Goal: Contribute content: Contribute content

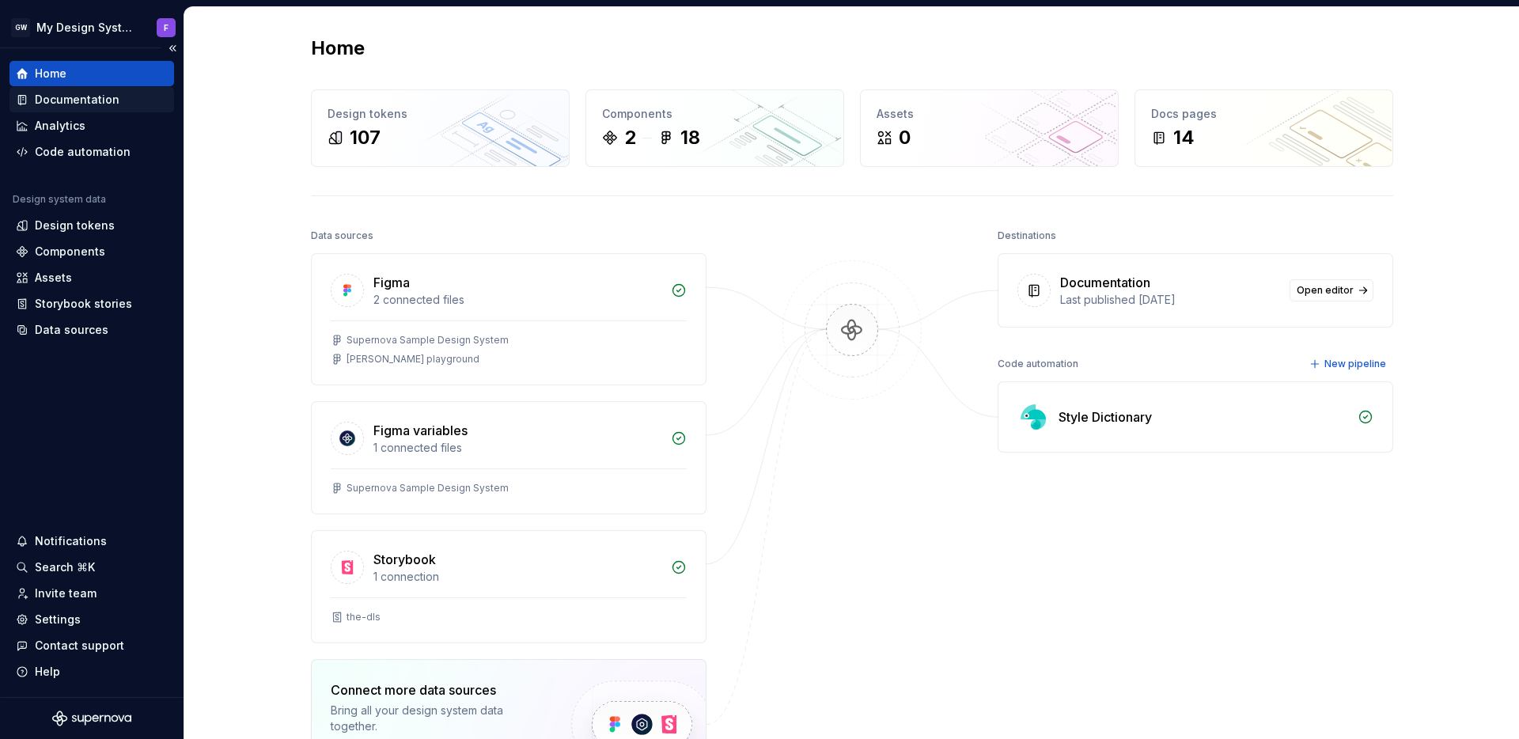
click at [63, 106] on div "Documentation" at bounding box center [77, 100] width 85 height 16
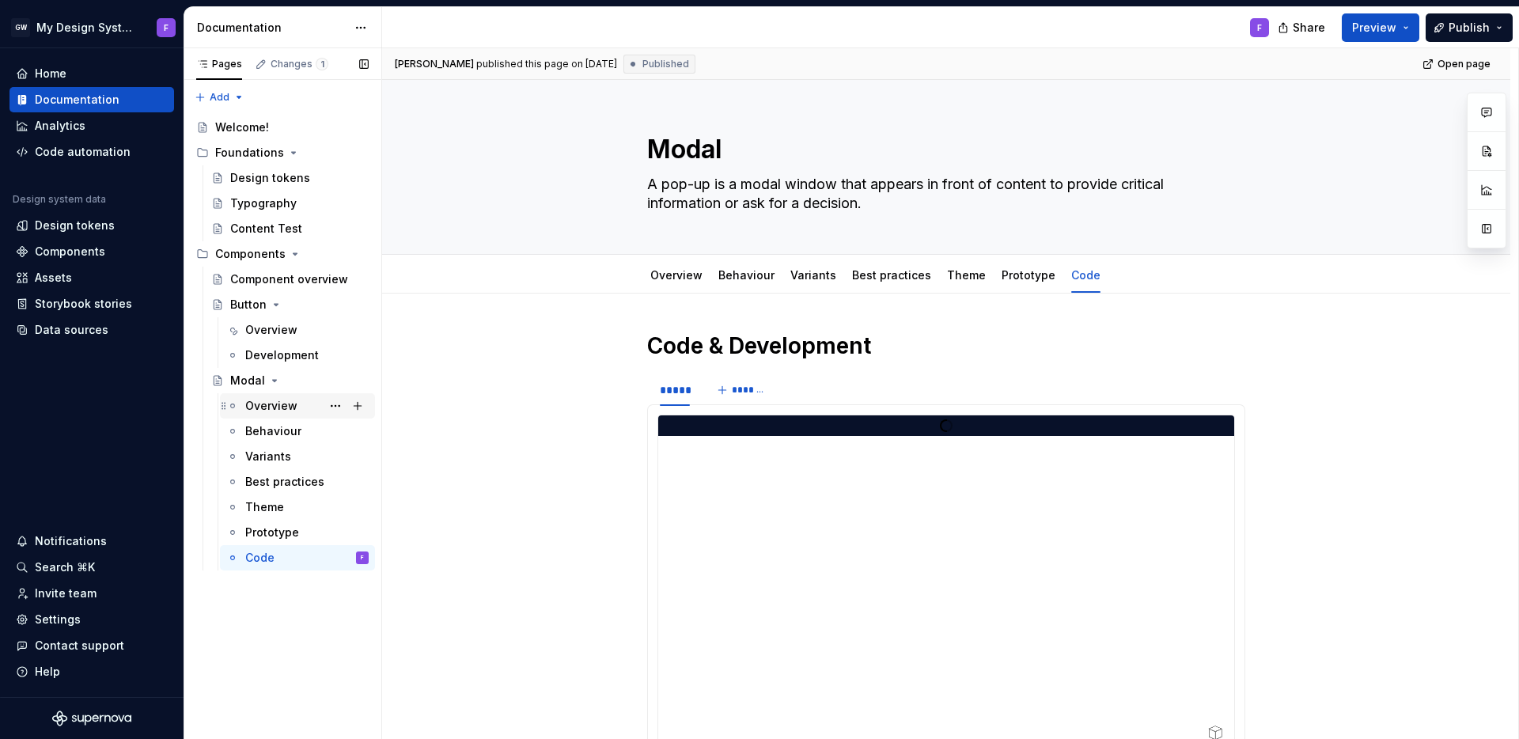
click at [283, 407] on div "Overview" at bounding box center [271, 406] width 52 height 16
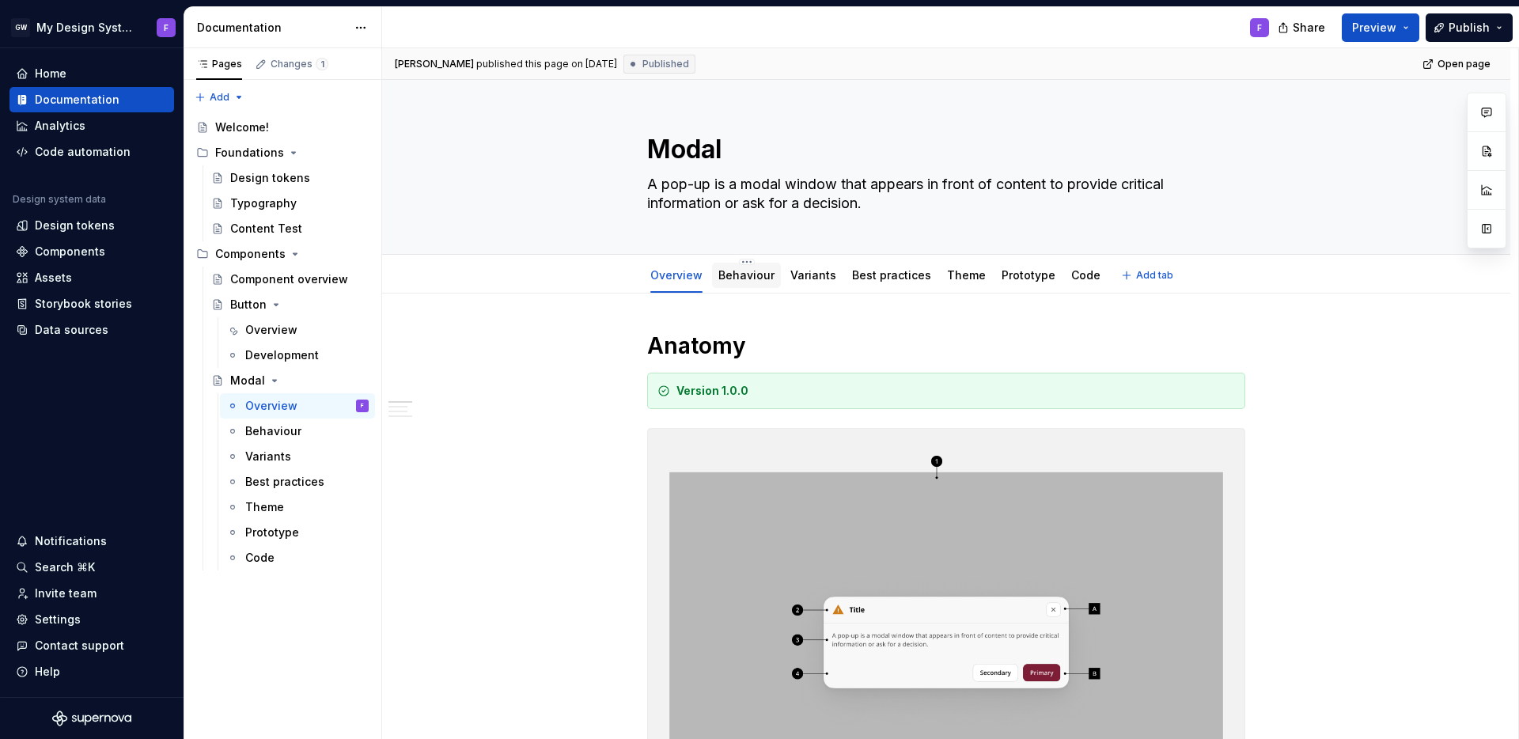
click at [752, 276] on link "Behaviour" at bounding box center [746, 274] width 56 height 13
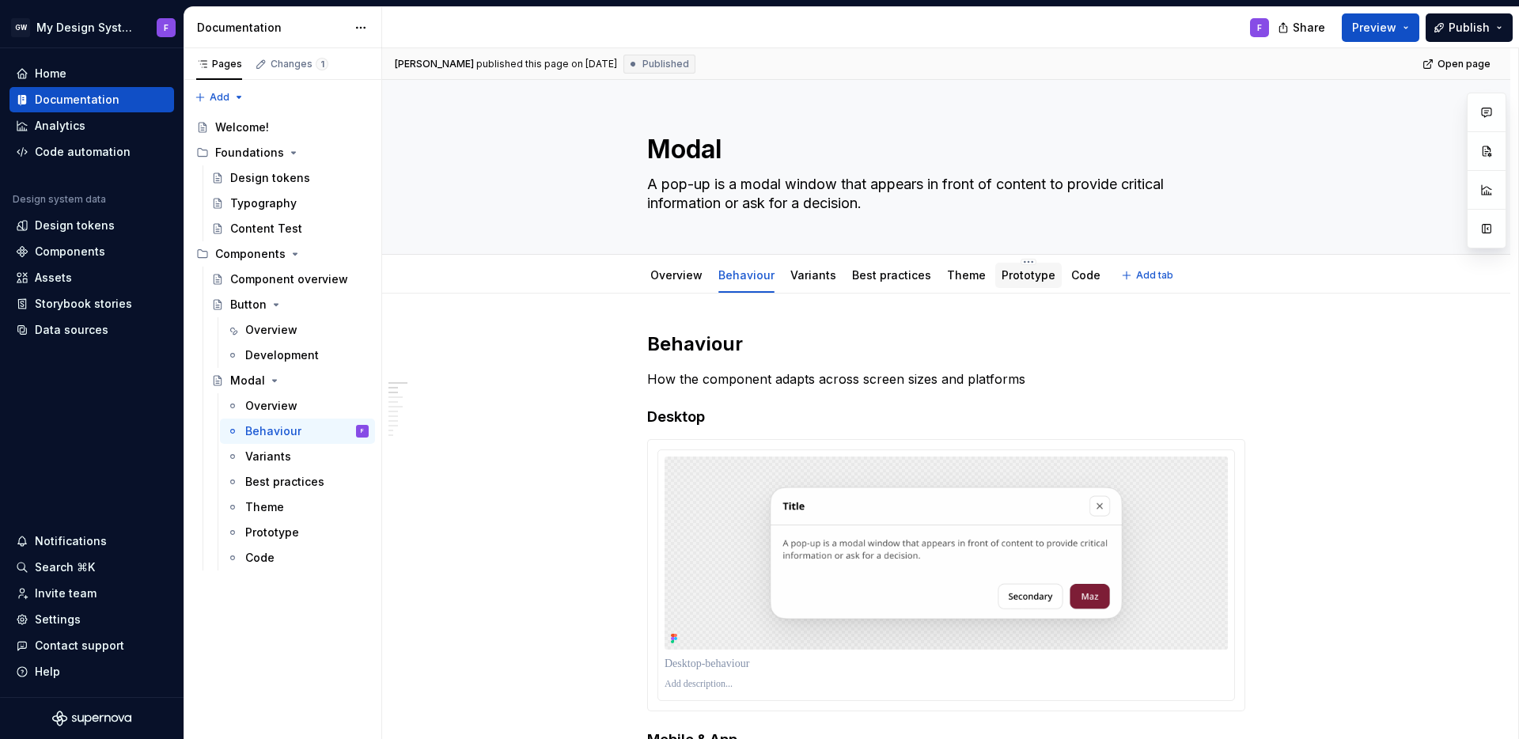
click at [1005, 280] on link "Prototype" at bounding box center [1029, 274] width 54 height 13
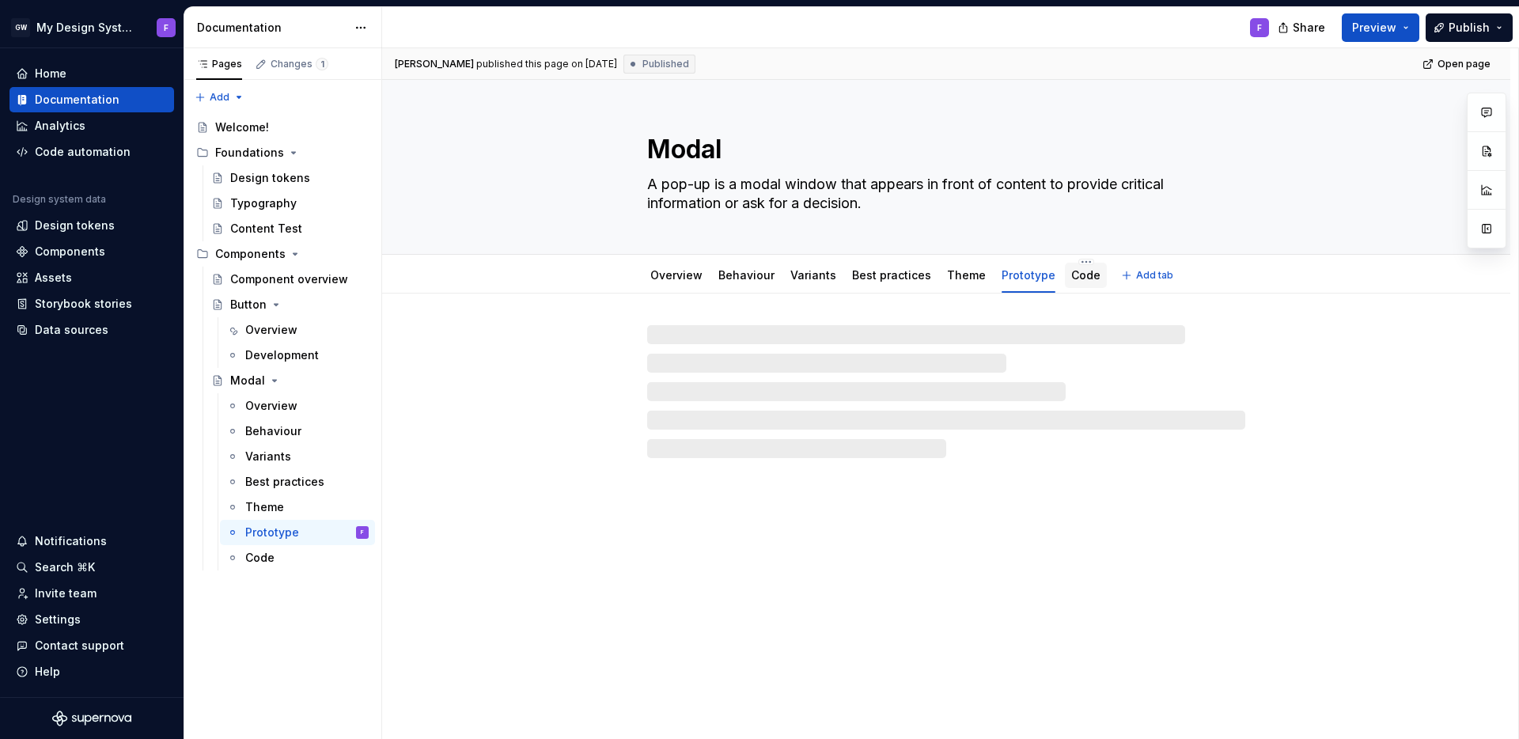
type textarea "*"
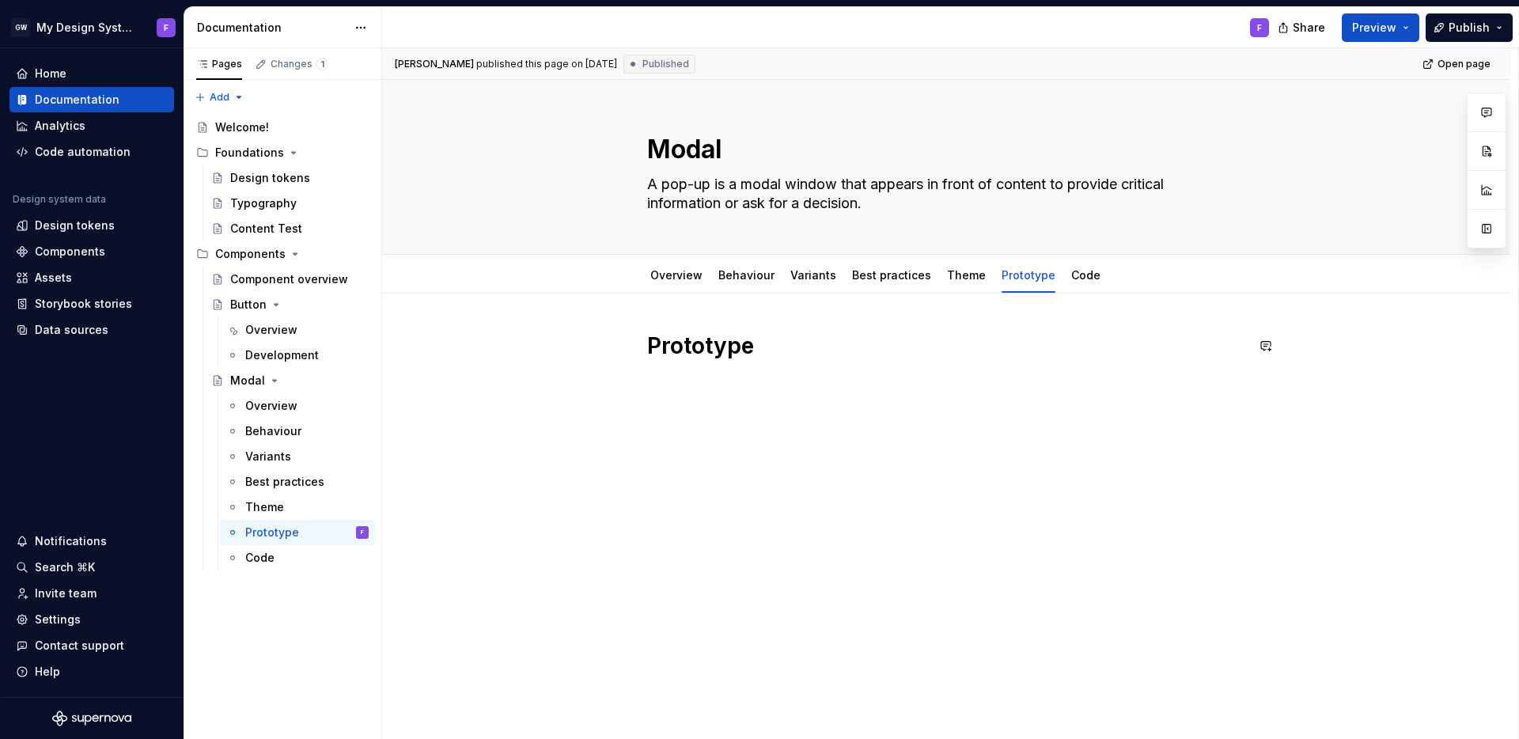
click at [677, 404] on div "Prototype" at bounding box center [946, 371] width 598 height 79
click at [653, 400] on div "Prototype" at bounding box center [946, 371] width 598 height 79
click at [771, 349] on h1 "Prototype" at bounding box center [946, 346] width 598 height 28
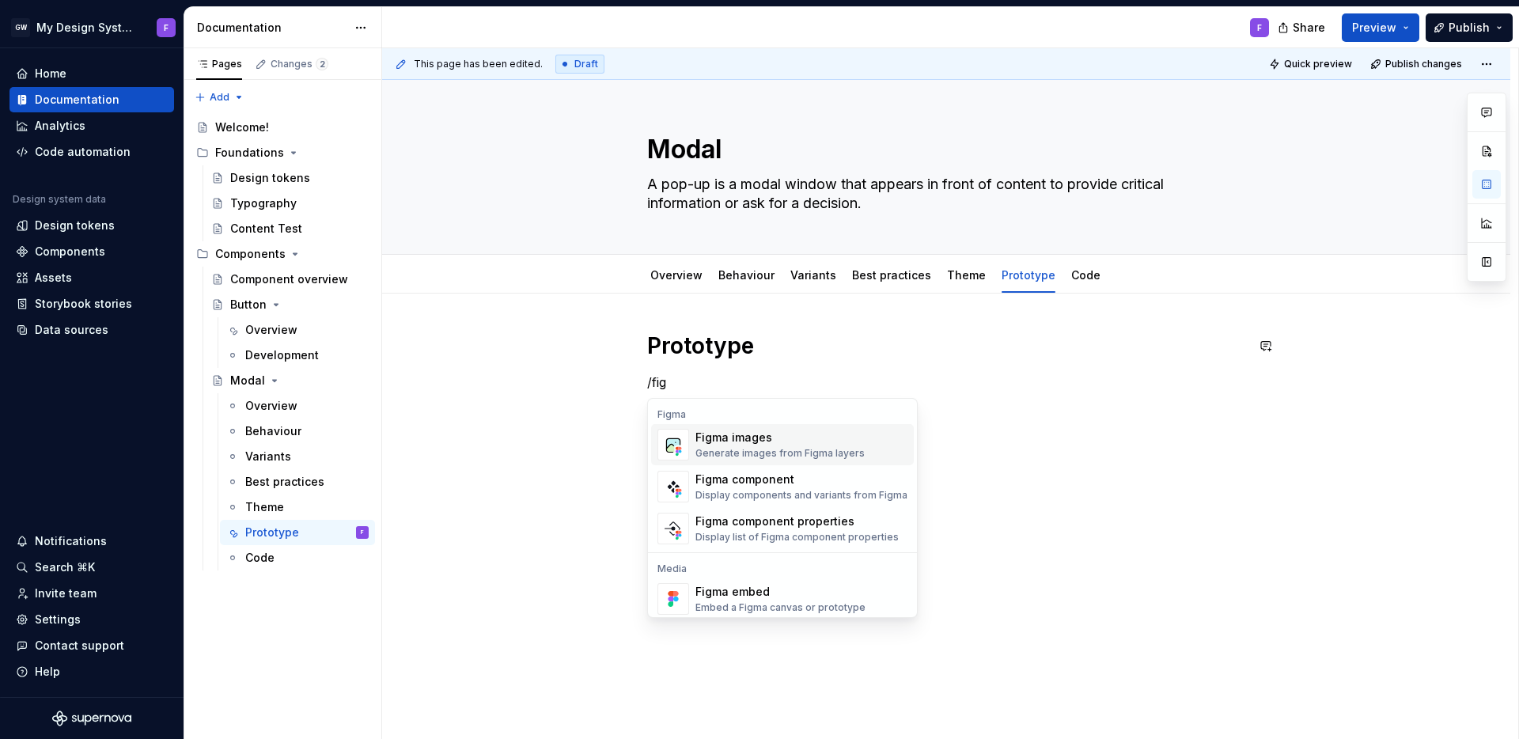
click at [758, 443] on div "Figma images" at bounding box center [779, 438] width 169 height 16
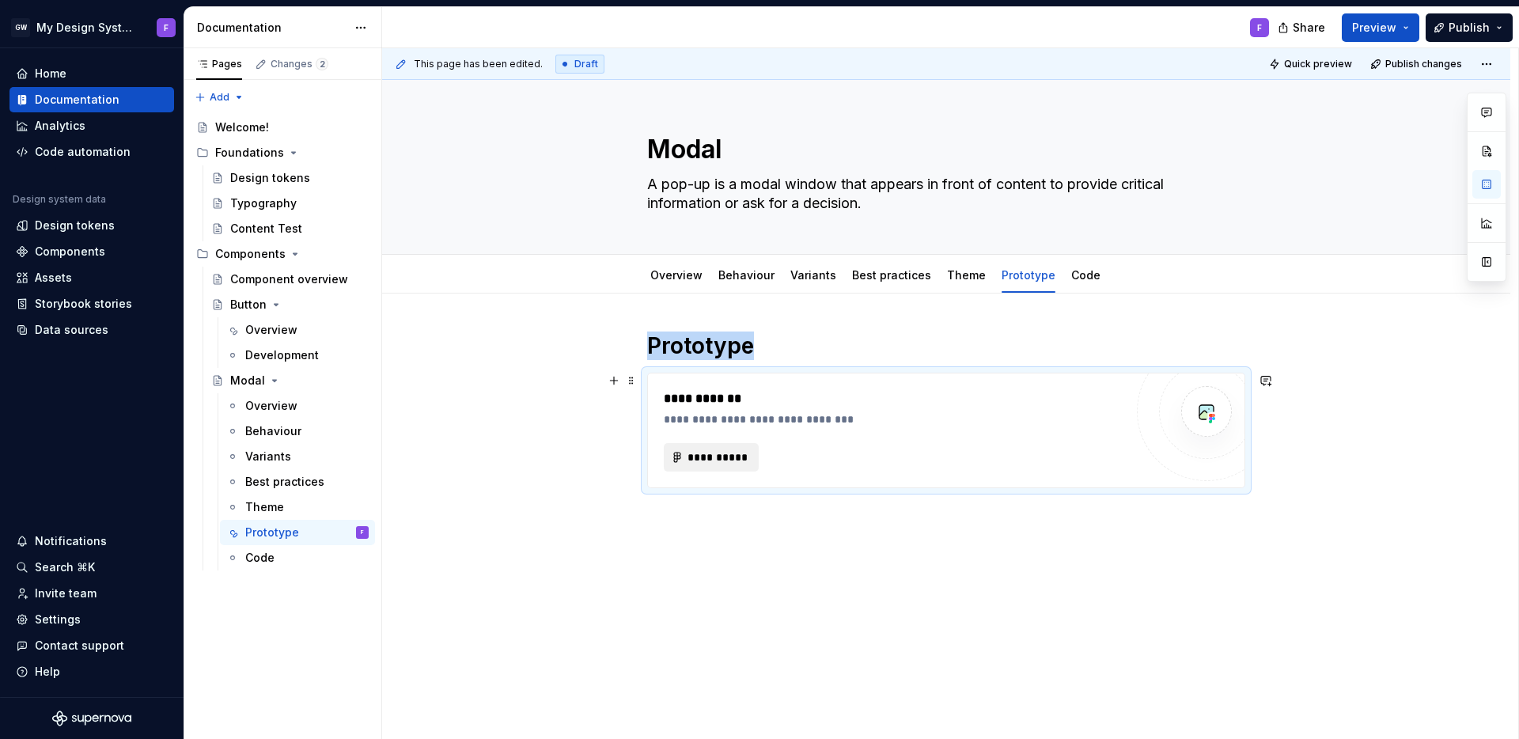
click at [717, 468] on button "**********" at bounding box center [711, 457] width 95 height 28
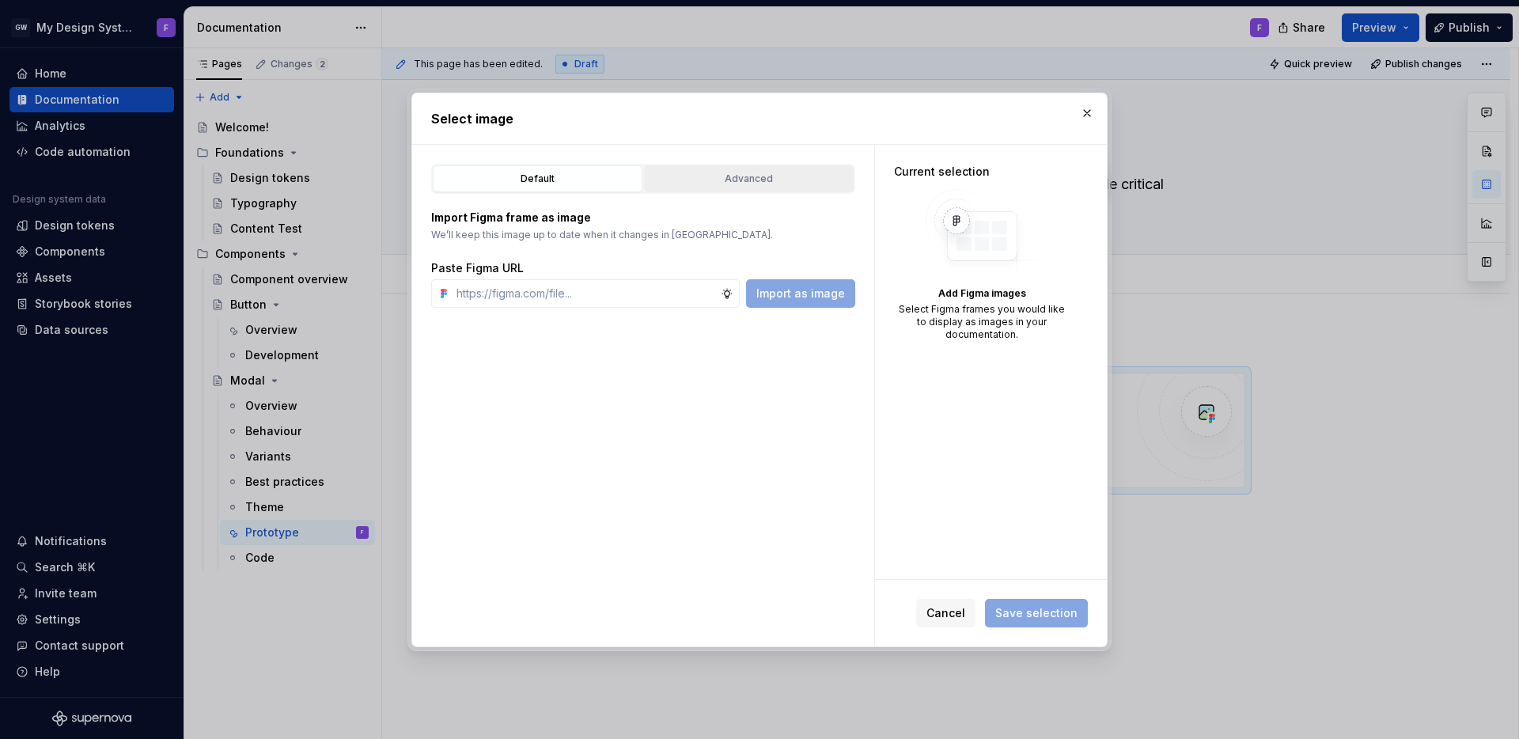
click at [780, 181] on div "Advanced" at bounding box center [749, 179] width 199 height 16
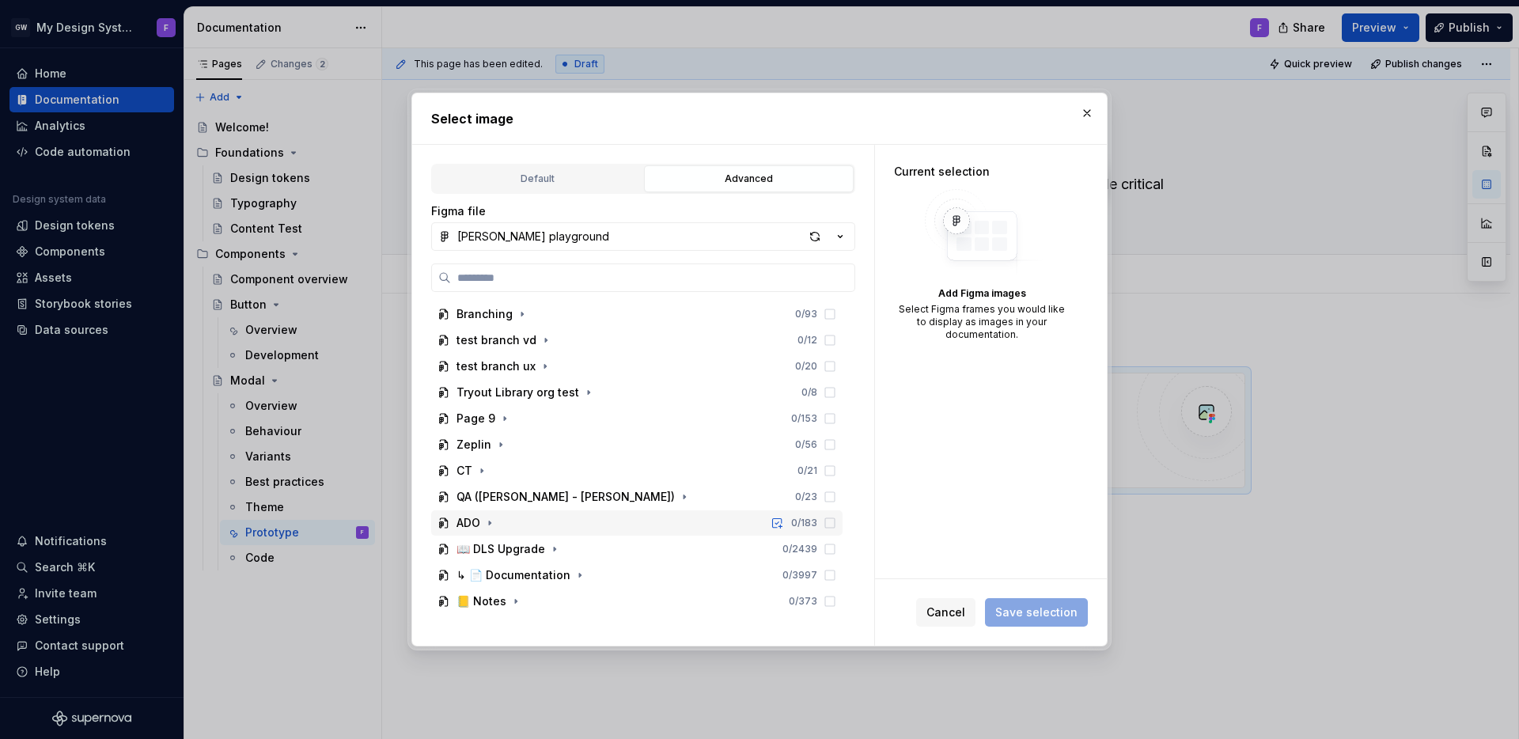
scroll to position [21, 0]
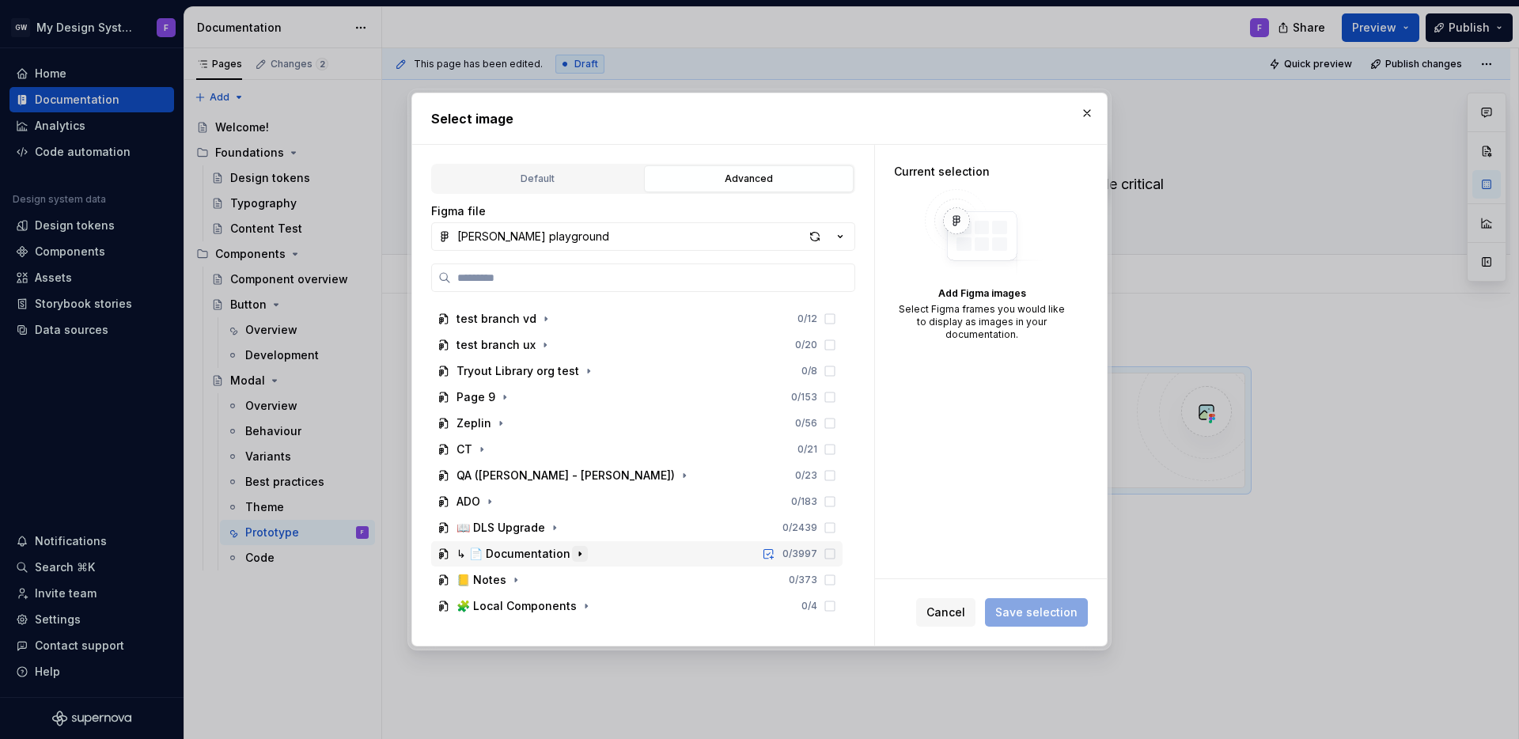
click at [579, 553] on icon "button" at bounding box center [580, 553] width 2 height 4
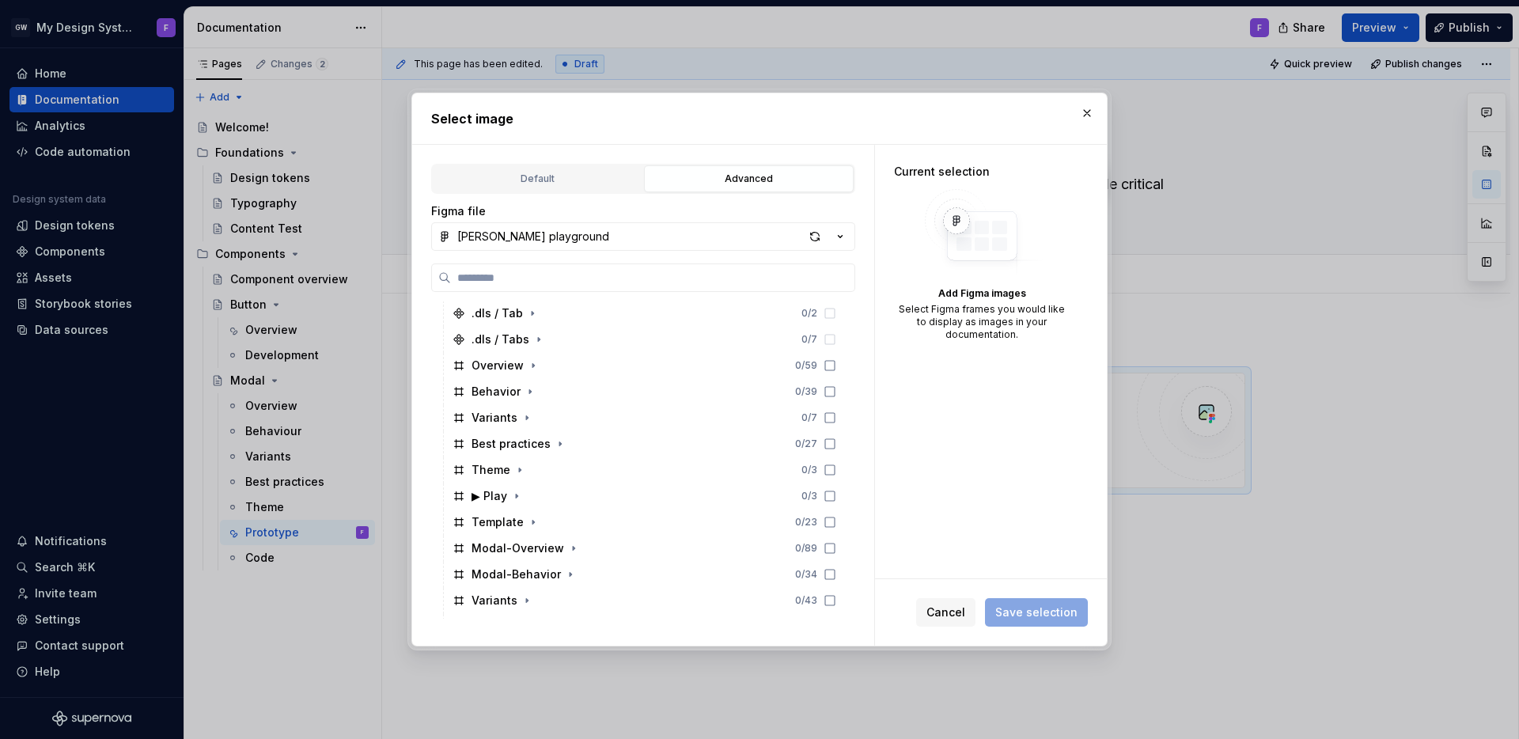
scroll to position [407, 0]
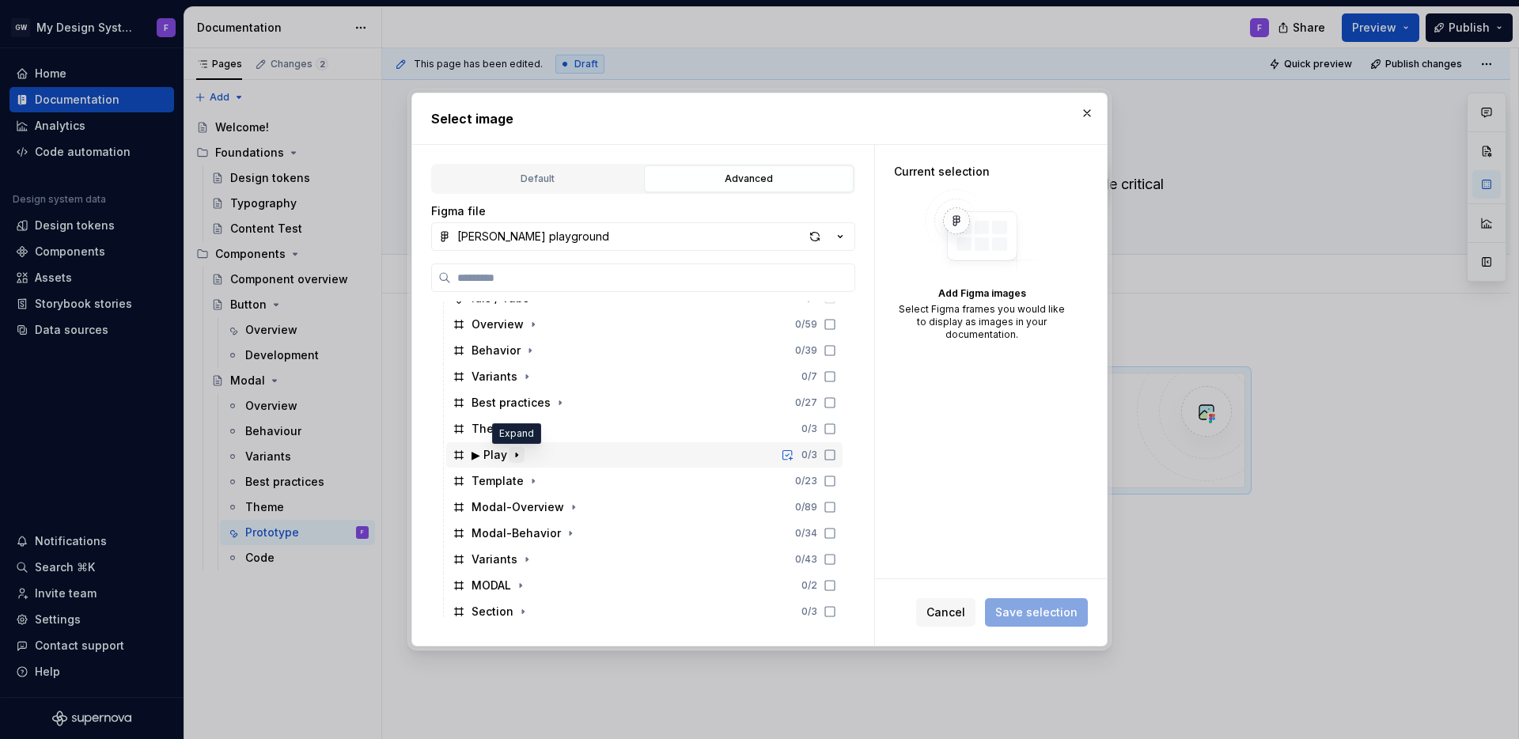
click at [518, 456] on icon "button" at bounding box center [516, 455] width 13 height 13
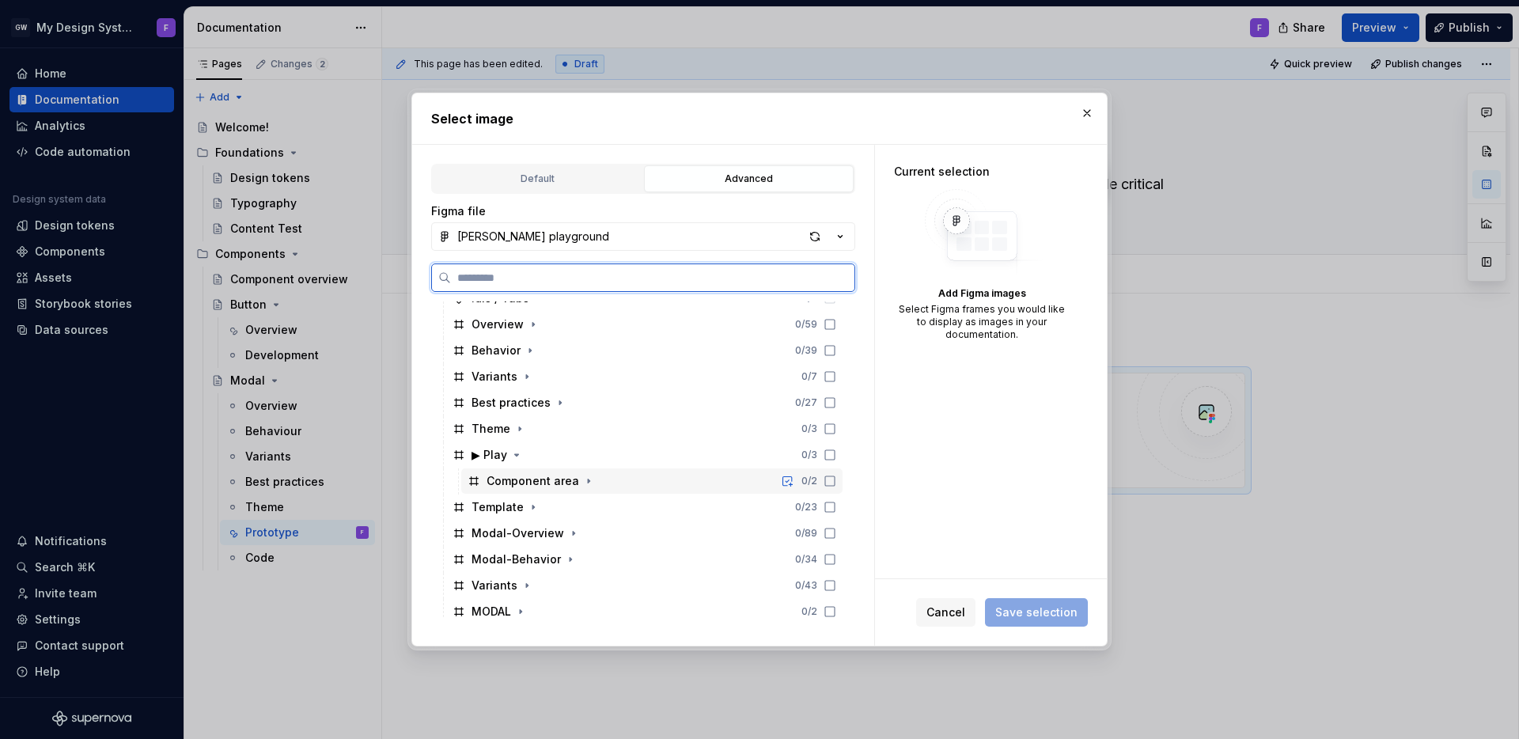
click at [546, 479] on div "Component area" at bounding box center [533, 481] width 93 height 16
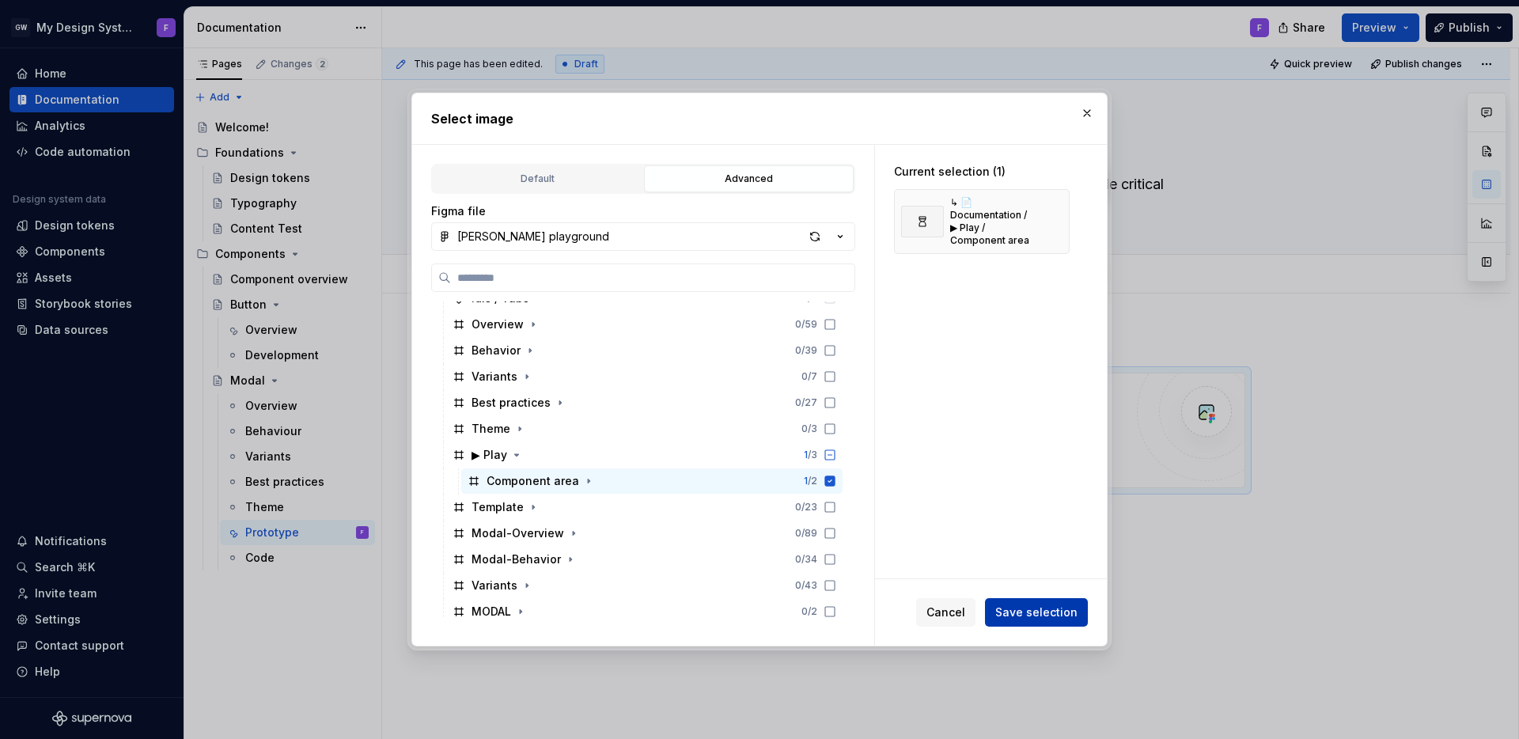
click at [1035, 612] on span "Save selection" at bounding box center [1036, 613] width 82 height 16
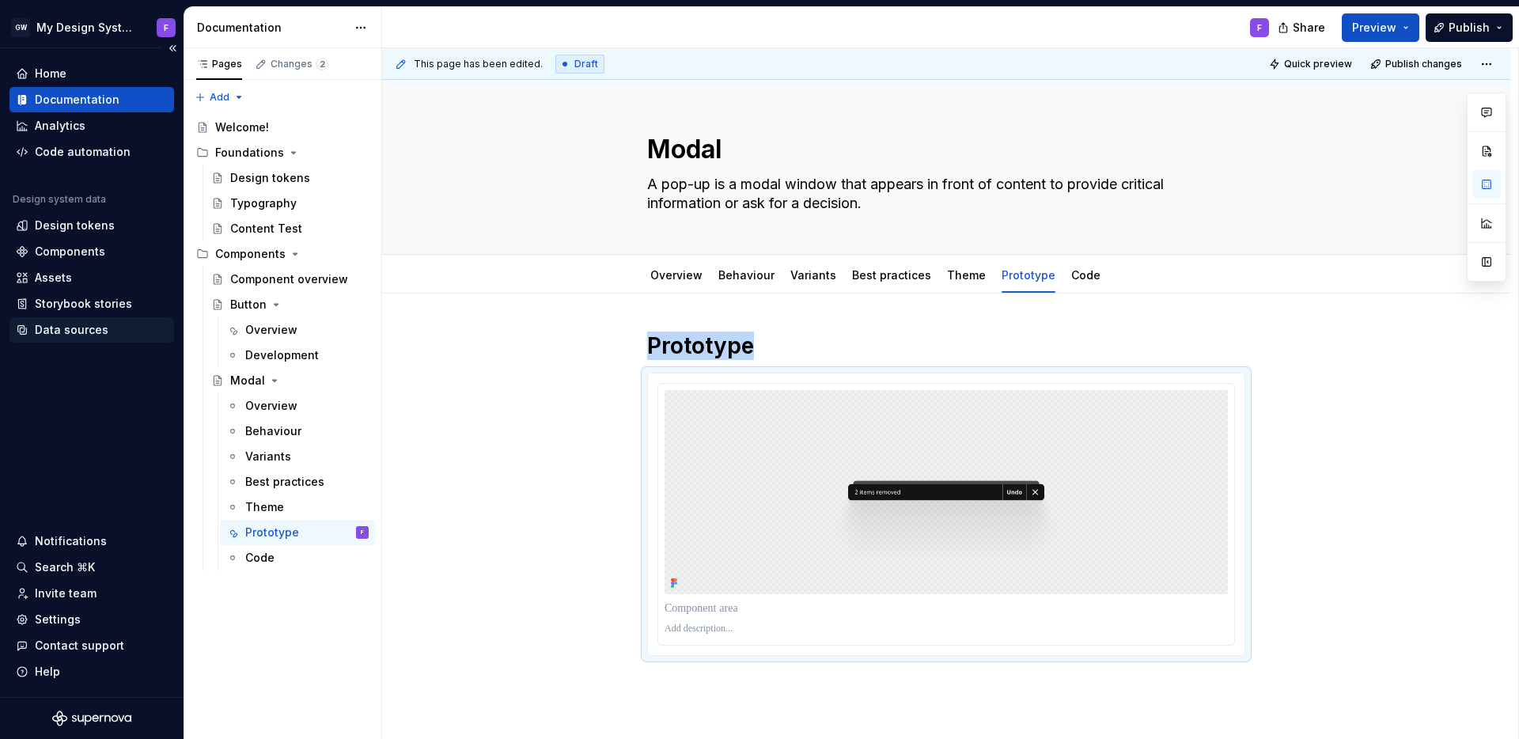
click at [85, 328] on div "Data sources" at bounding box center [72, 330] width 74 height 16
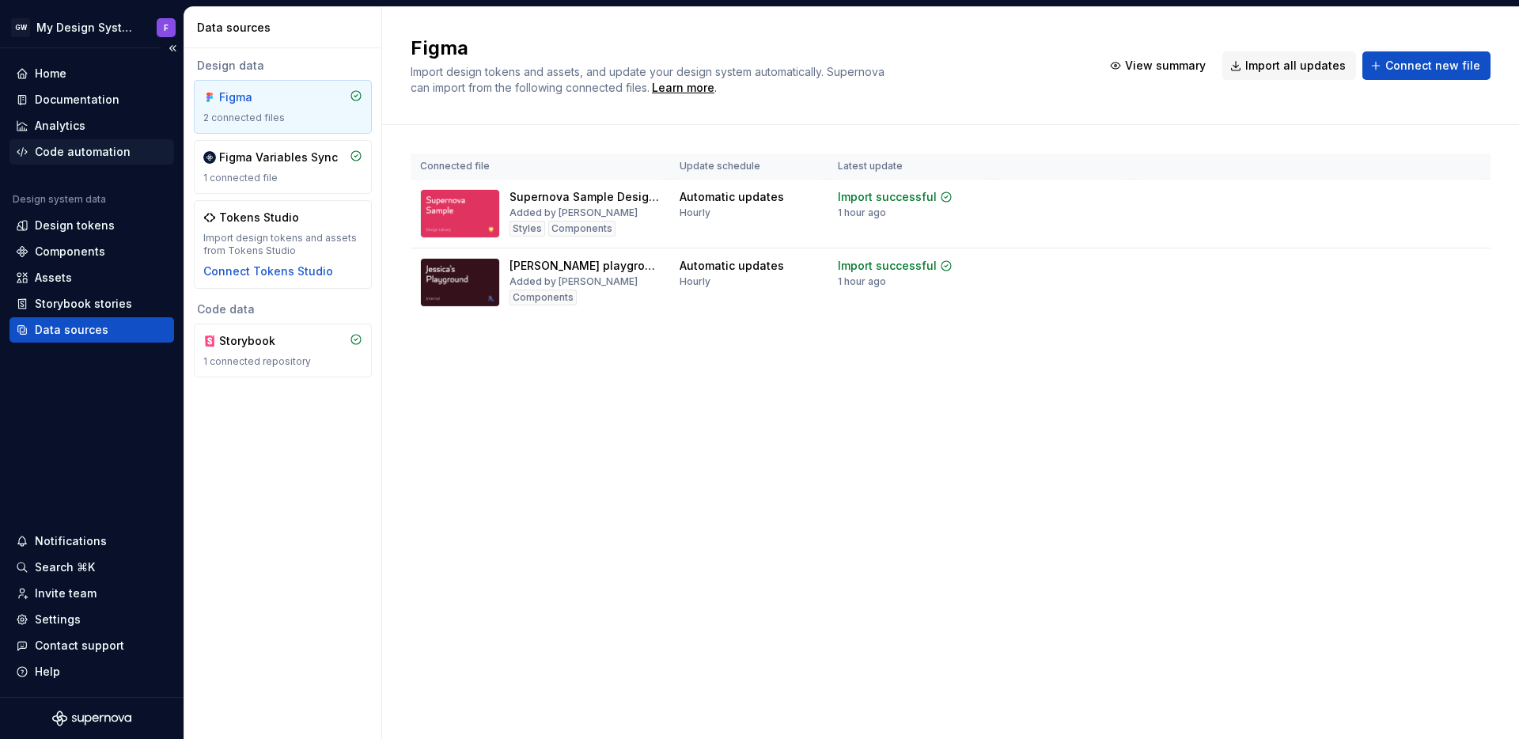
click at [53, 157] on div "Code automation" at bounding box center [83, 152] width 96 height 16
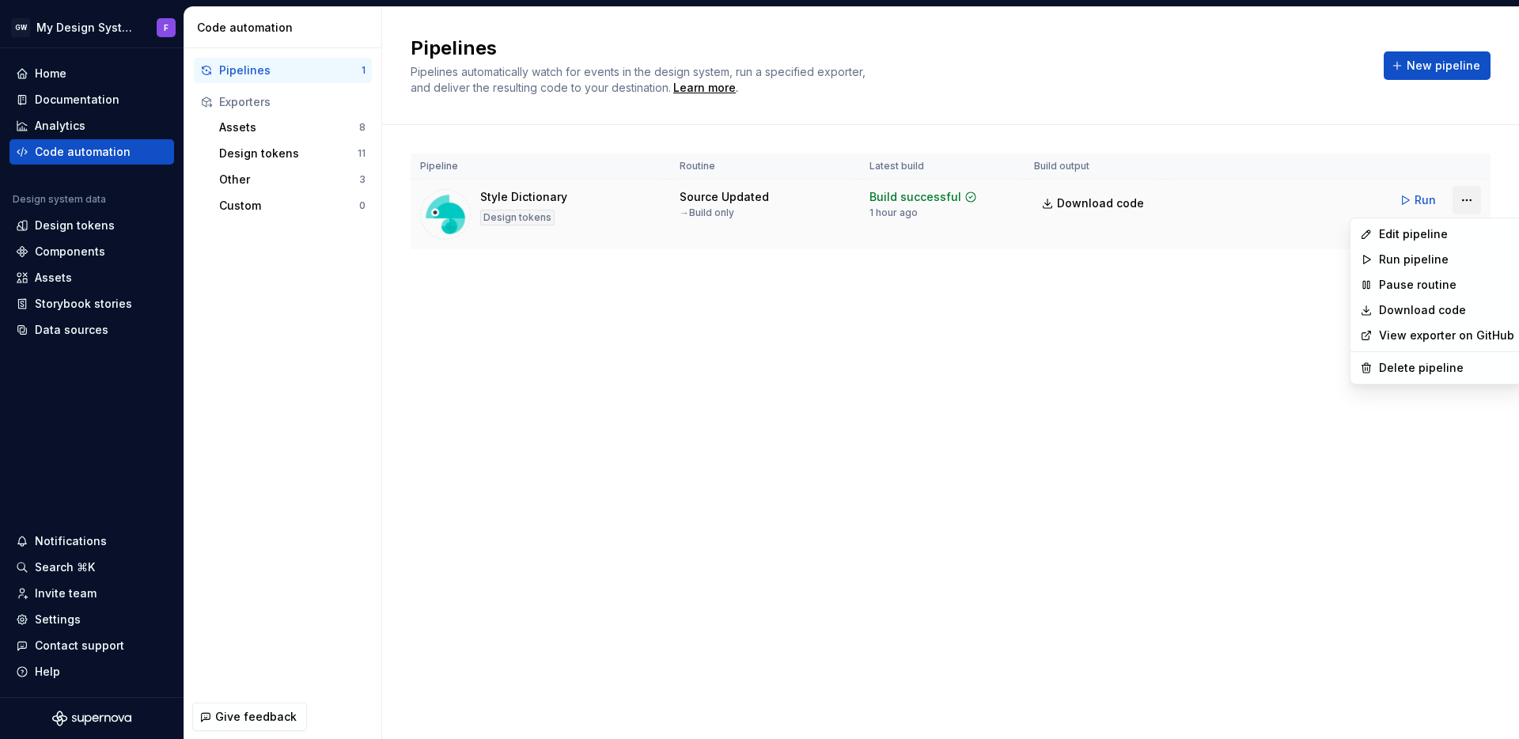
click at [1470, 205] on html "GW My Design System F Home Documentation Analytics Code automation Design syste…" at bounding box center [759, 369] width 1519 height 739
click at [1433, 234] on div "Edit pipeline" at bounding box center [1446, 234] width 135 height 16
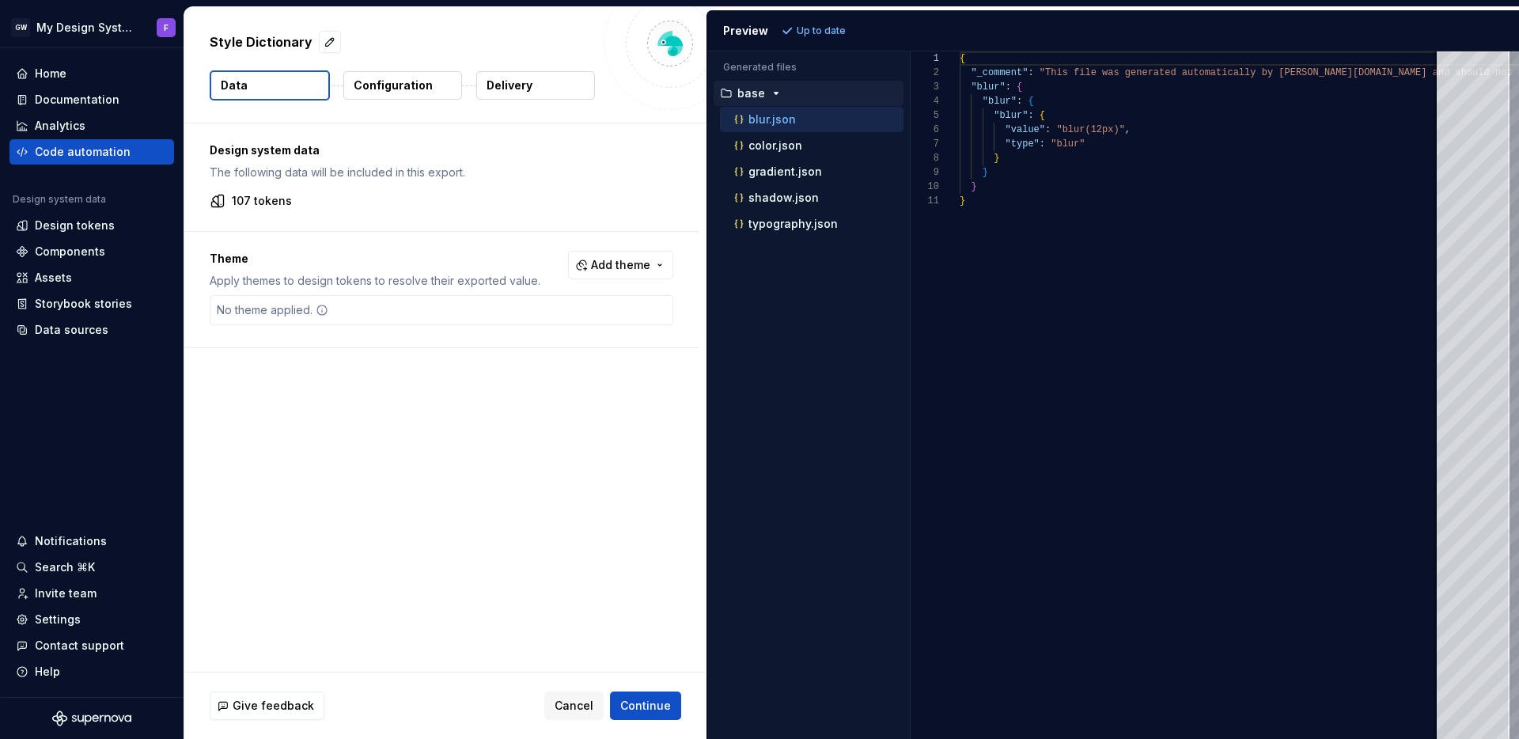
click at [560, 88] on button "Delivery" at bounding box center [535, 85] width 119 height 28
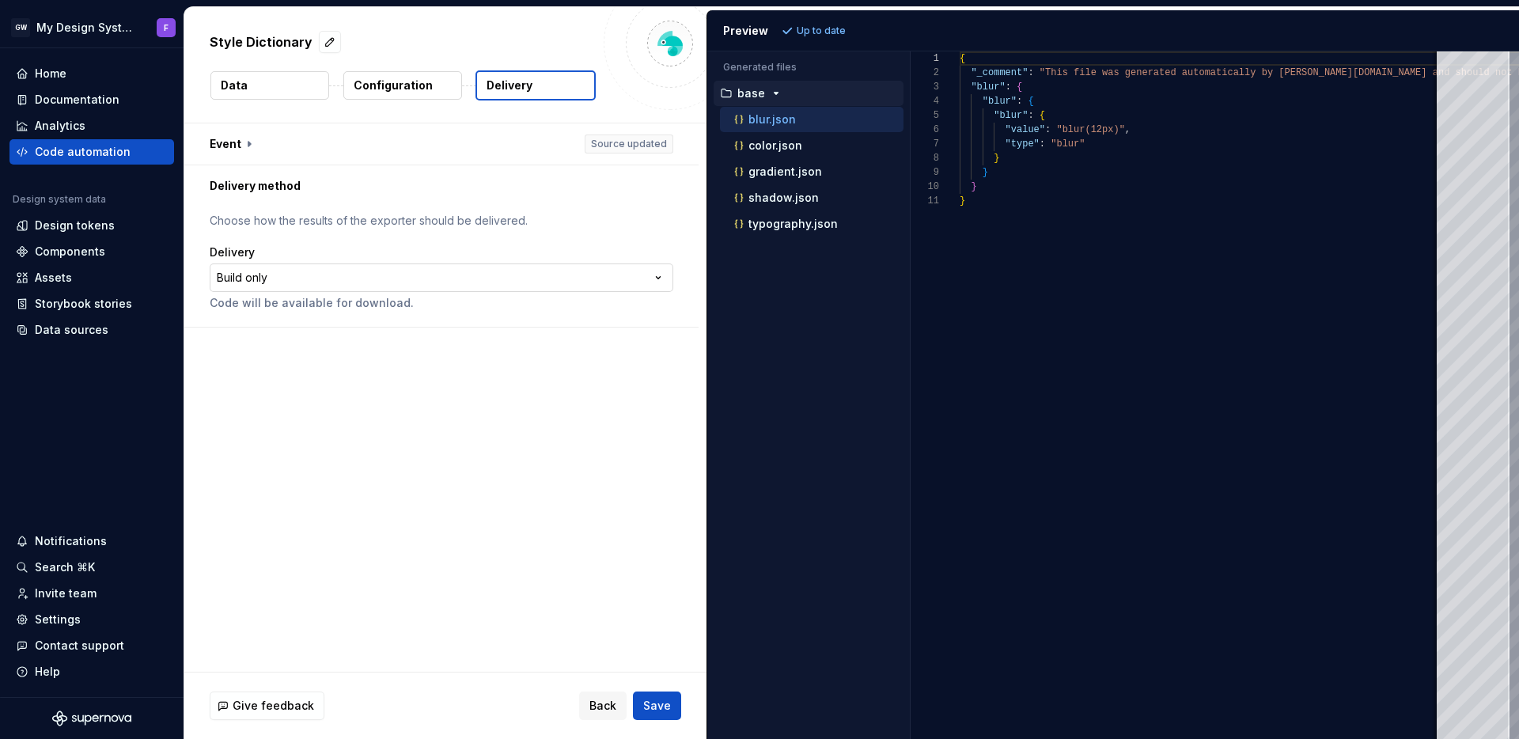
click at [364, 283] on html "**********" at bounding box center [759, 369] width 1519 height 739
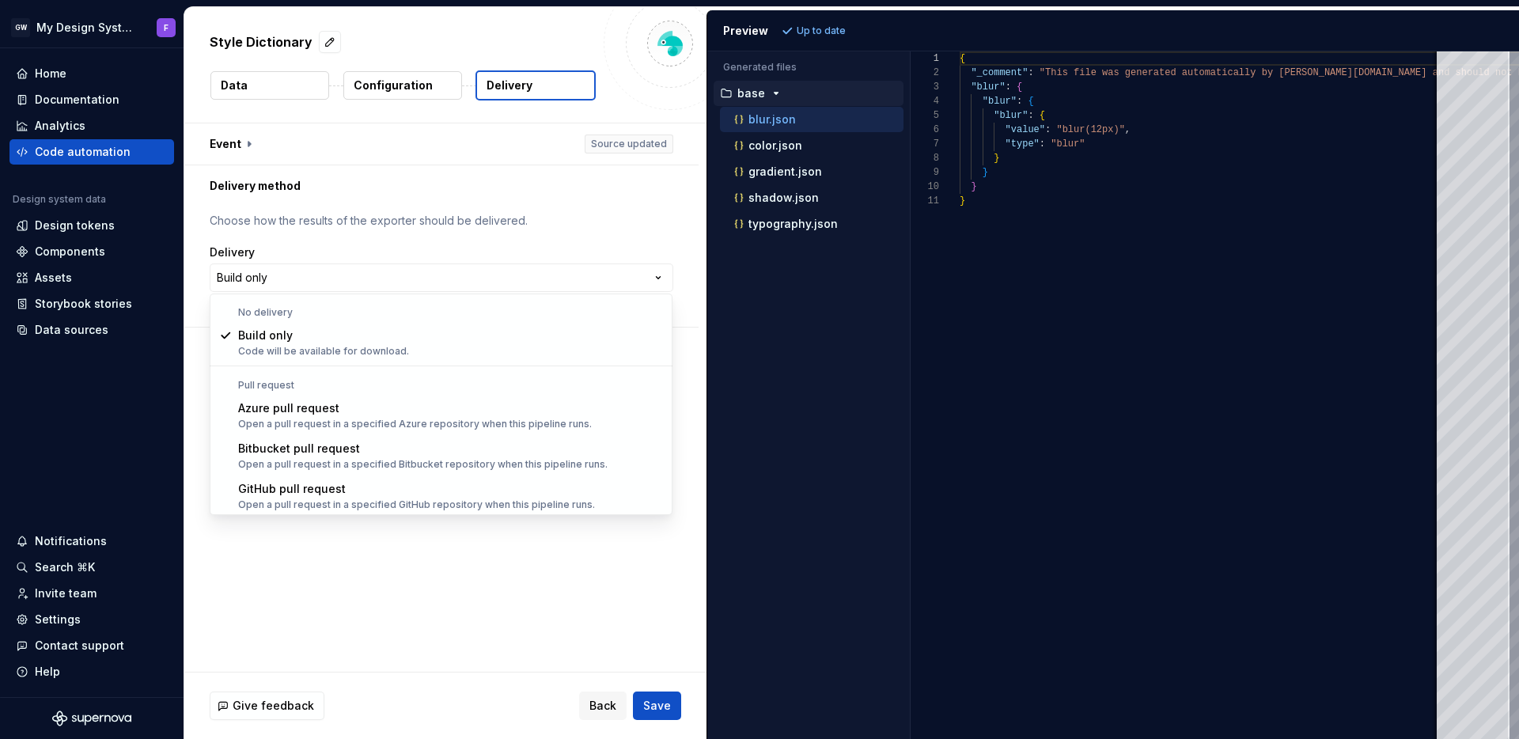
click at [93, 88] on html "**********" at bounding box center [759, 369] width 1519 height 739
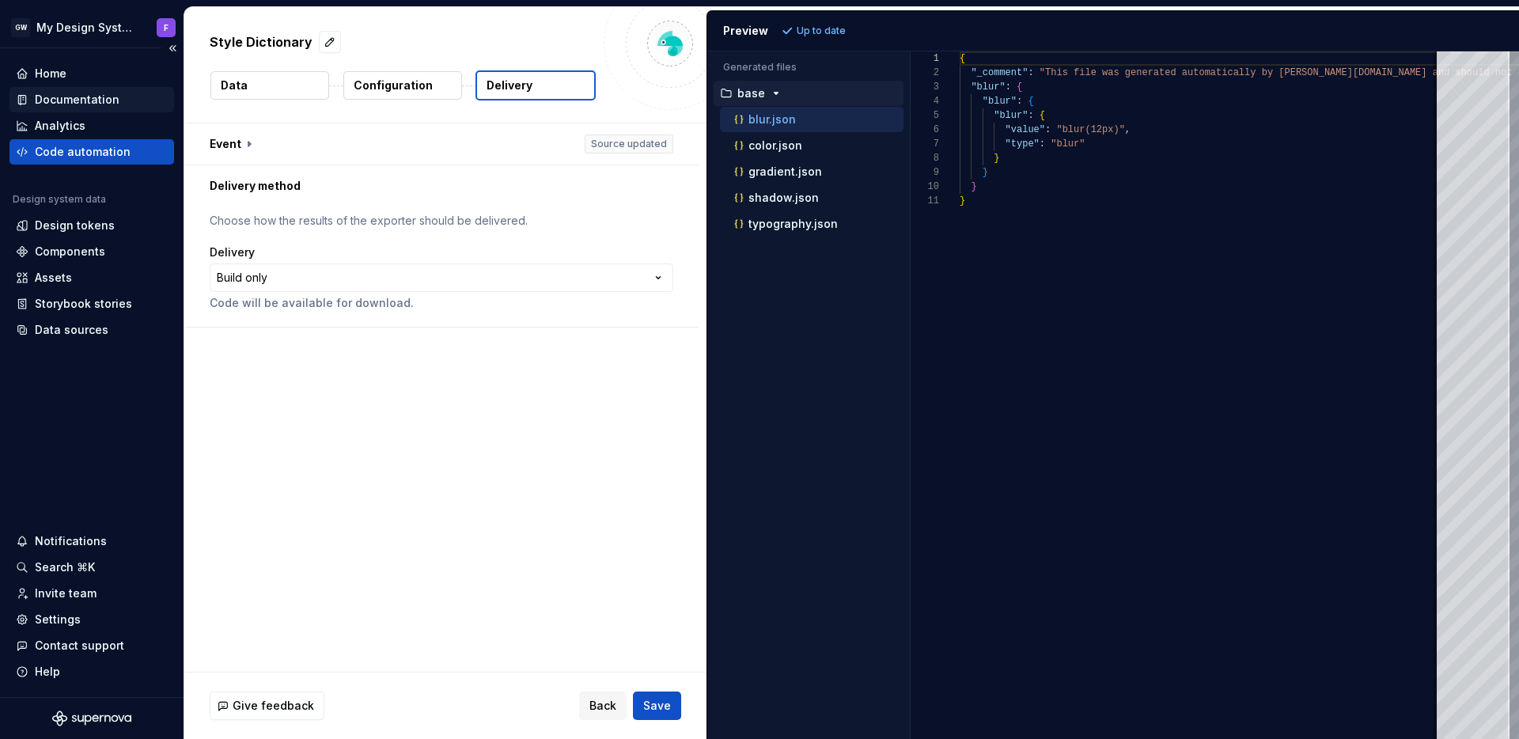
click at [91, 95] on div "Documentation" at bounding box center [77, 100] width 85 height 16
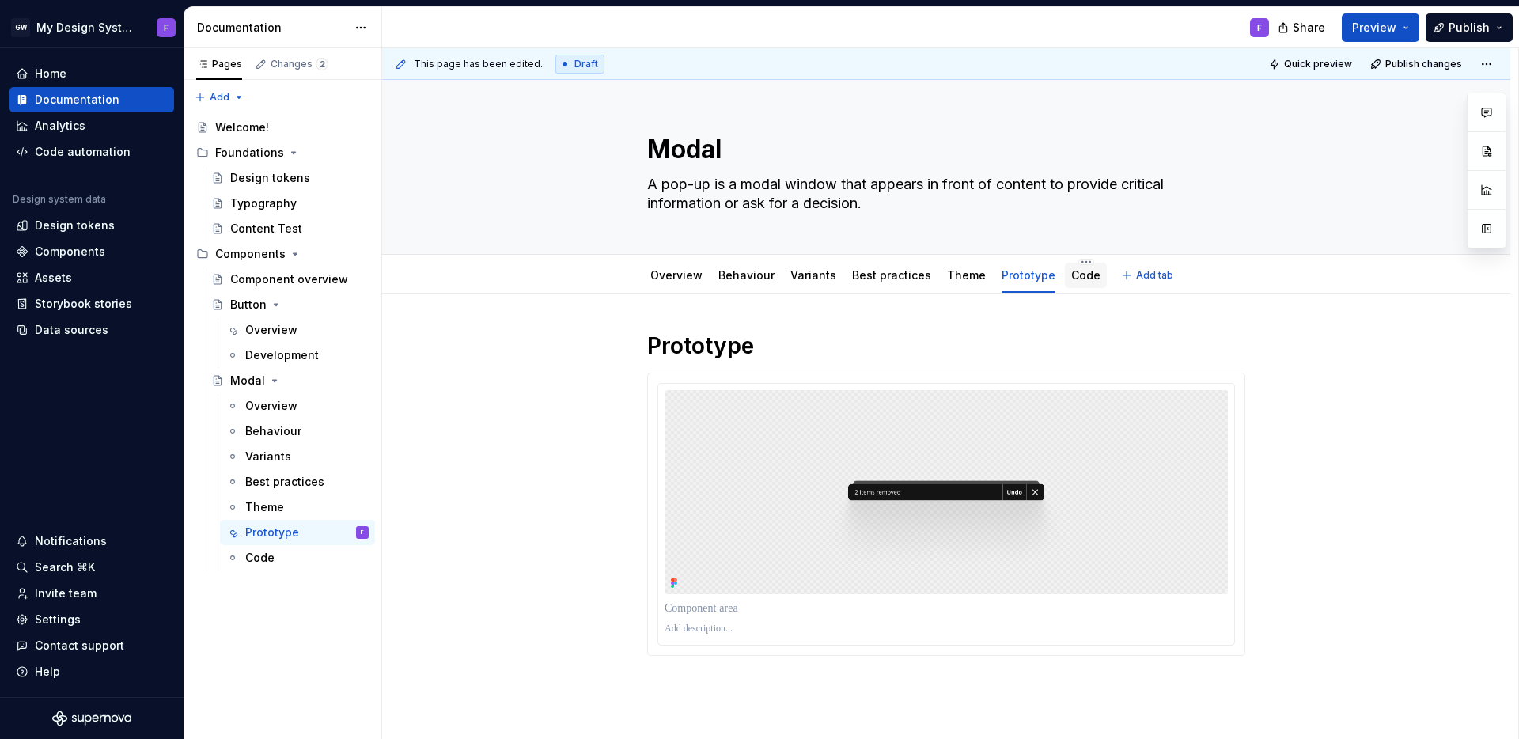
click at [1077, 275] on link "Code" at bounding box center [1085, 274] width 29 height 13
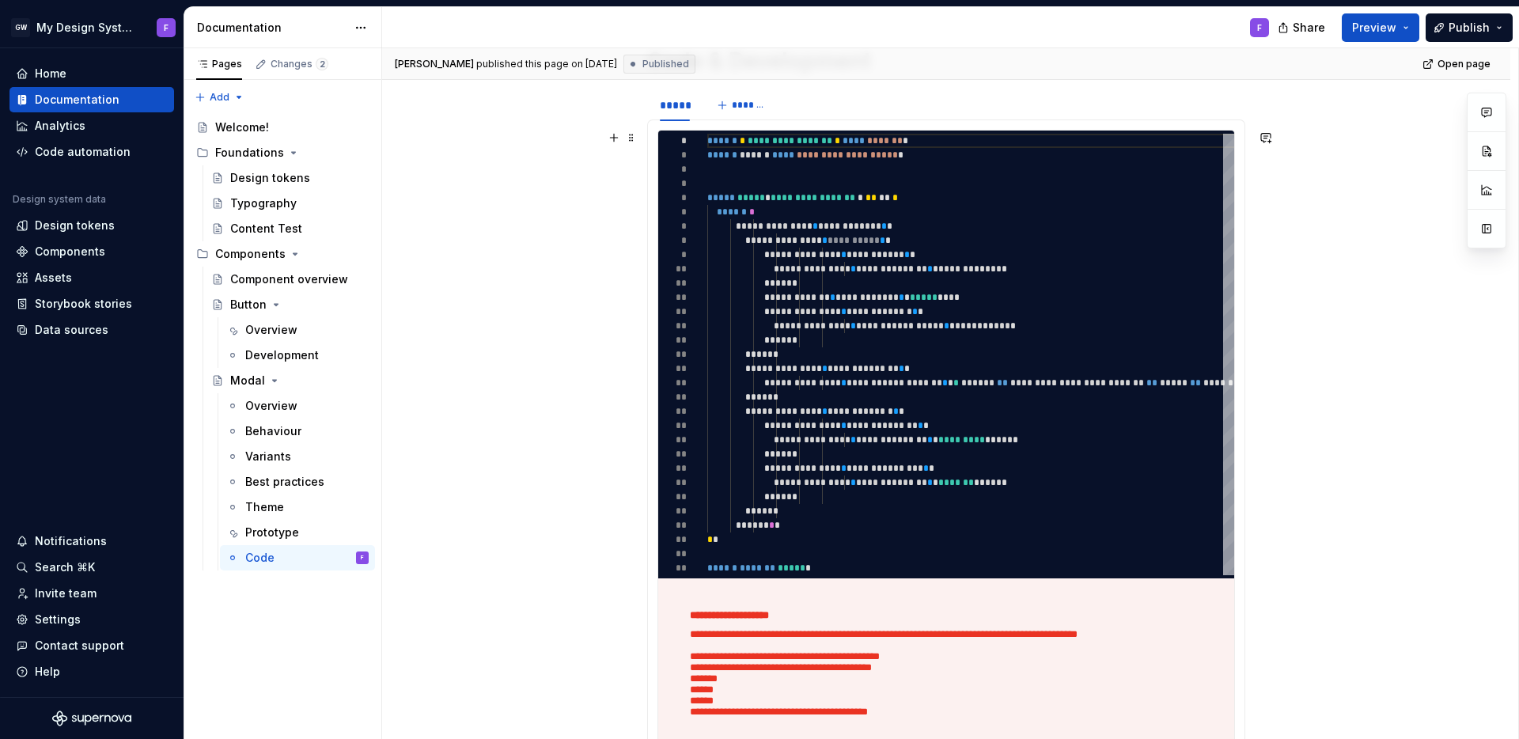
scroll to position [260, 0]
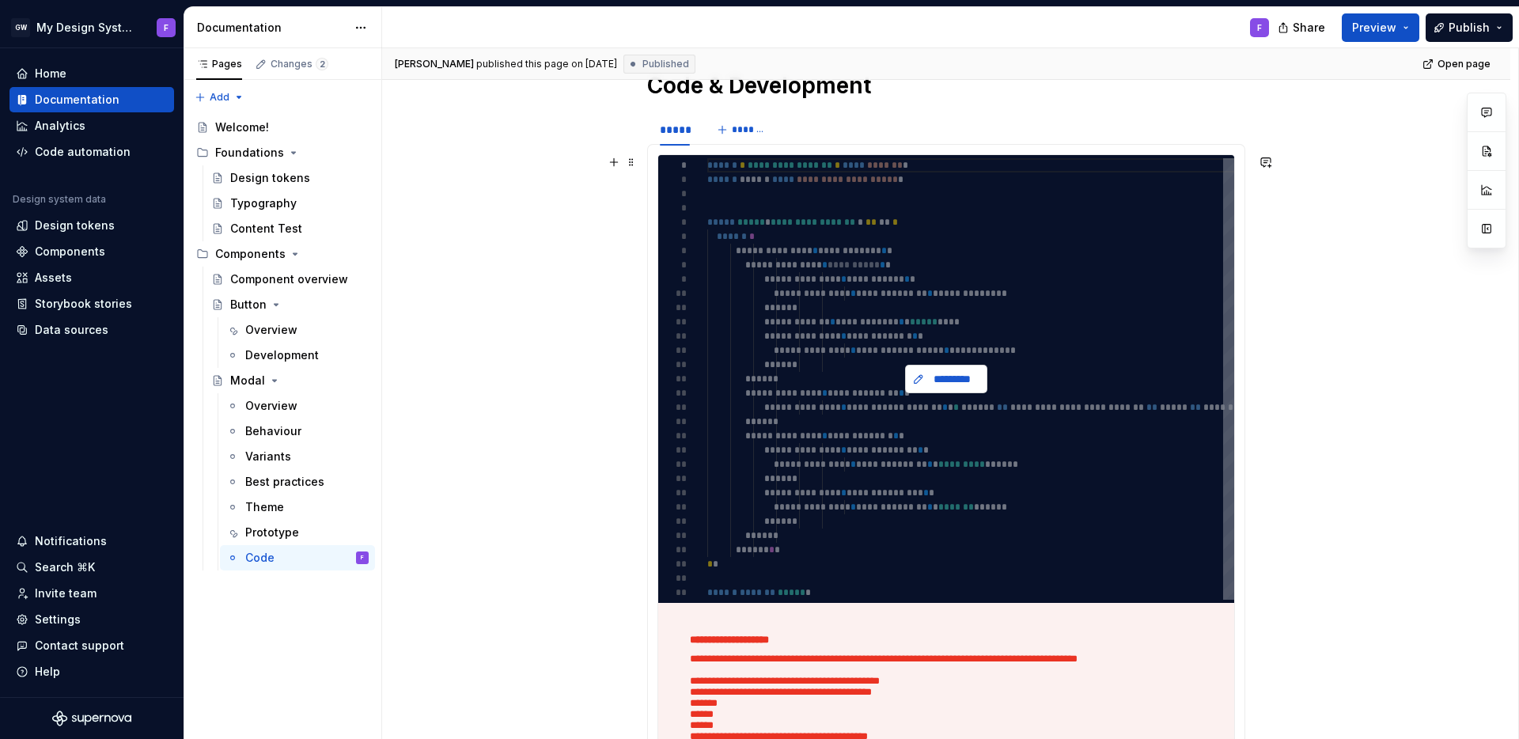
click at [934, 382] on span "*********" at bounding box center [952, 379] width 49 height 16
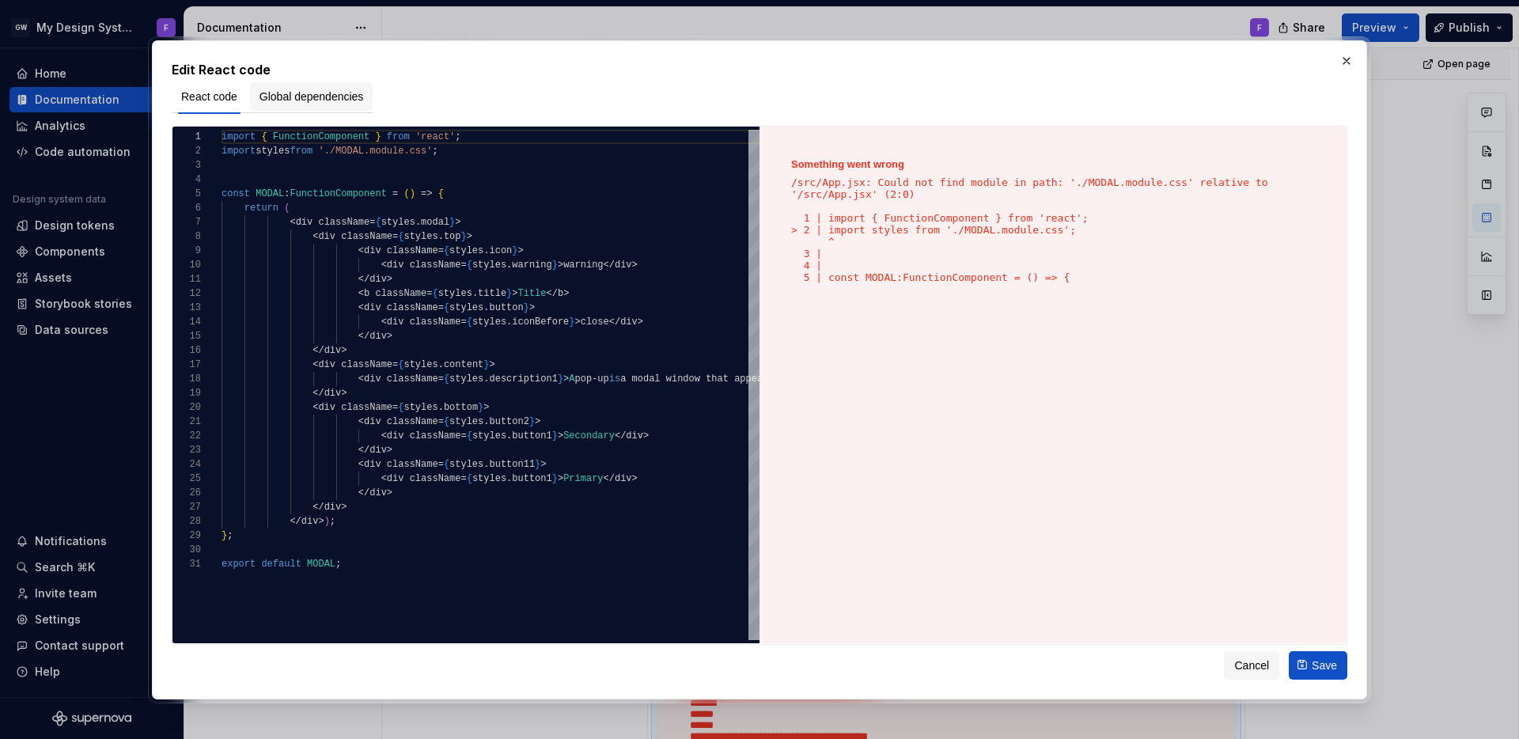
click at [300, 100] on span "Global dependencies" at bounding box center [312, 97] width 104 height 16
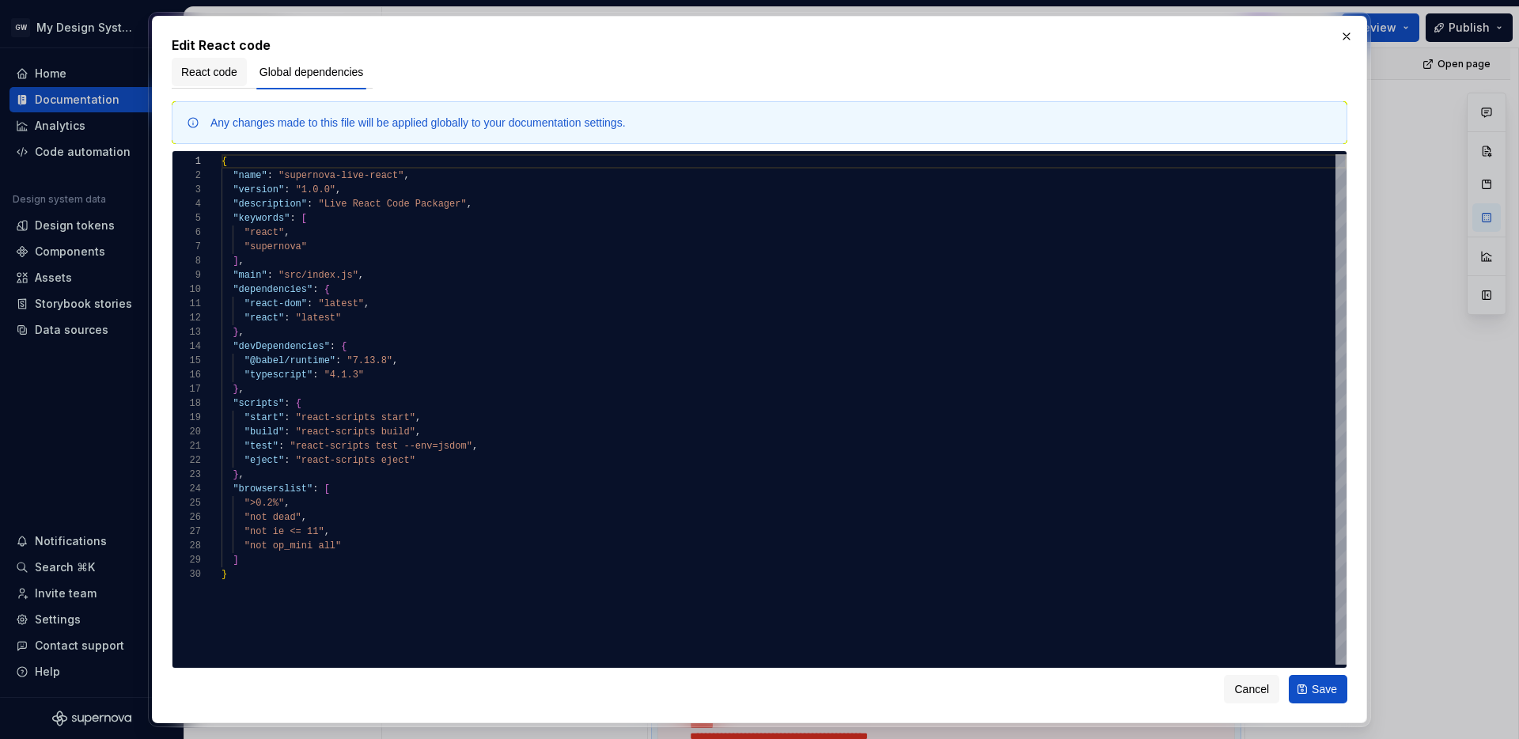
click at [203, 75] on span "React code" at bounding box center [209, 72] width 56 height 16
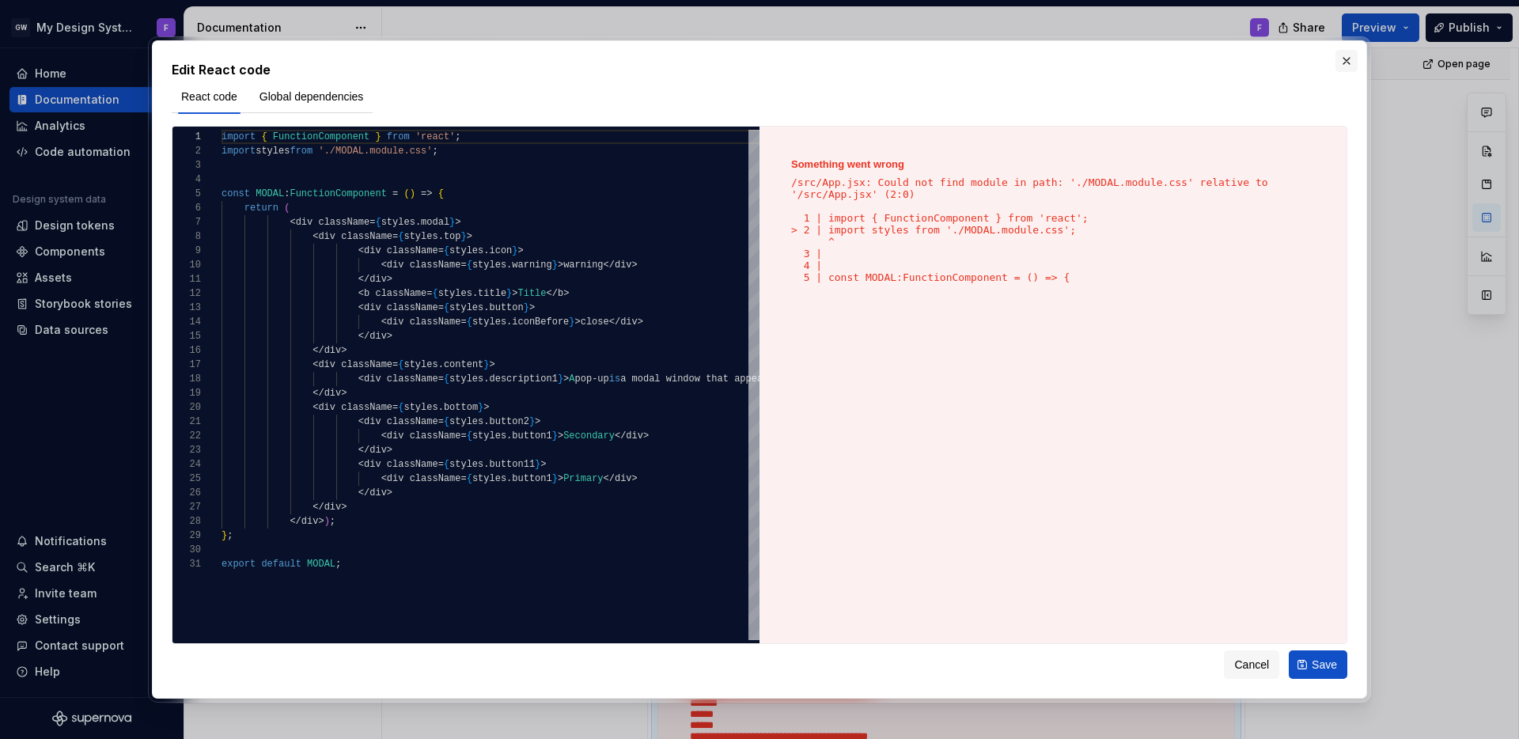
click at [1343, 62] on button "button" at bounding box center [1347, 61] width 22 height 22
type textarea "*"
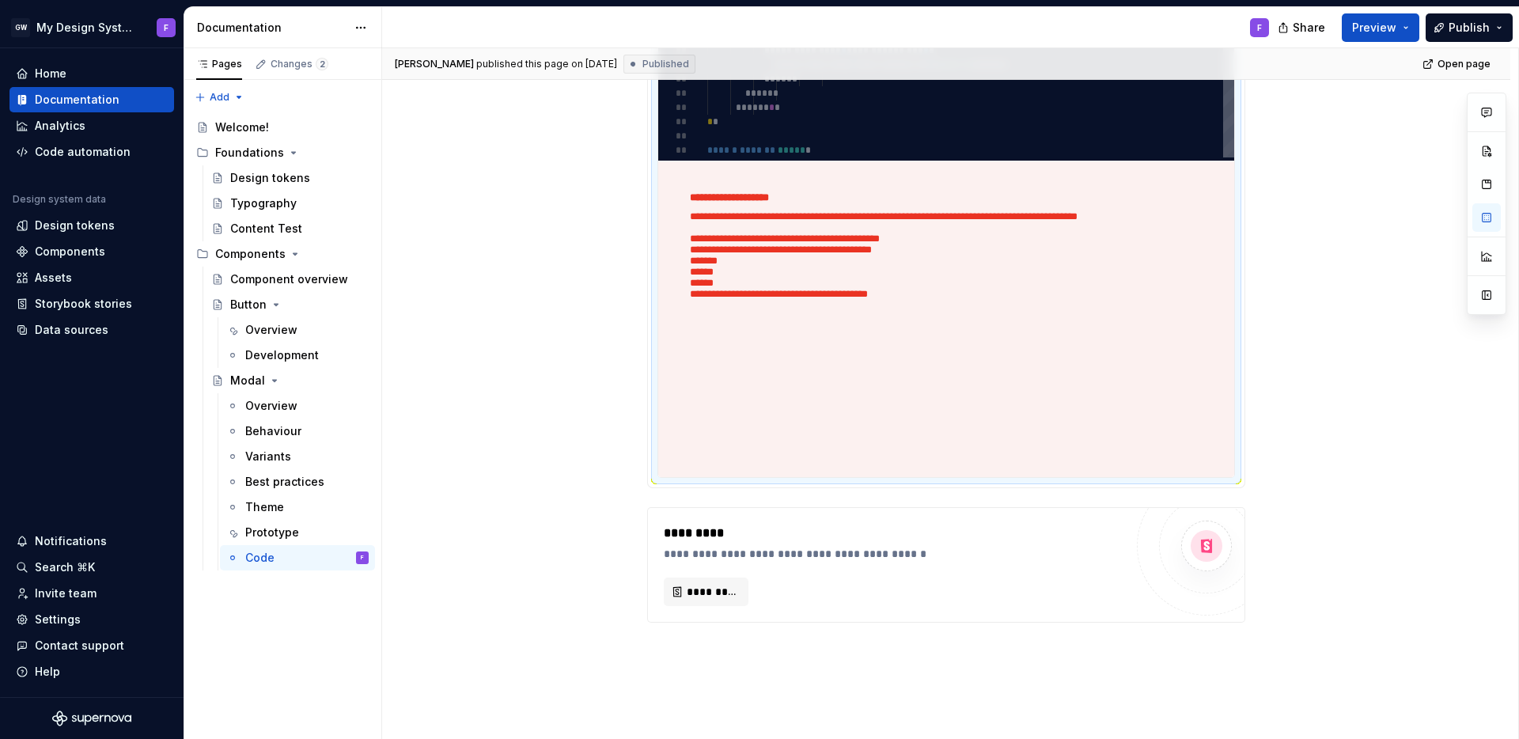
scroll to position [826, 0]
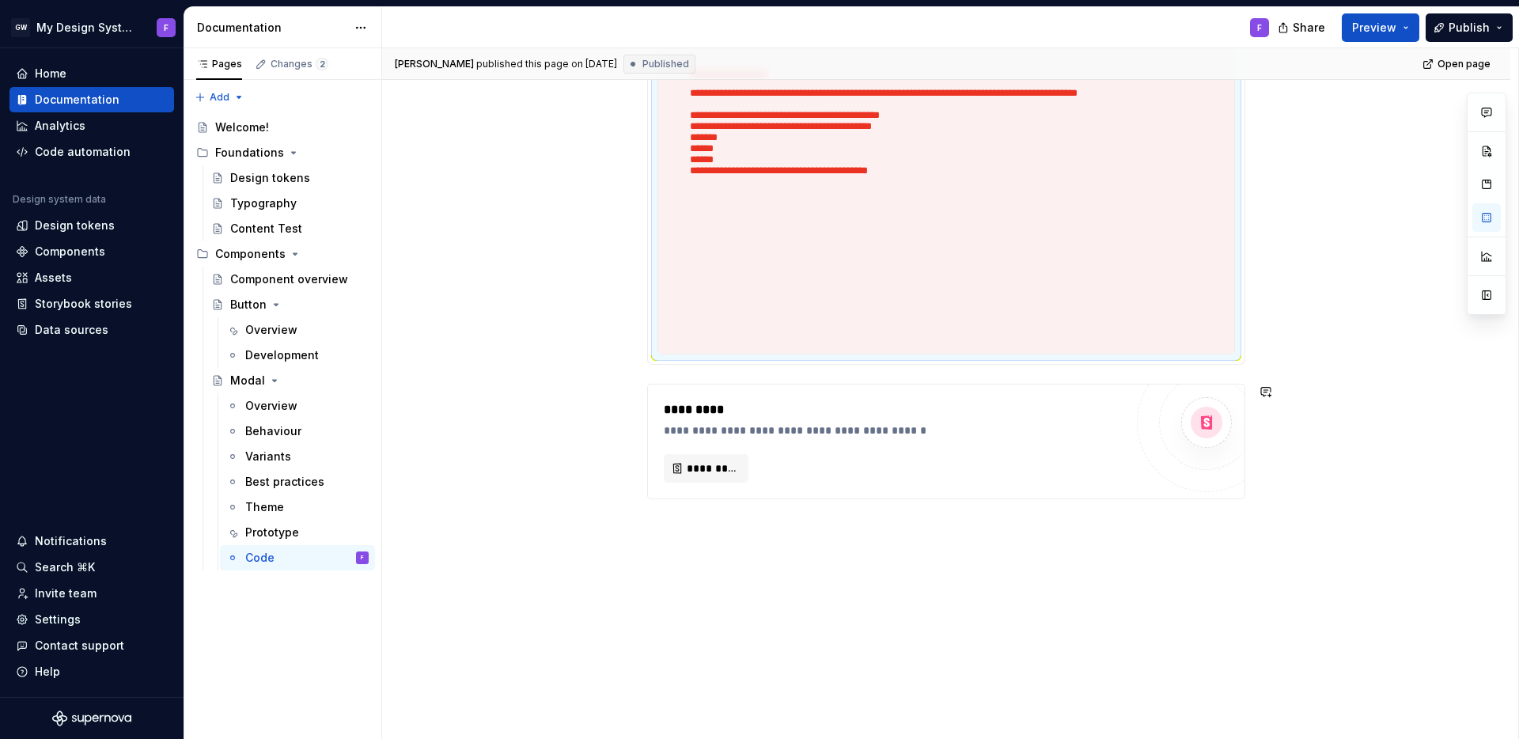
click at [802, 529] on div "**********" at bounding box center [946, 103] width 1128 height 1272
click at [705, 525] on div "**********" at bounding box center [946, 103] width 1128 height 1272
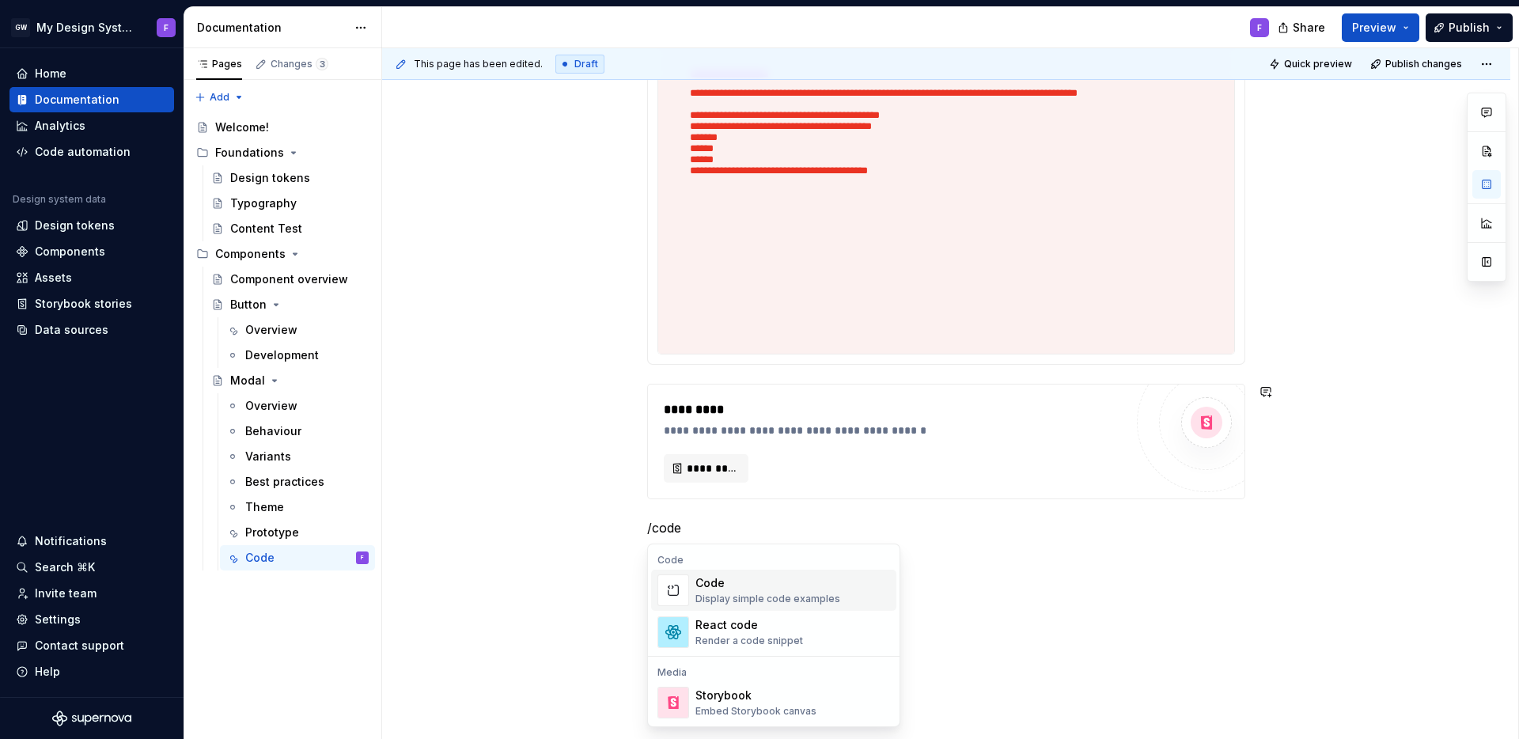
click at [736, 587] on div "Code" at bounding box center [767, 583] width 145 height 16
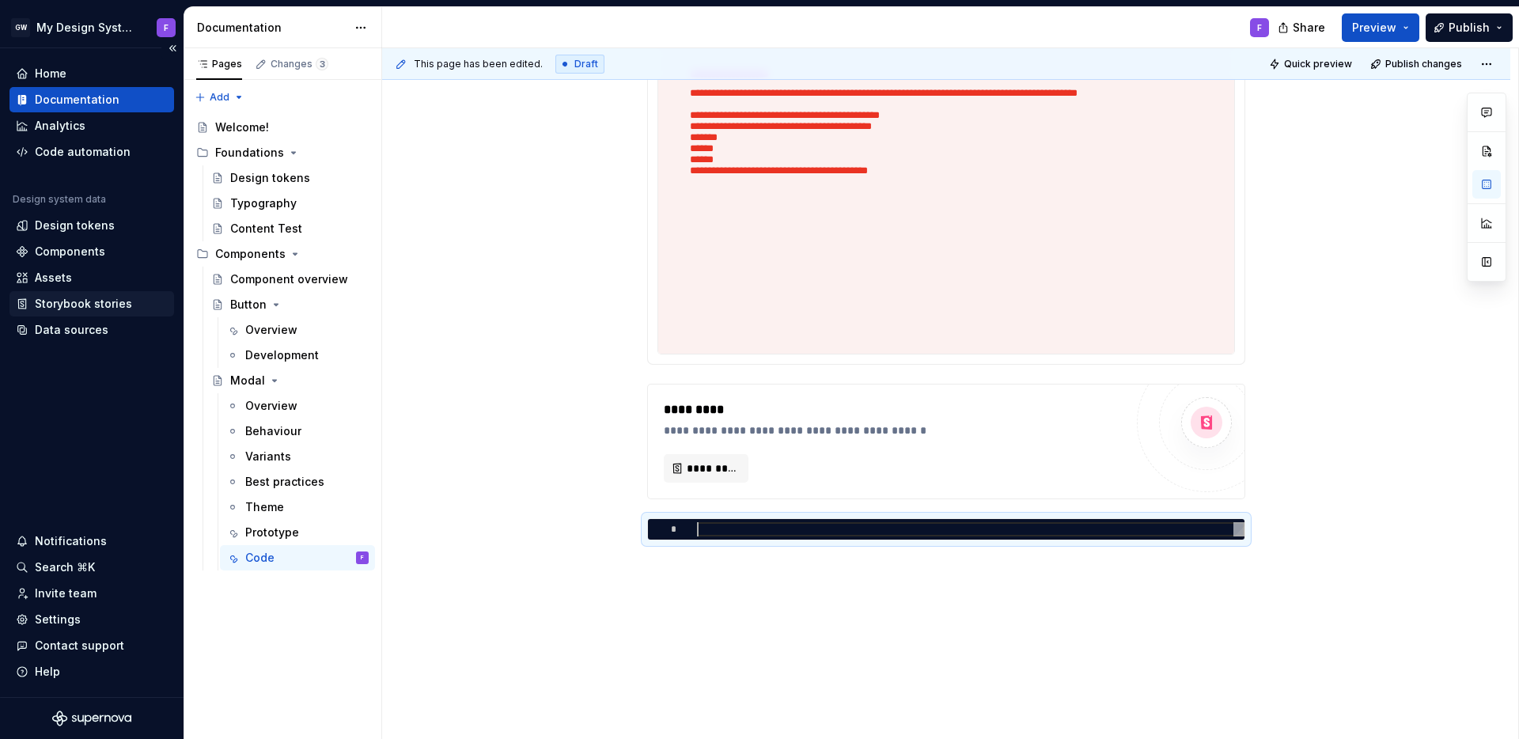
click at [69, 299] on div "Storybook stories" at bounding box center [83, 304] width 97 height 16
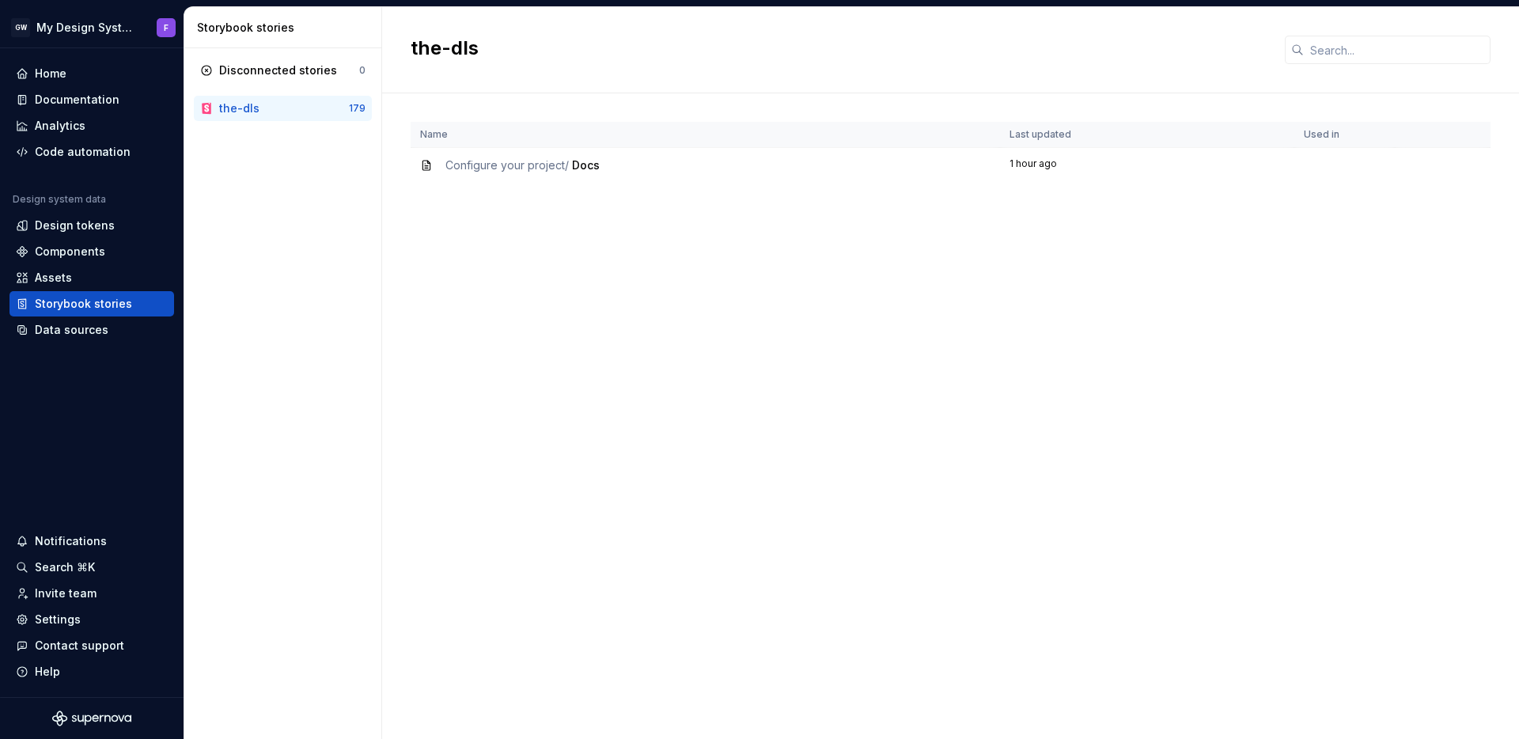
click at [242, 107] on div "the-dls" at bounding box center [239, 108] width 40 height 16
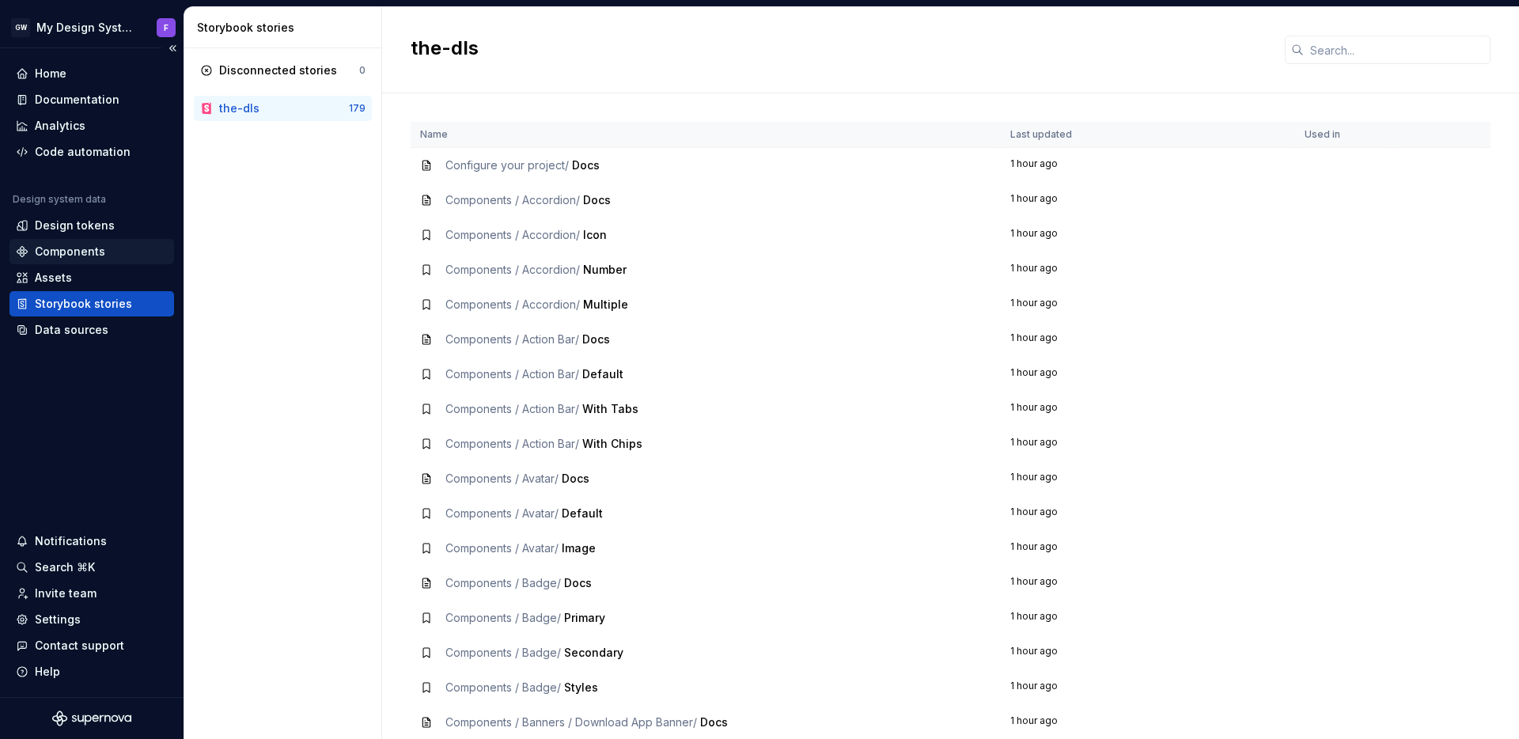
click at [81, 247] on div "Components" at bounding box center [70, 252] width 70 height 16
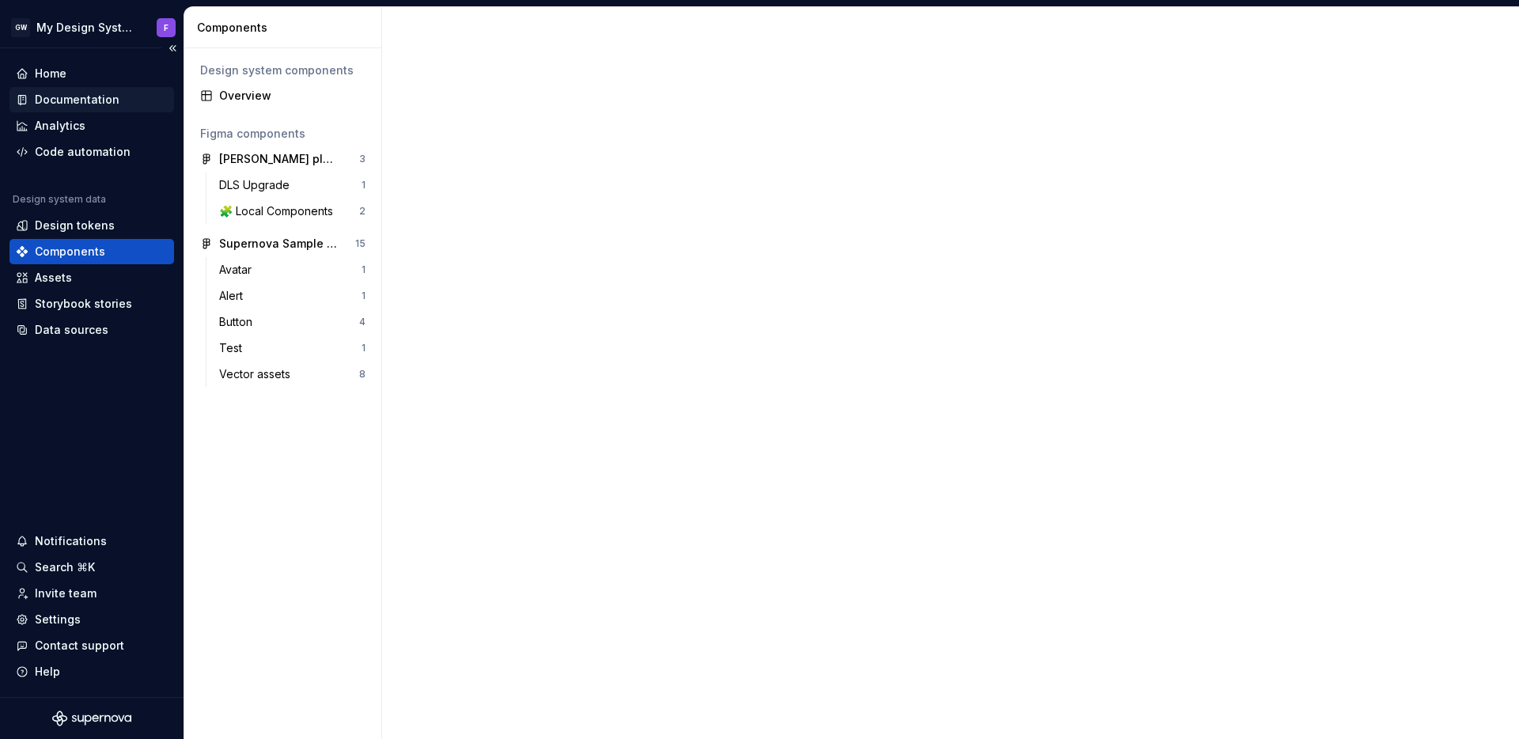
click at [81, 97] on div "Documentation" at bounding box center [77, 100] width 85 height 16
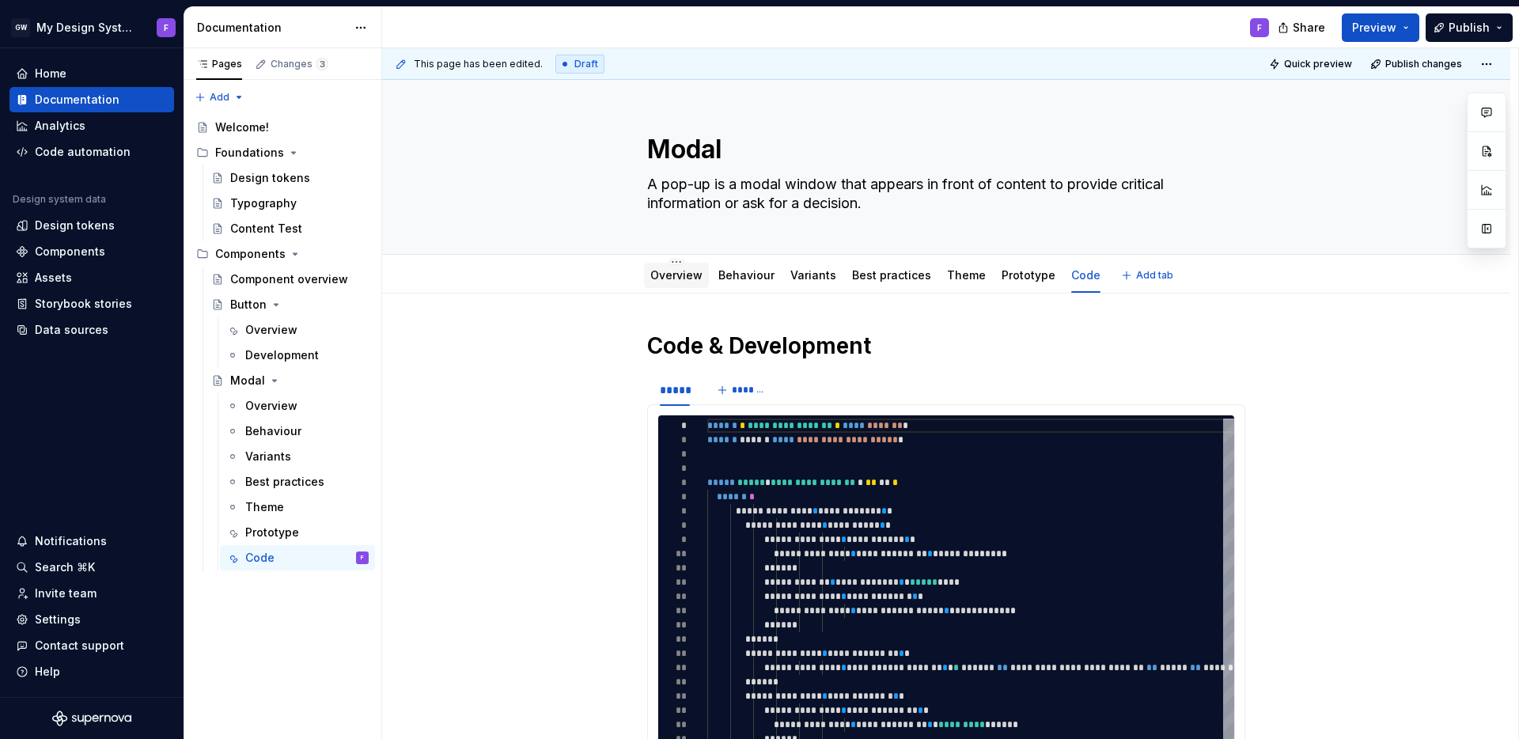
click at [678, 278] on link "Overview" at bounding box center [676, 274] width 52 height 13
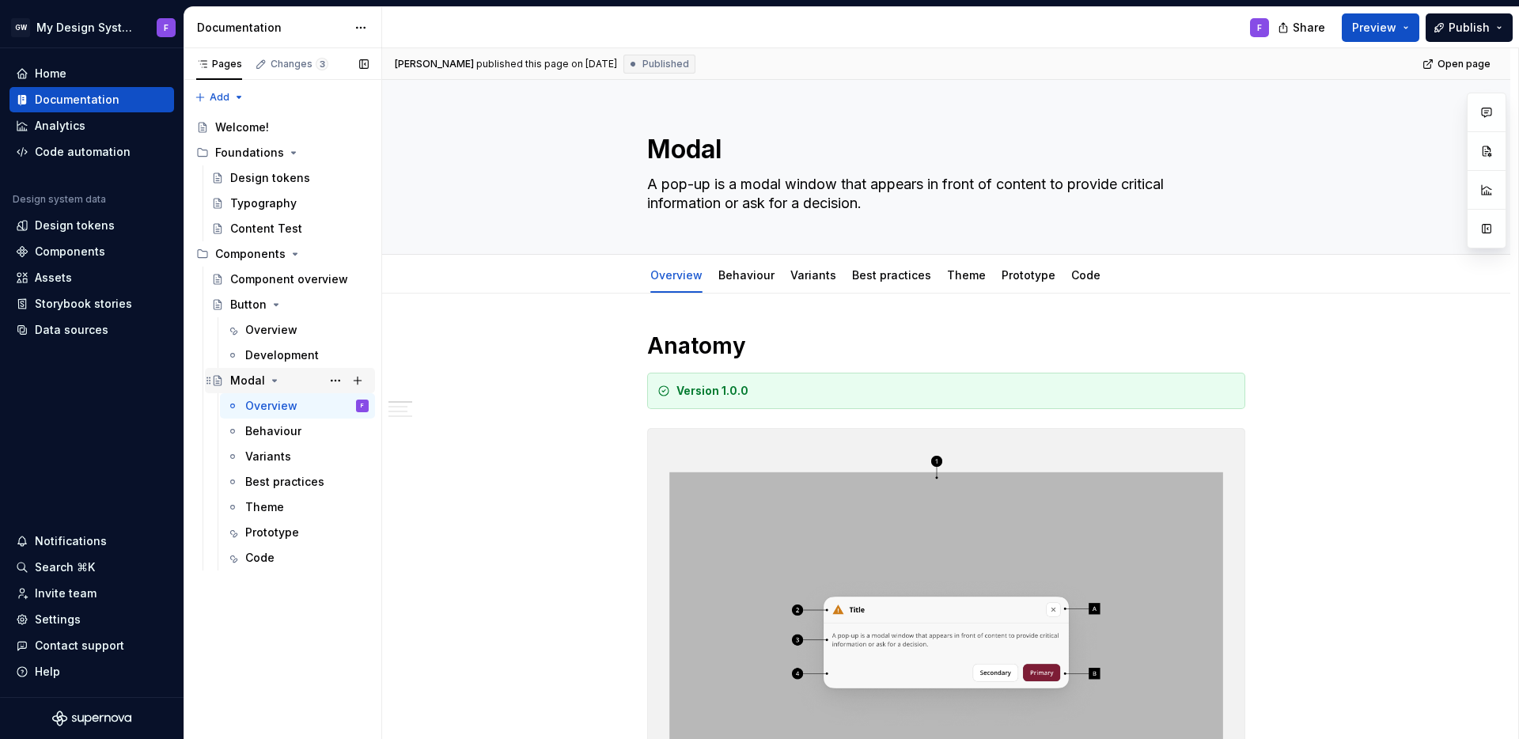
click at [243, 381] on div "Modal" at bounding box center [247, 381] width 35 height 16
click at [363, 256] on button "Page tree" at bounding box center [358, 254] width 22 height 22
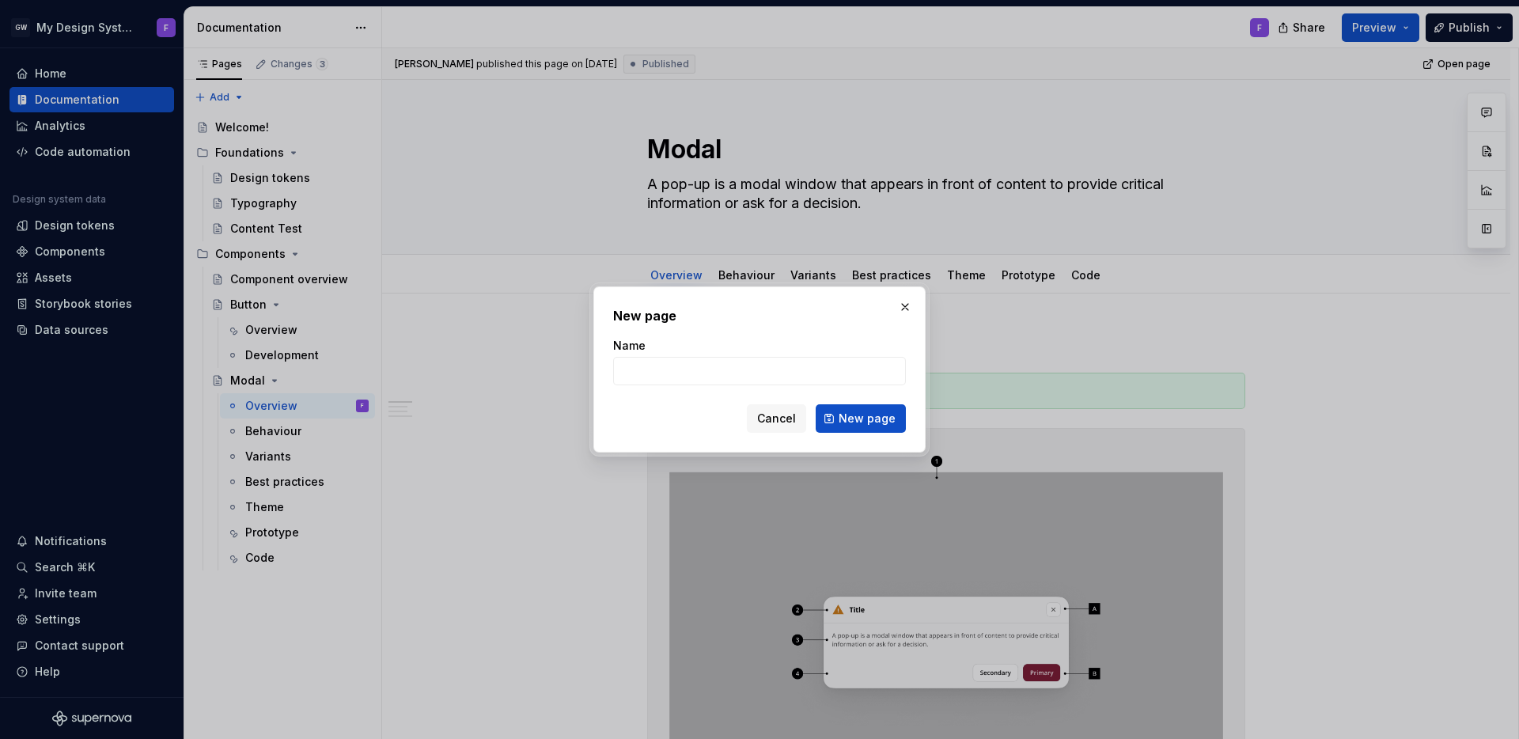
type textarea "*"
type input "Maps"
click button "New page" at bounding box center [861, 418] width 90 height 28
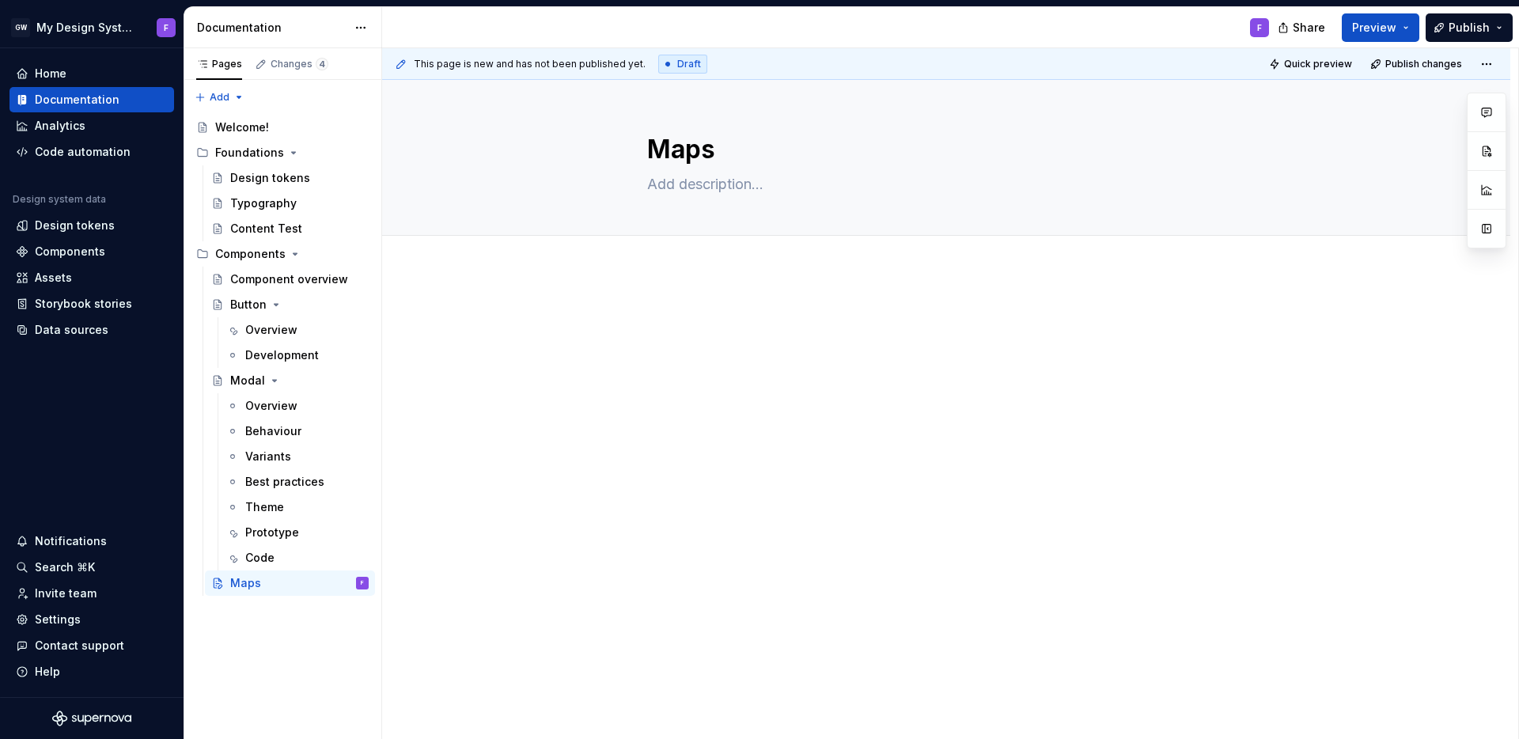
type textarea "*"
click at [684, 253] on span "Add tab" at bounding box center [685, 253] width 37 height 13
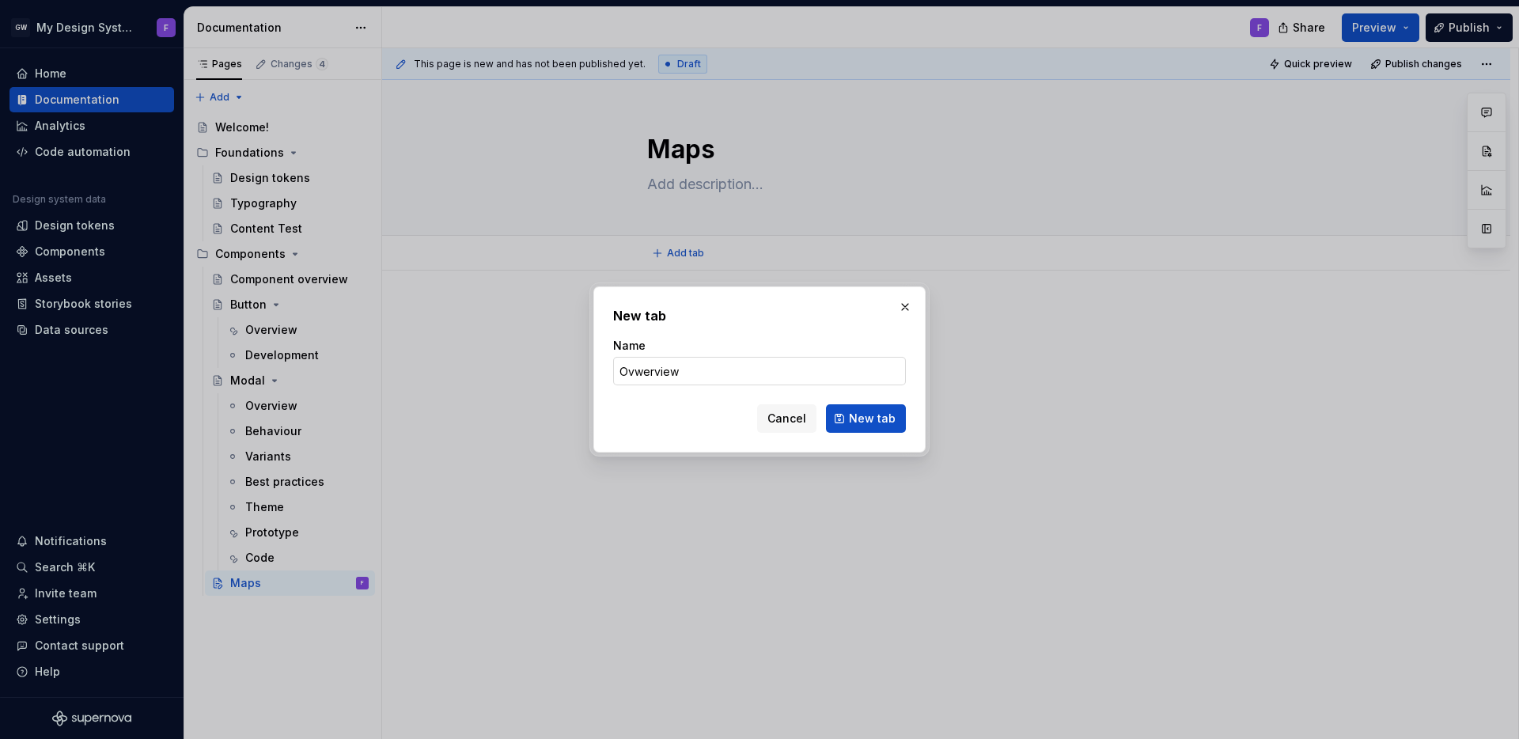
click at [642, 373] on input "Ovwerview" at bounding box center [759, 371] width 293 height 28
type input "Overview"
click at [865, 418] on span "New tab" at bounding box center [872, 419] width 47 height 16
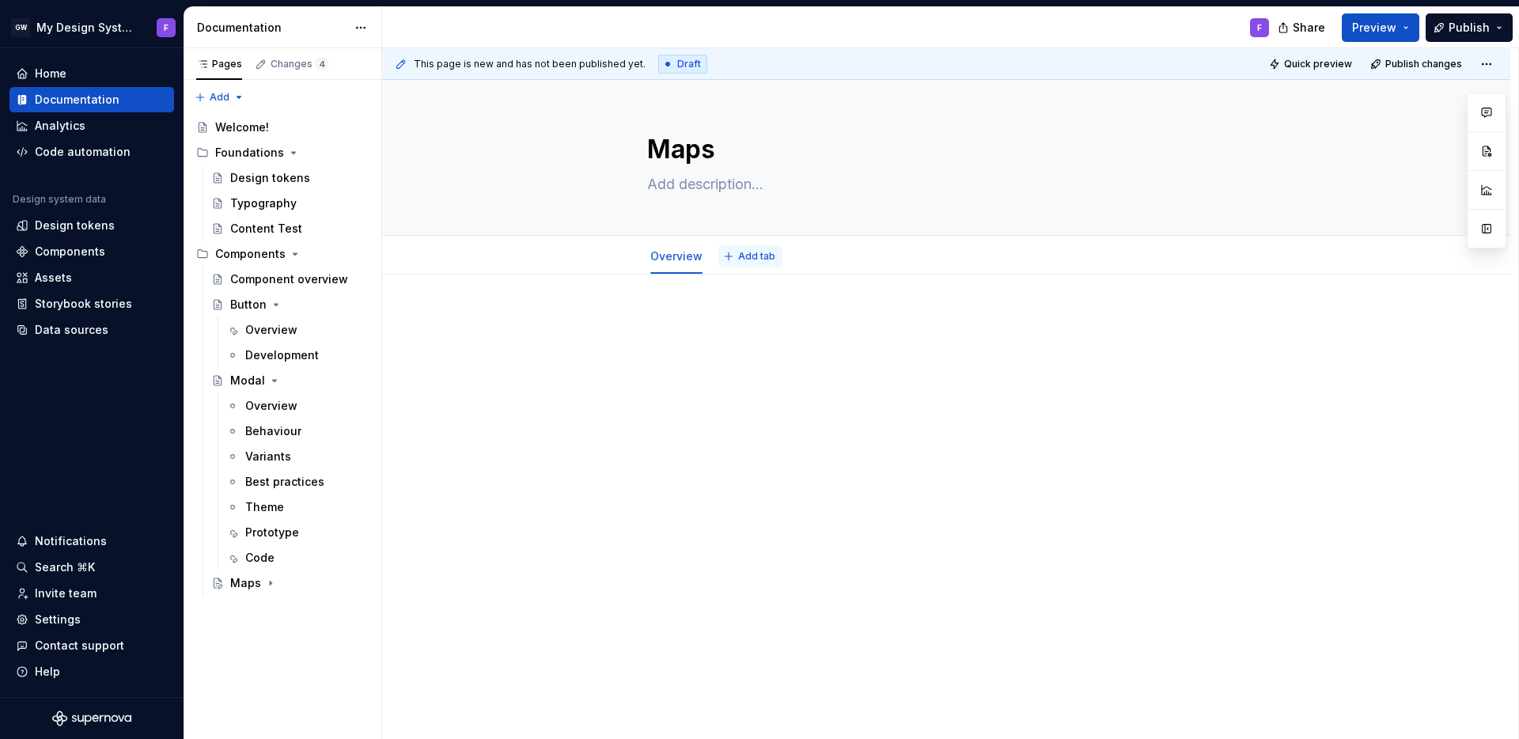
click at [749, 259] on span "Add tab" at bounding box center [756, 256] width 37 height 13
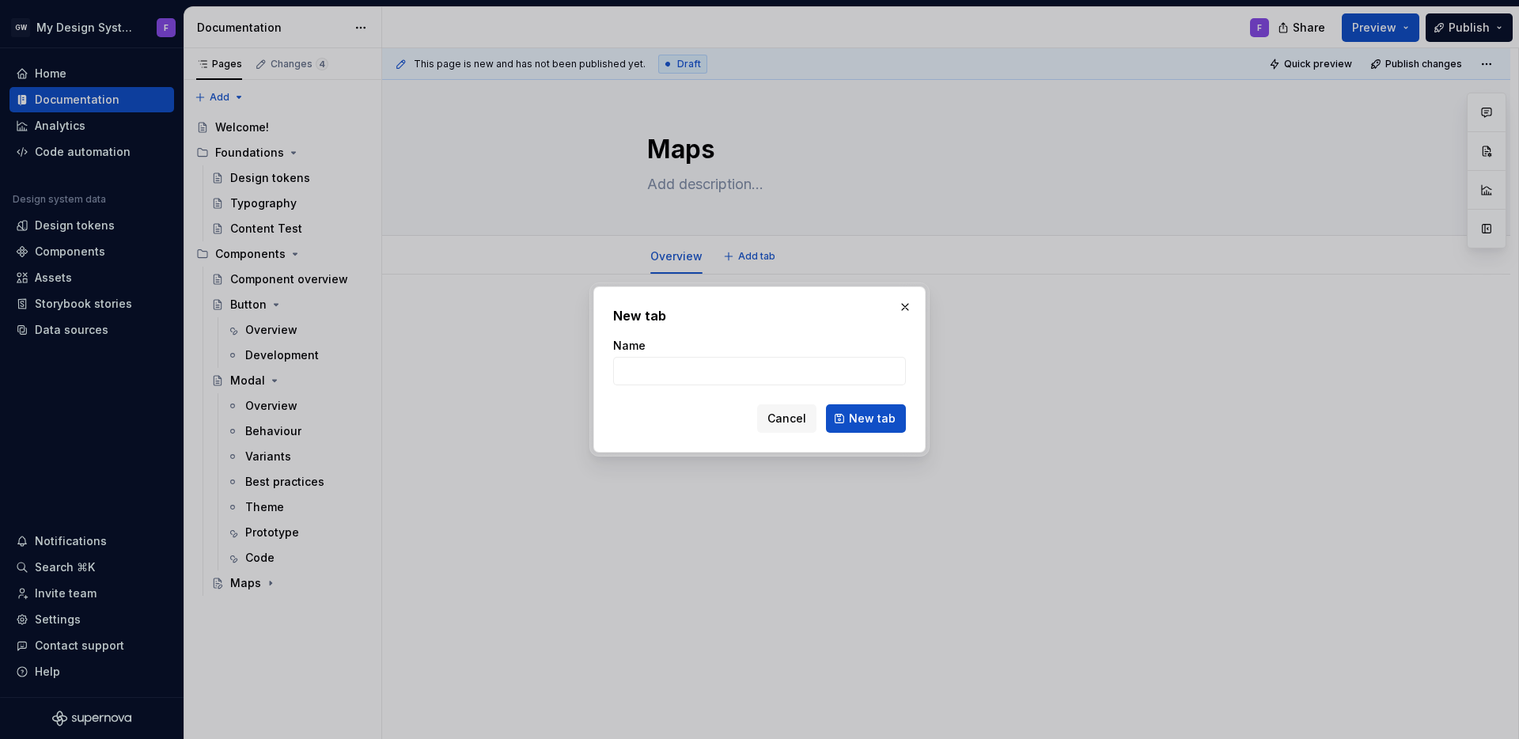
type textarea "*"
type input "Code"
click button "New tab" at bounding box center [866, 418] width 80 height 28
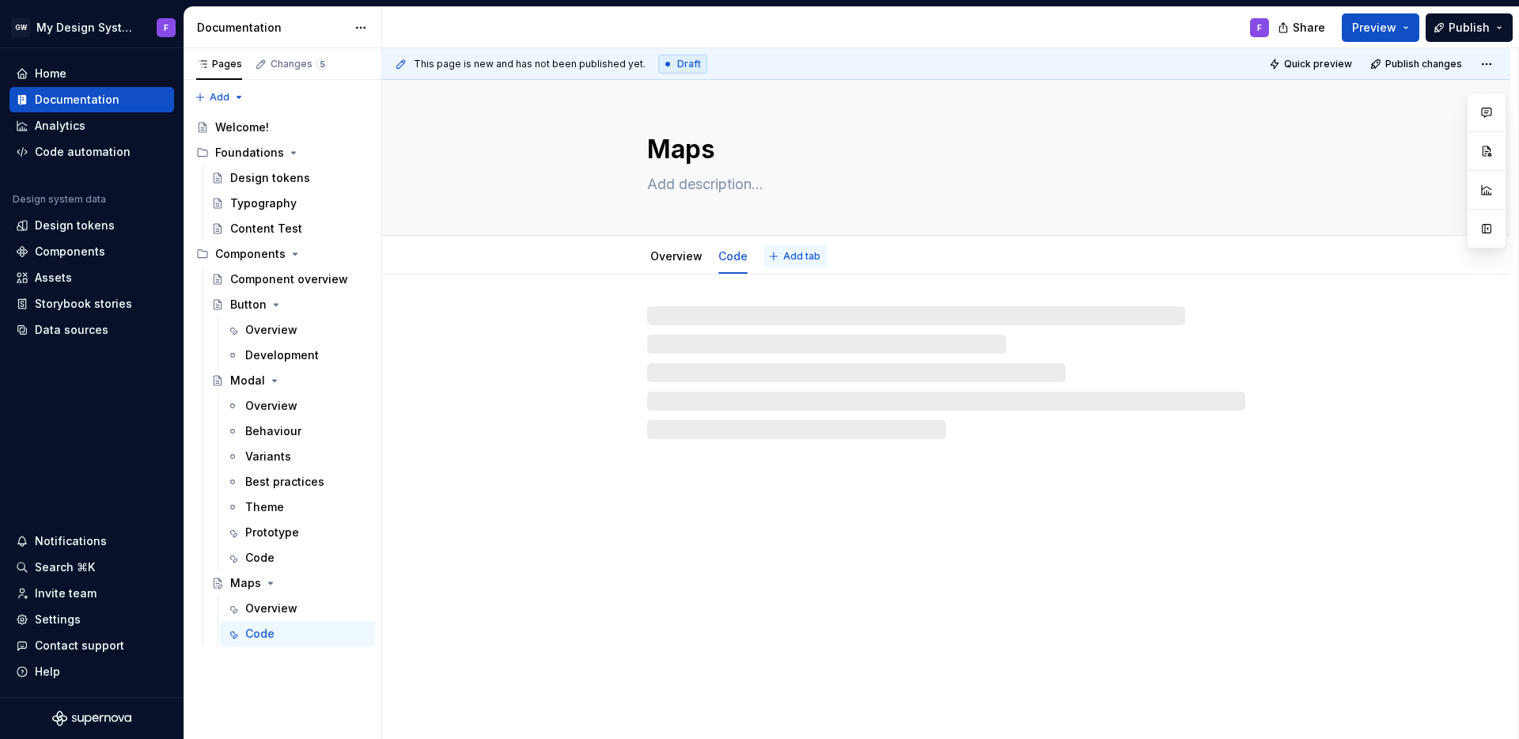
click at [783, 252] on span "Add tab" at bounding box center [801, 256] width 37 height 13
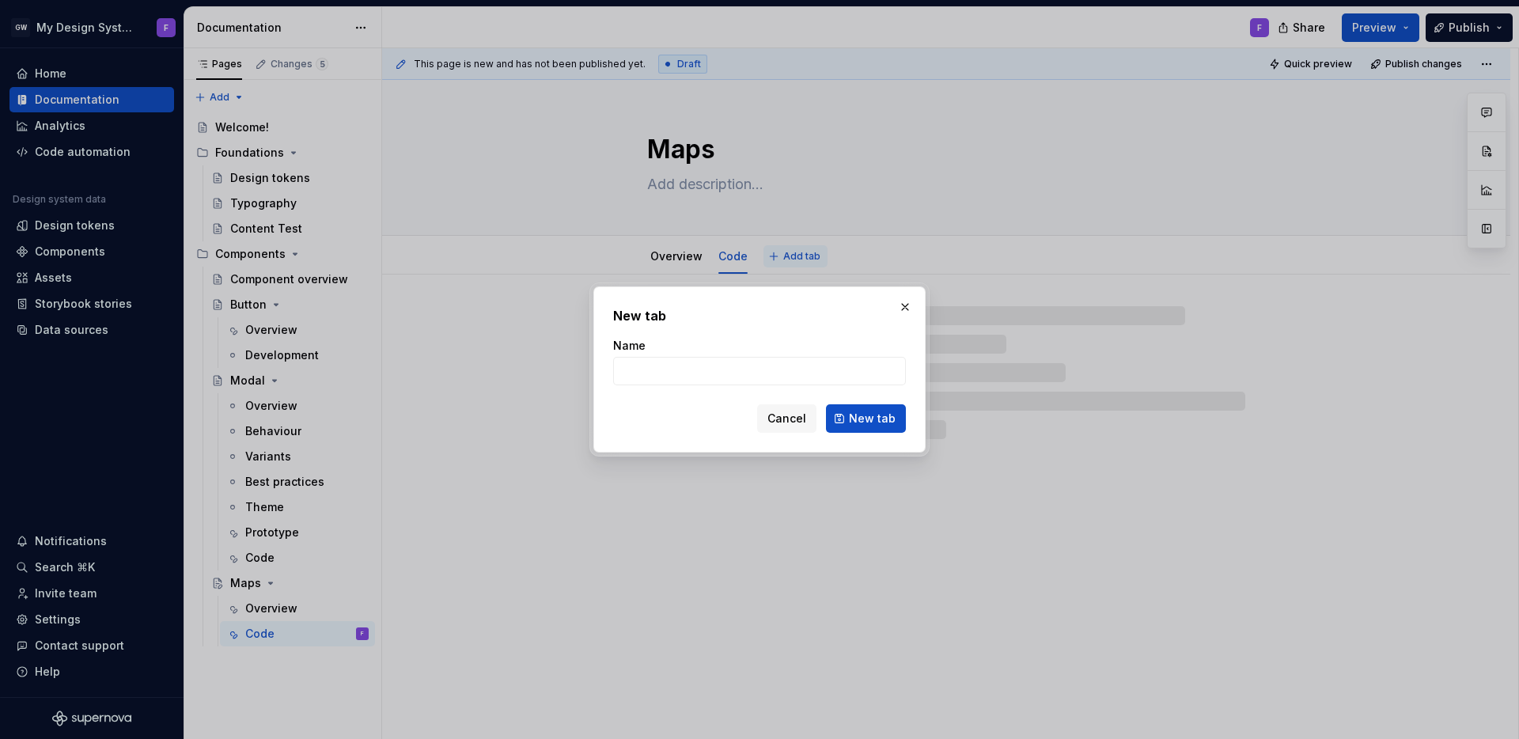
type textarea "*"
type input "Be"
type textarea "*"
type input "Behav"
type textarea "*"
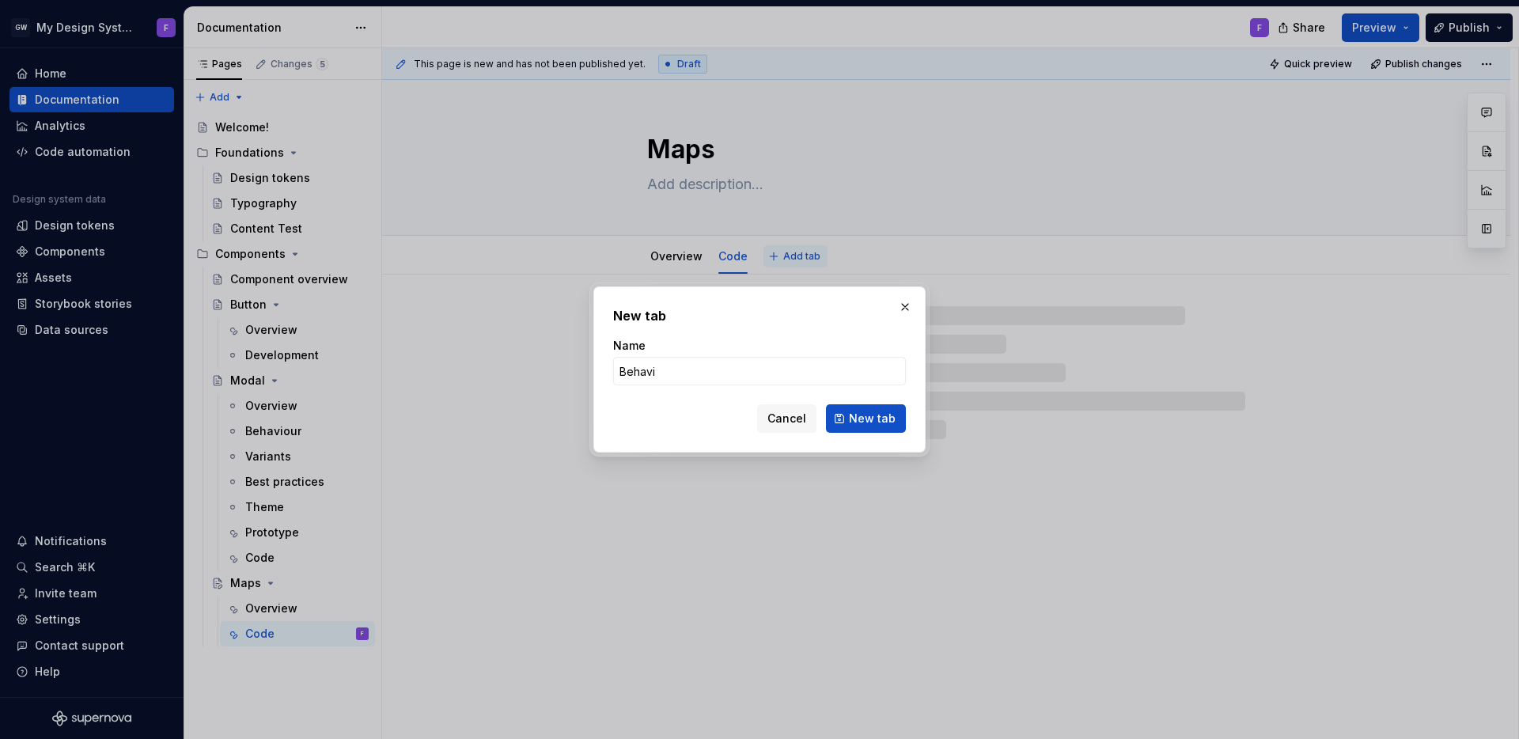
type input "Behavio"
type textarea "*"
type input "Behaviour"
click at [874, 422] on span "New tab" at bounding box center [872, 419] width 47 height 16
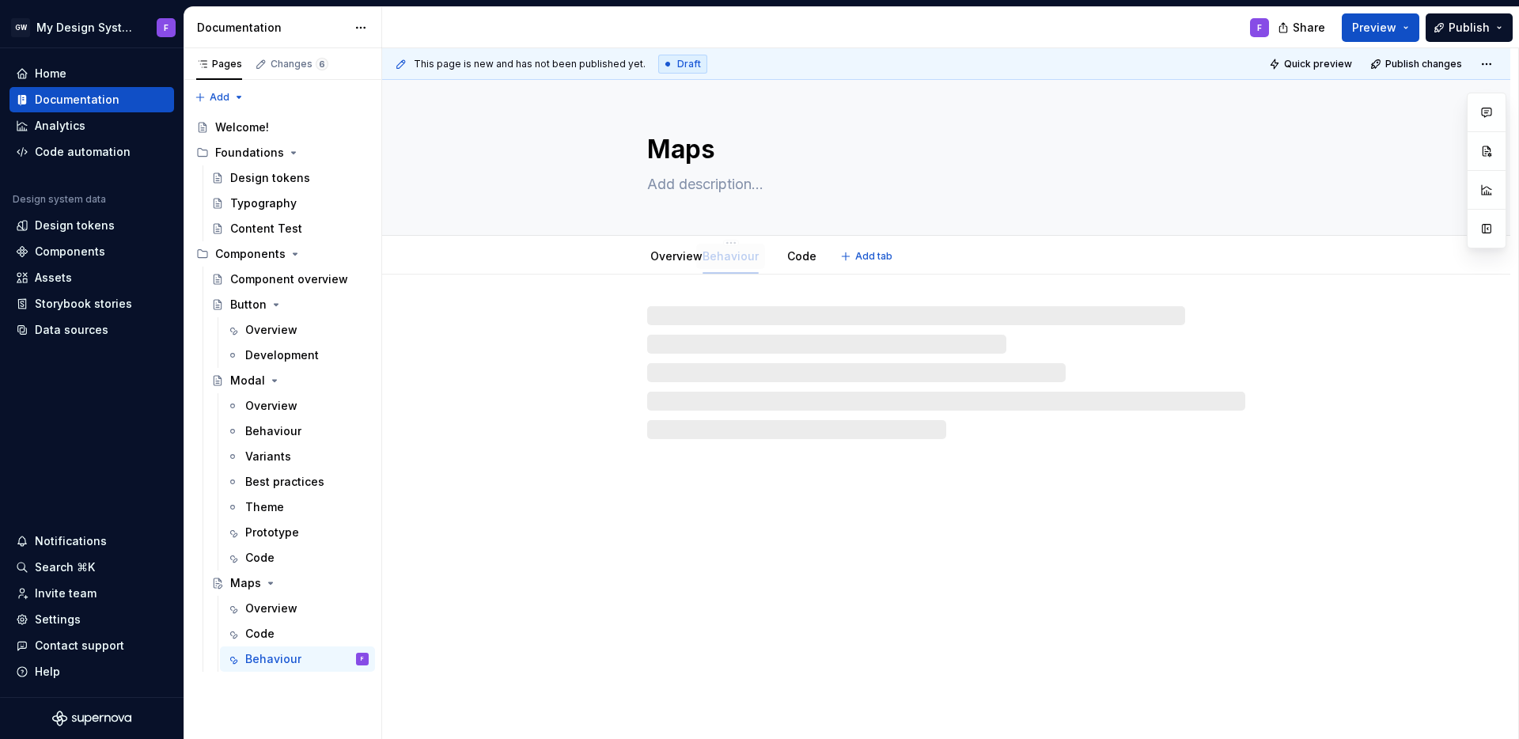
drag, startPoint x: 786, startPoint y: 257, endPoint x: 726, endPoint y: 258, distance: 60.9
click at [674, 262] on link "Overview" at bounding box center [676, 255] width 52 height 13
type textarea "*"
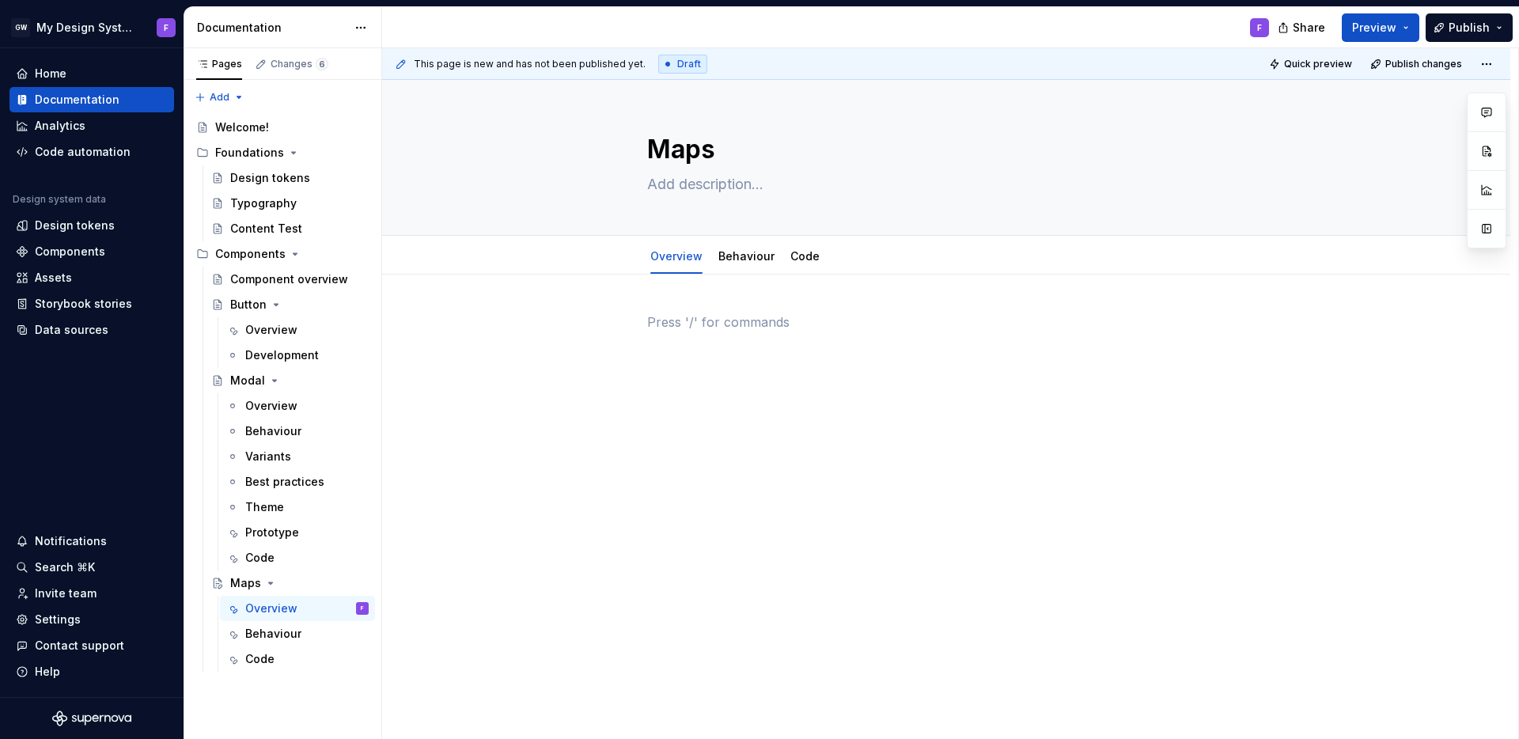
click at [651, 323] on p at bounding box center [946, 322] width 598 height 19
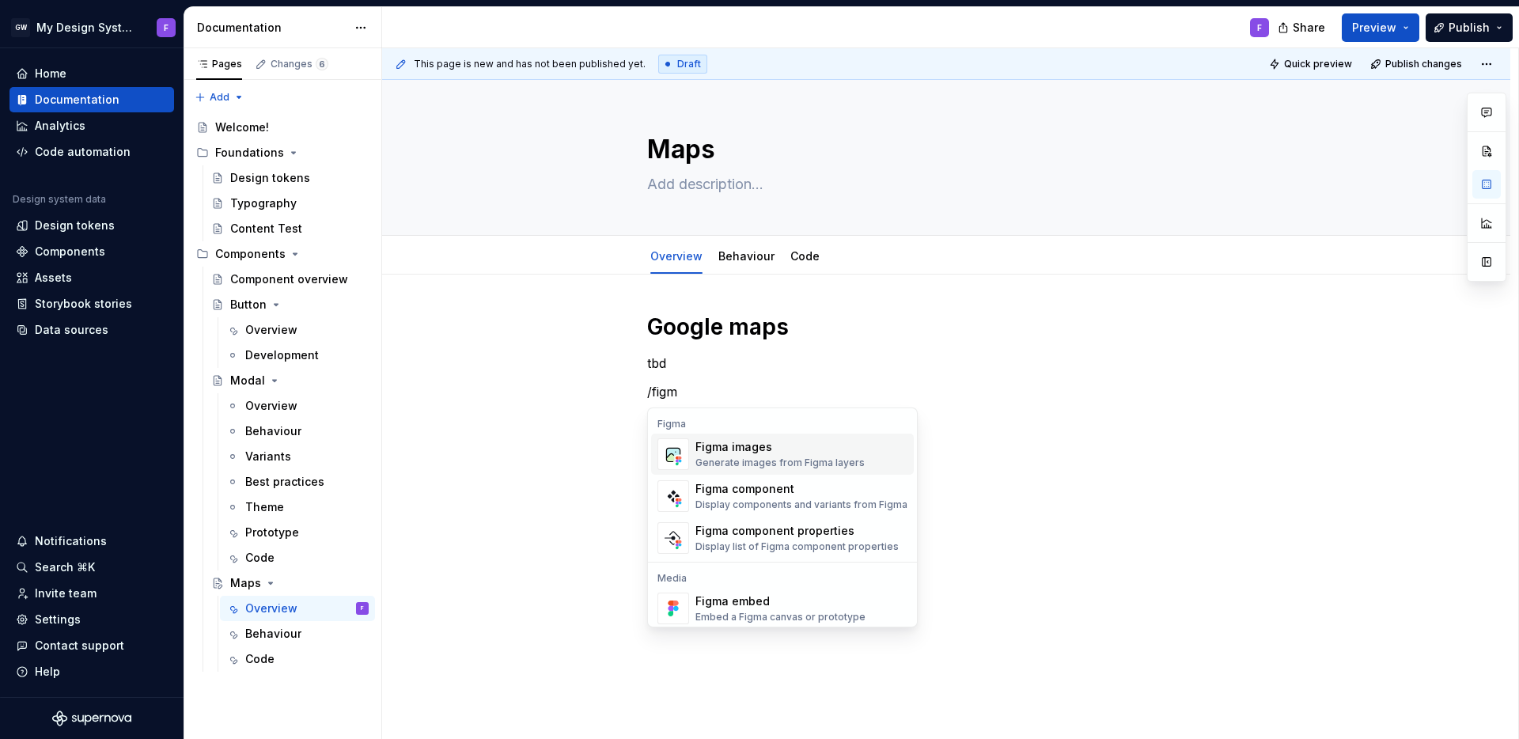
click at [760, 450] on div "Figma images" at bounding box center [779, 447] width 169 height 16
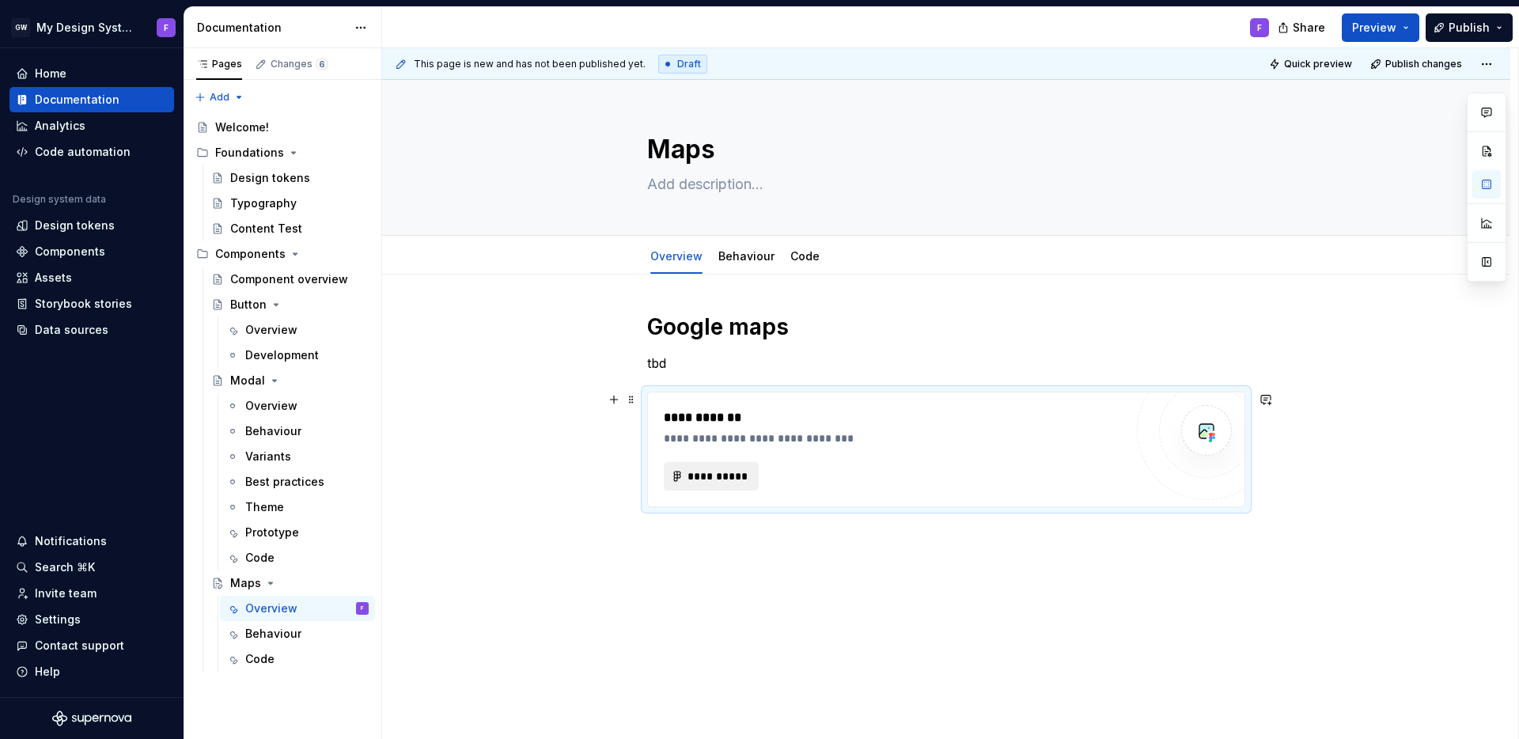
click at [721, 469] on span "**********" at bounding box center [718, 476] width 62 height 16
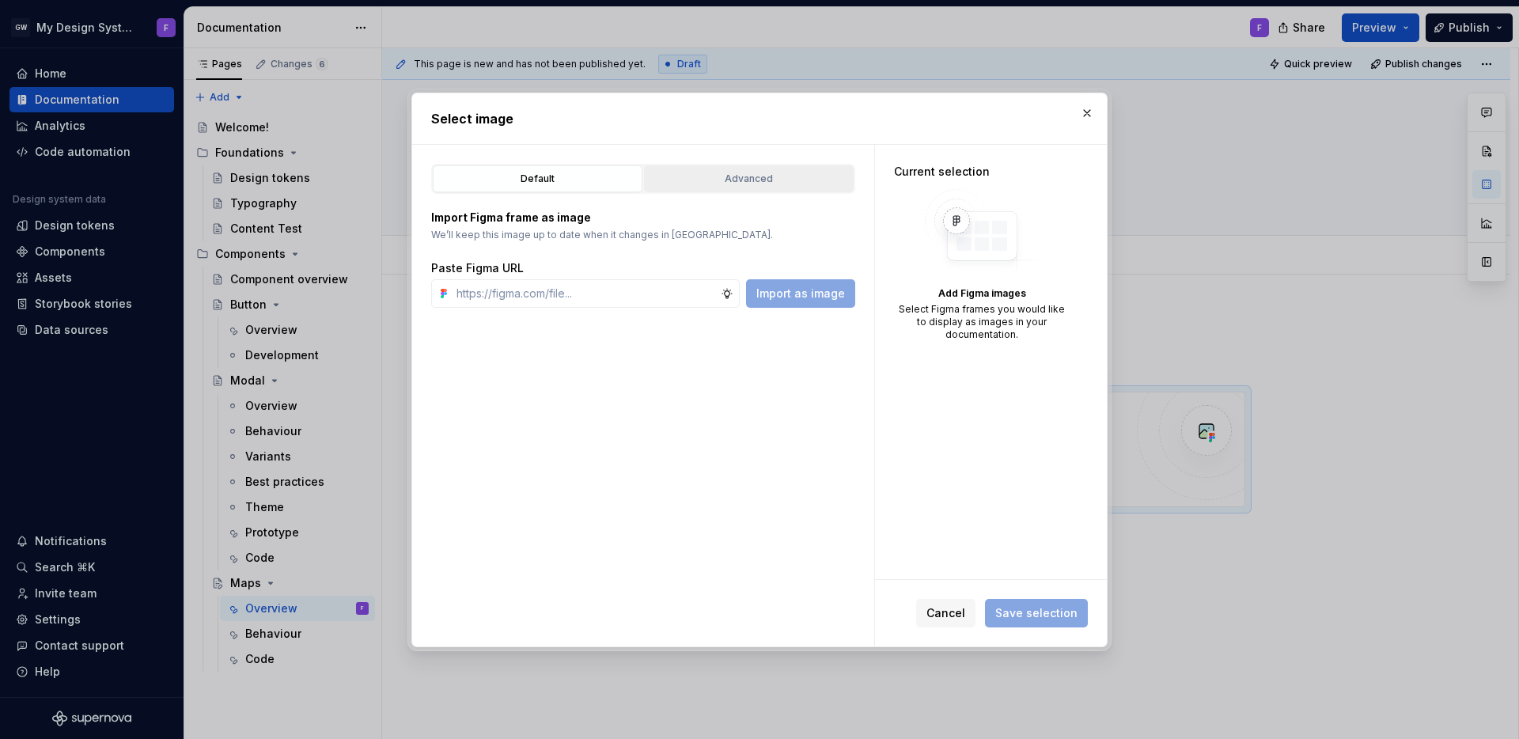
click at [765, 176] on div "Advanced" at bounding box center [749, 179] width 199 height 16
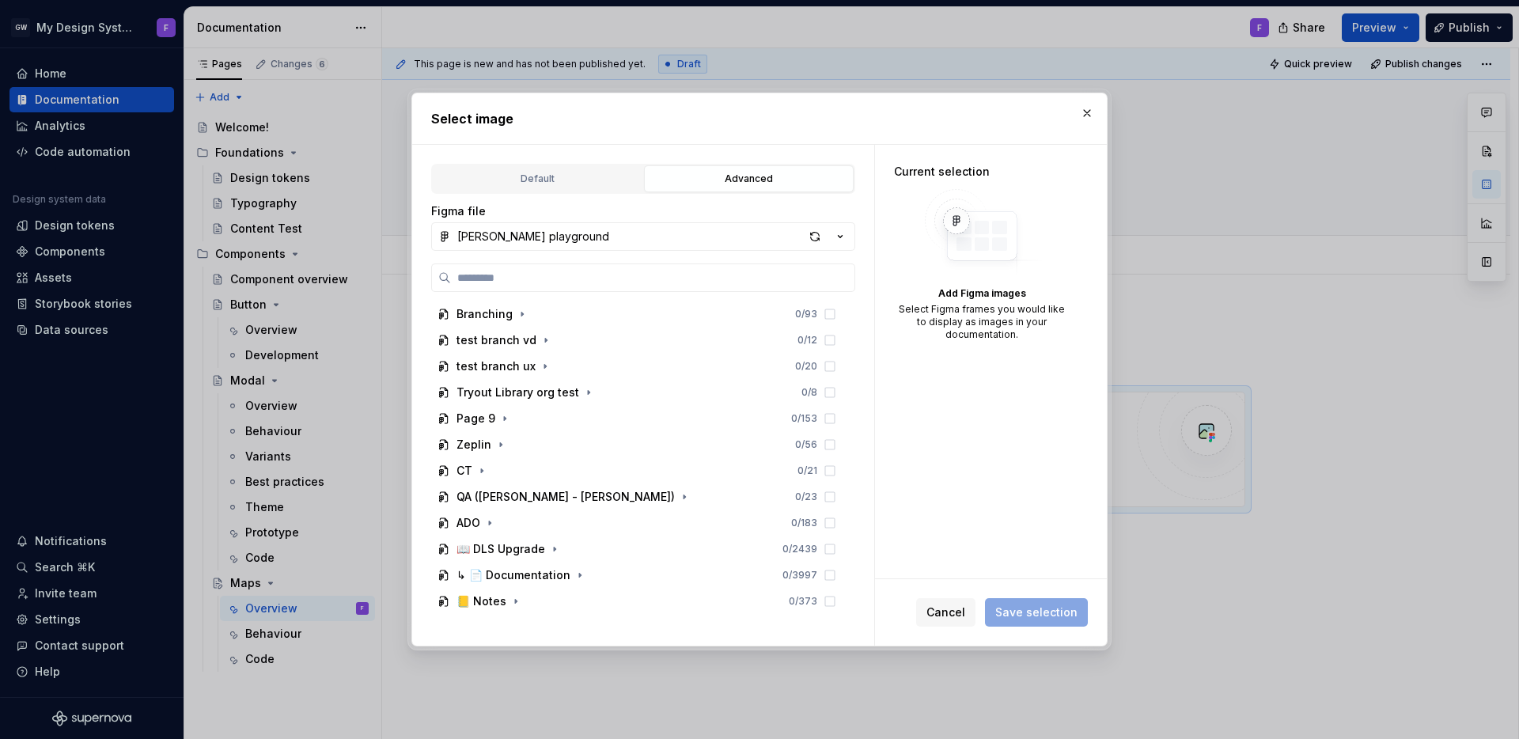
scroll to position [21, 0]
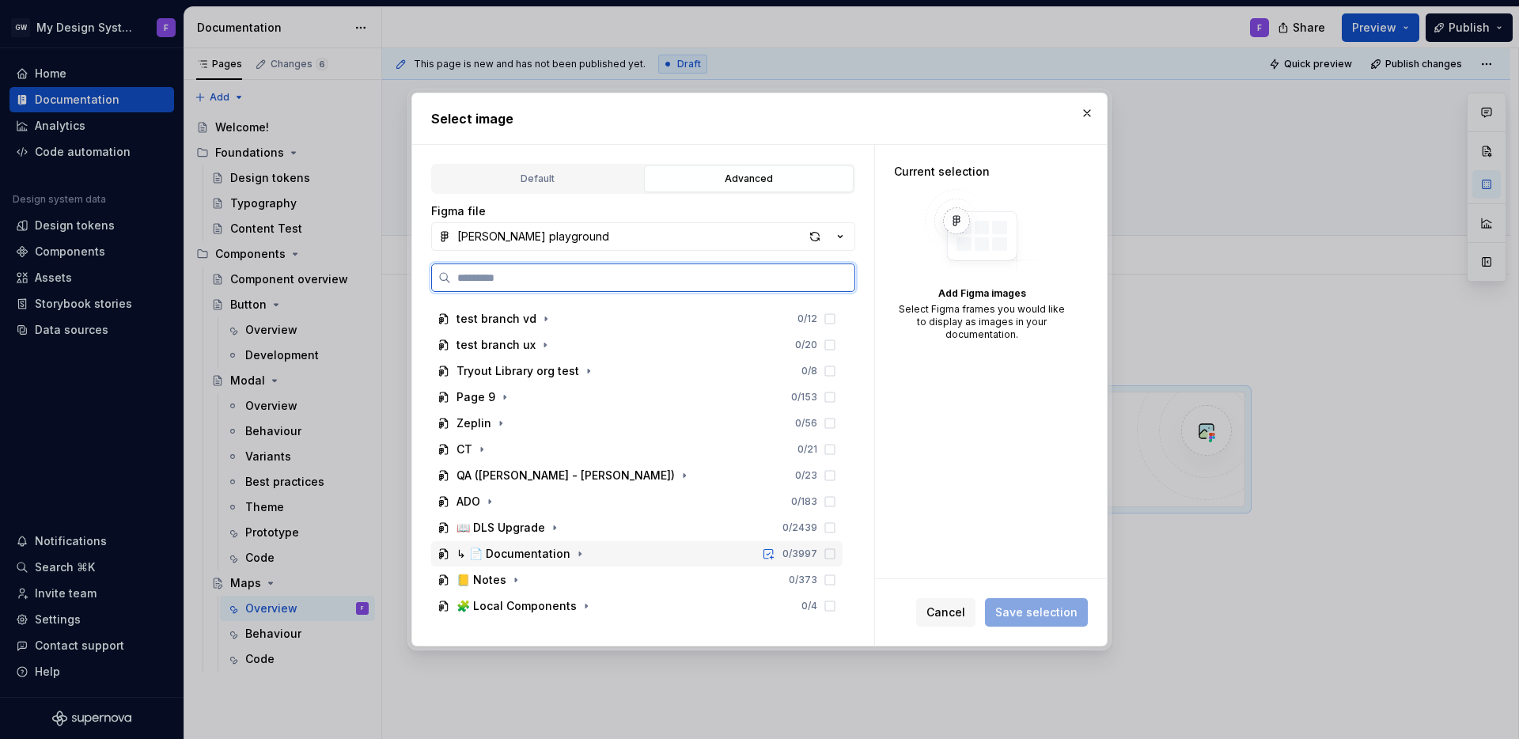
click at [568, 553] on div "↳ 📄 Documentation" at bounding box center [522, 554] width 131 height 16
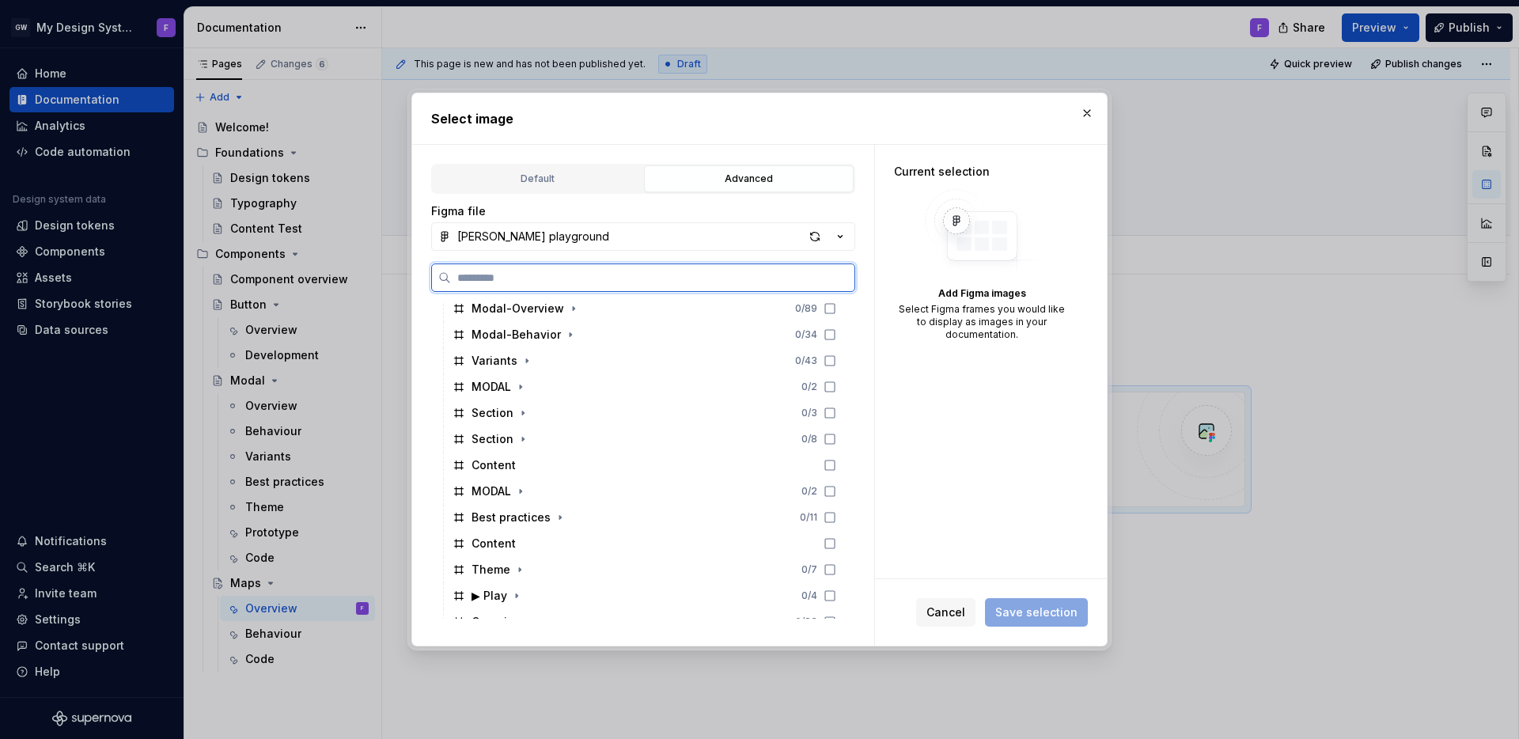
scroll to position [542, 0]
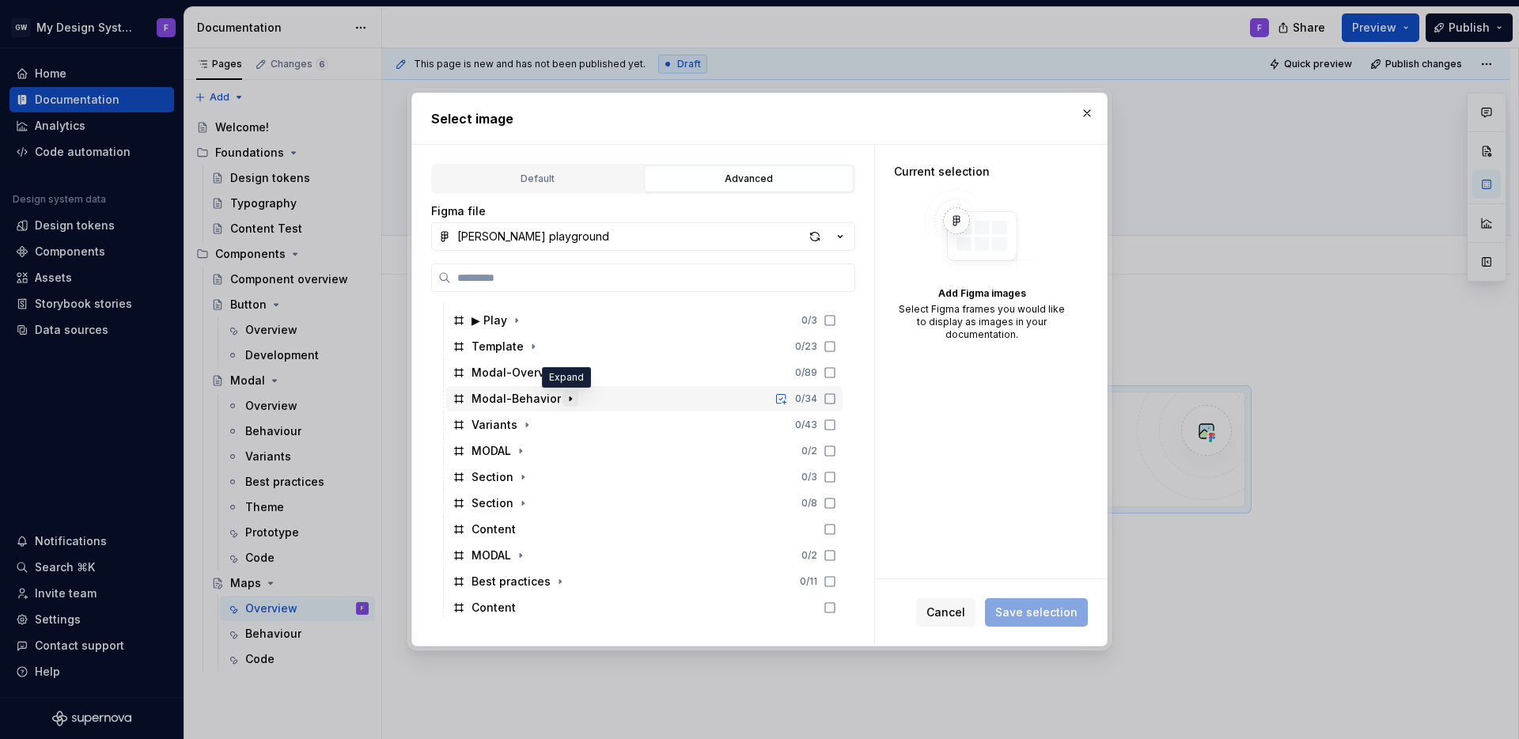
click at [568, 396] on icon "button" at bounding box center [570, 398] width 13 height 13
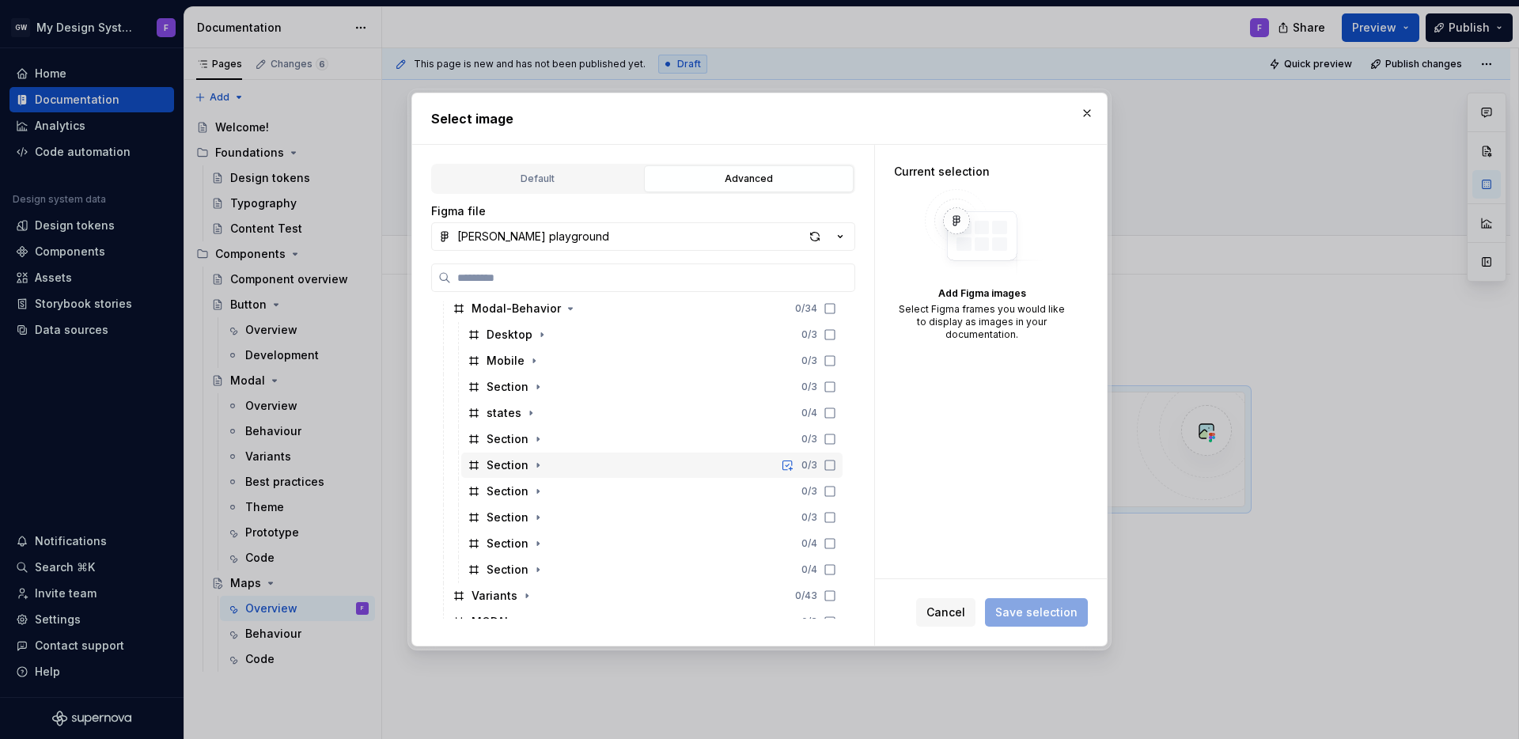
scroll to position [641, 0]
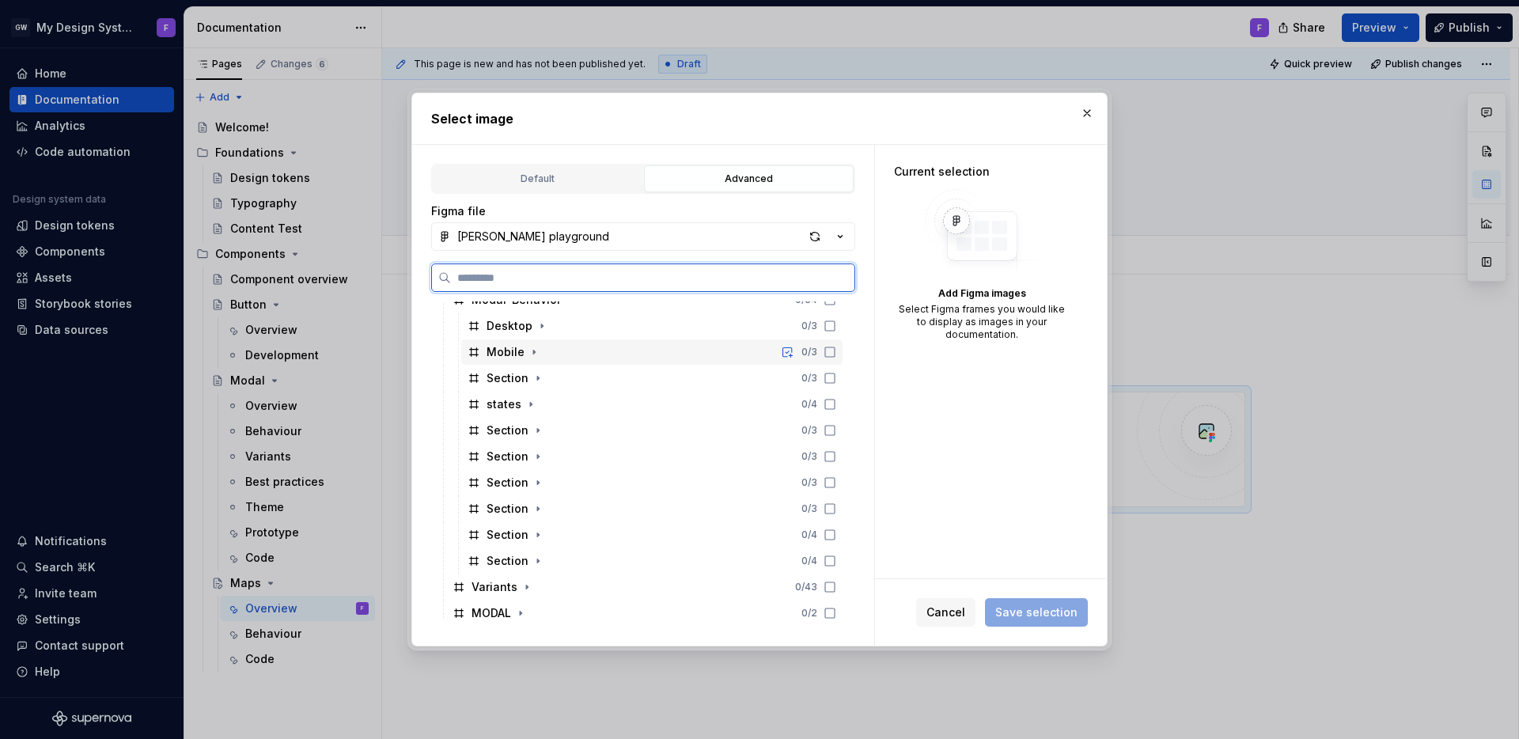
click at [829, 354] on icon at bounding box center [830, 352] width 13 height 13
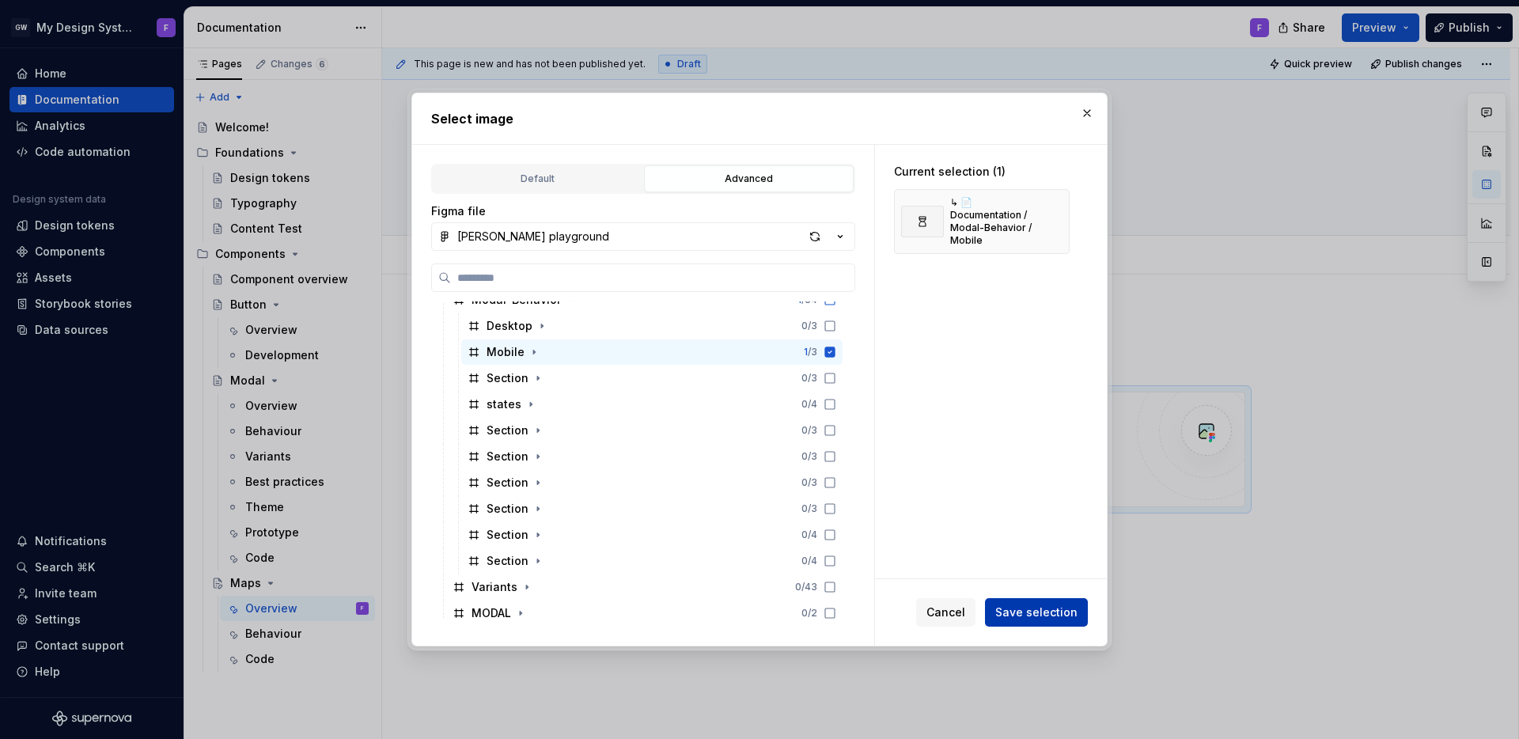
click at [1032, 619] on span "Save selection" at bounding box center [1036, 613] width 82 height 16
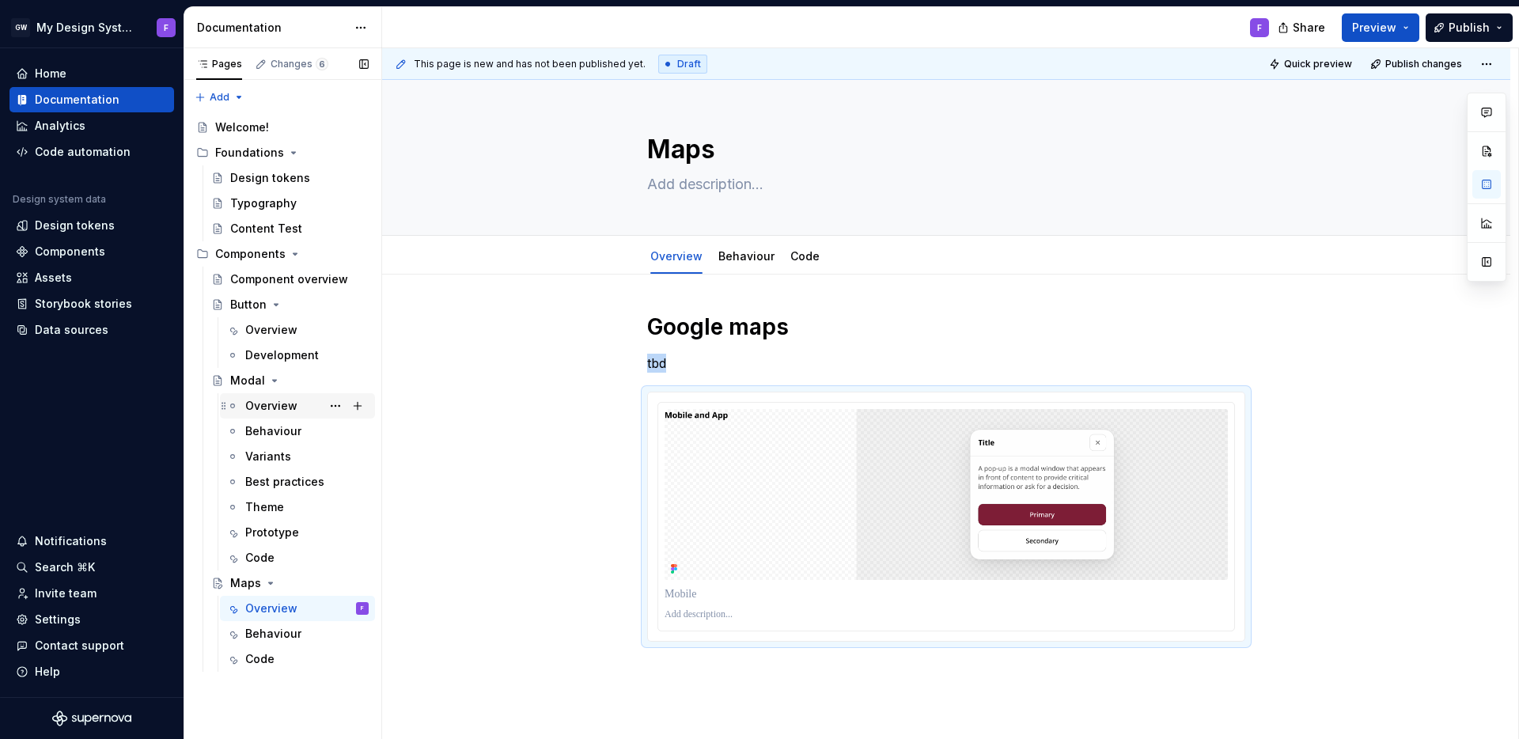
click at [286, 400] on div "Overview" at bounding box center [271, 406] width 52 height 16
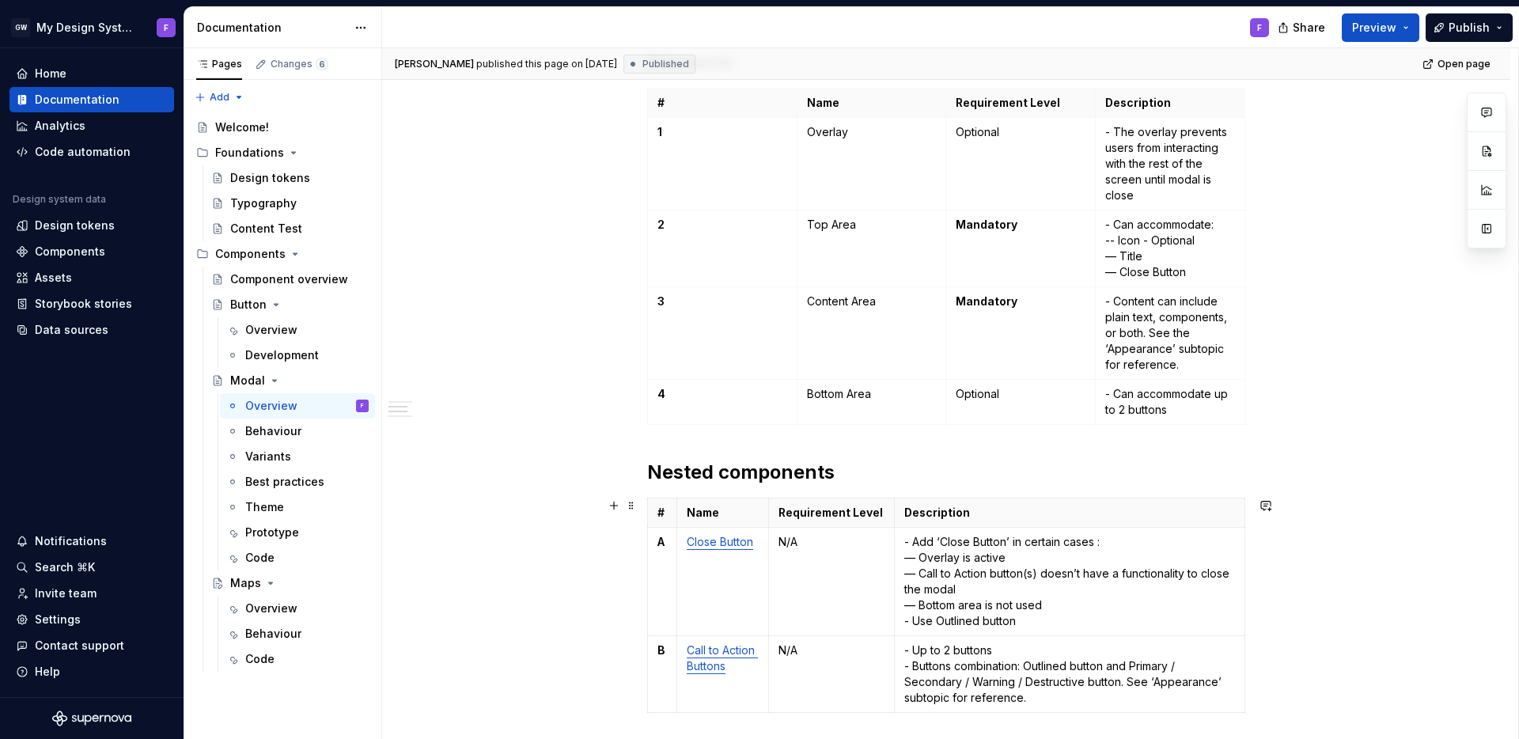
scroll to position [855, 0]
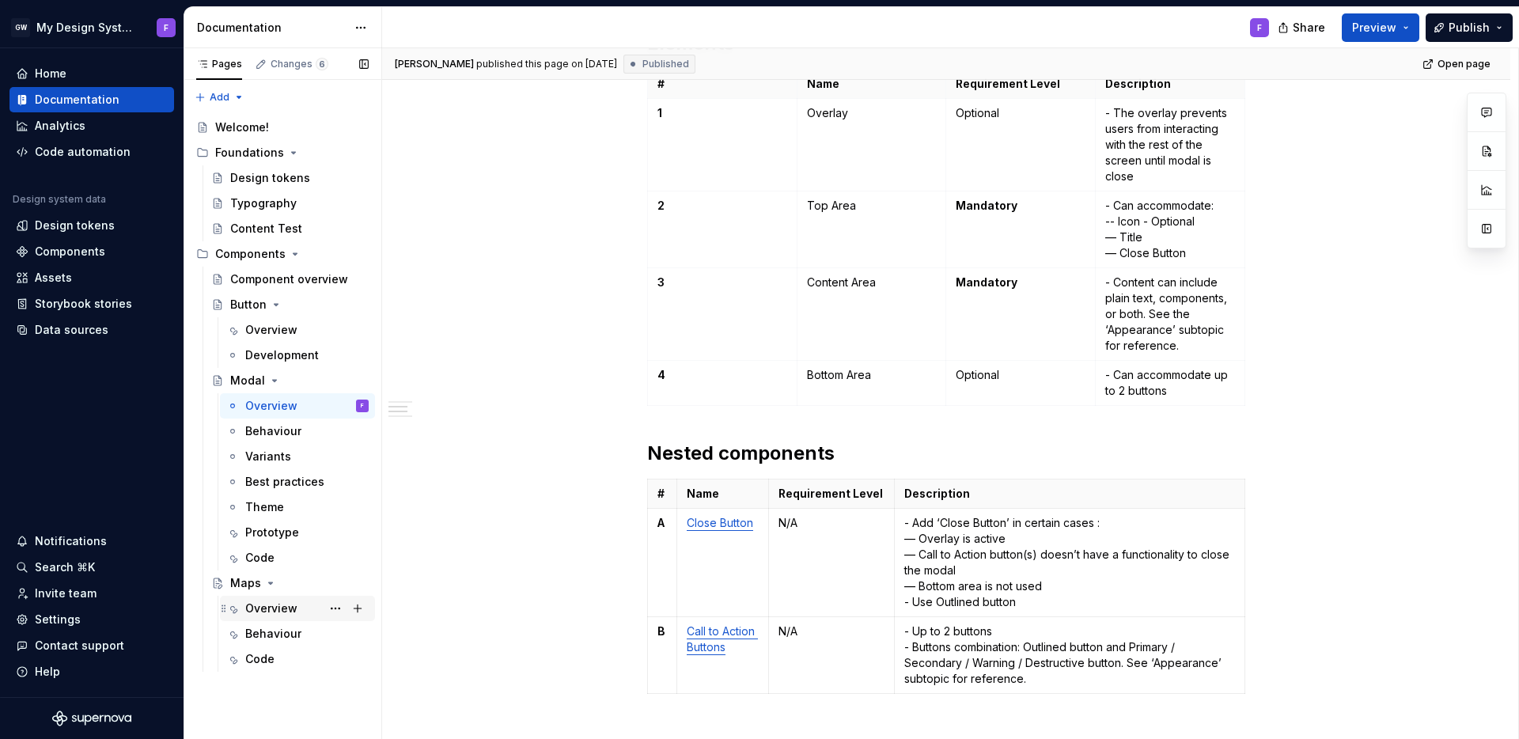
click at [266, 607] on div "Overview" at bounding box center [271, 609] width 52 height 16
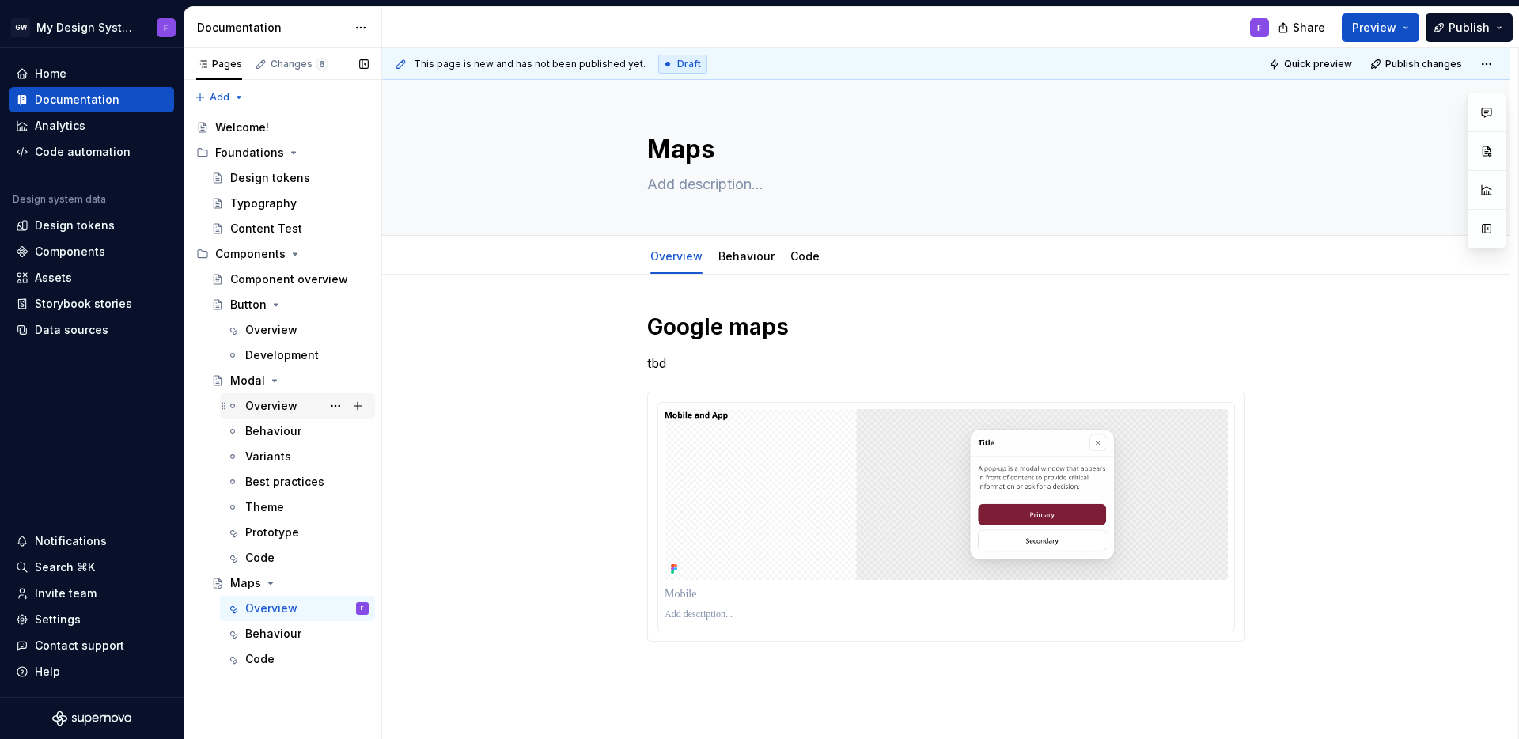
click at [271, 403] on div "Overview" at bounding box center [271, 406] width 52 height 16
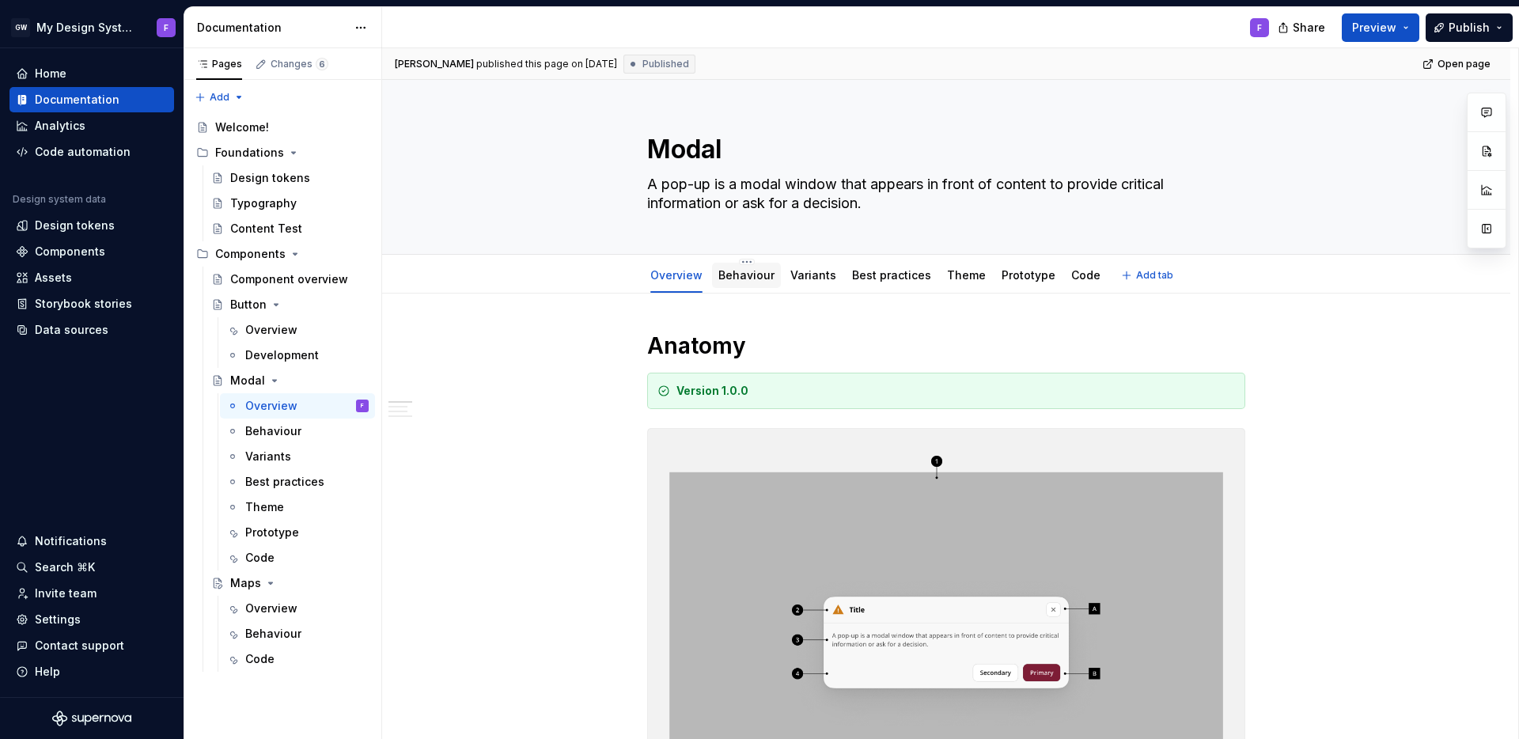
click at [741, 274] on link "Behaviour" at bounding box center [746, 274] width 56 height 13
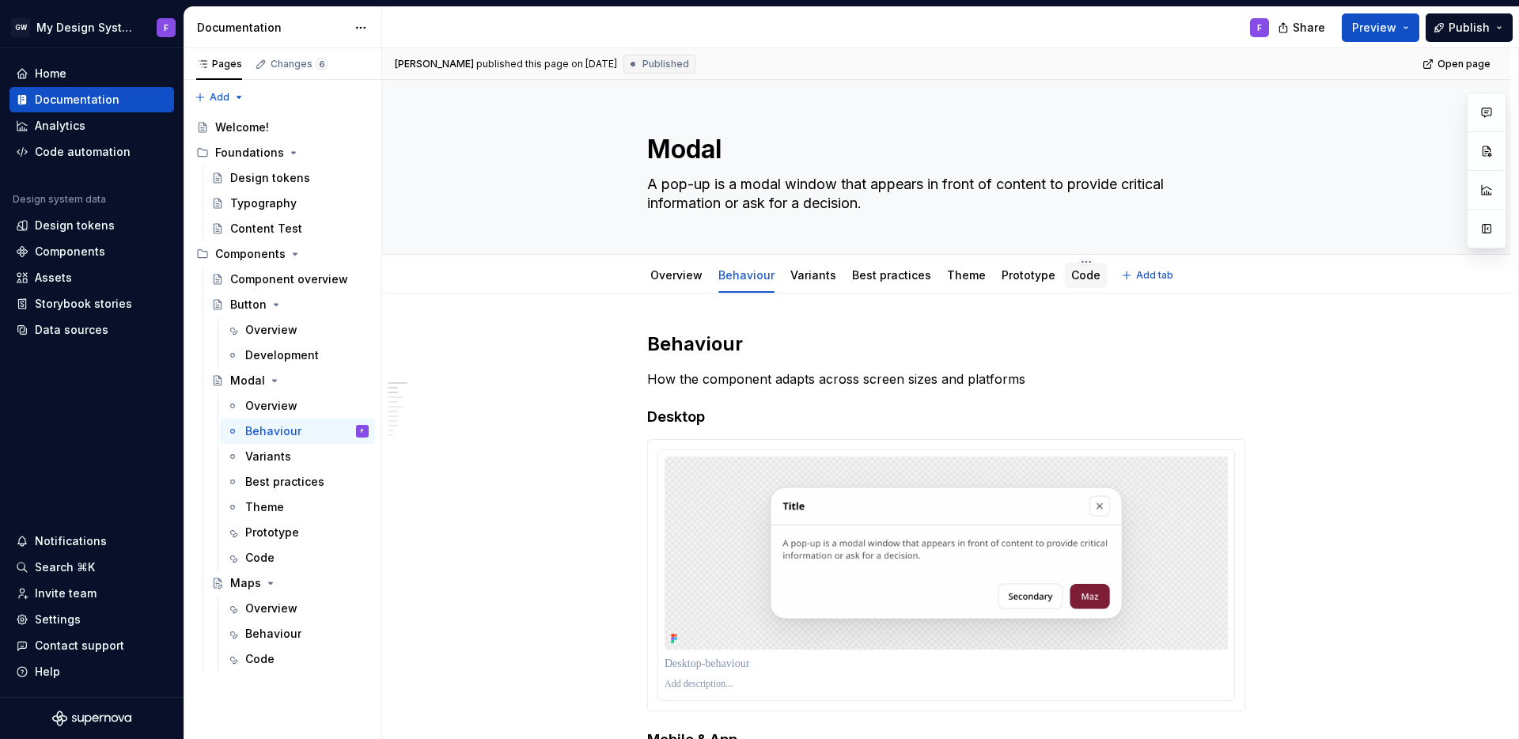
click at [1074, 277] on link "Code" at bounding box center [1085, 274] width 29 height 13
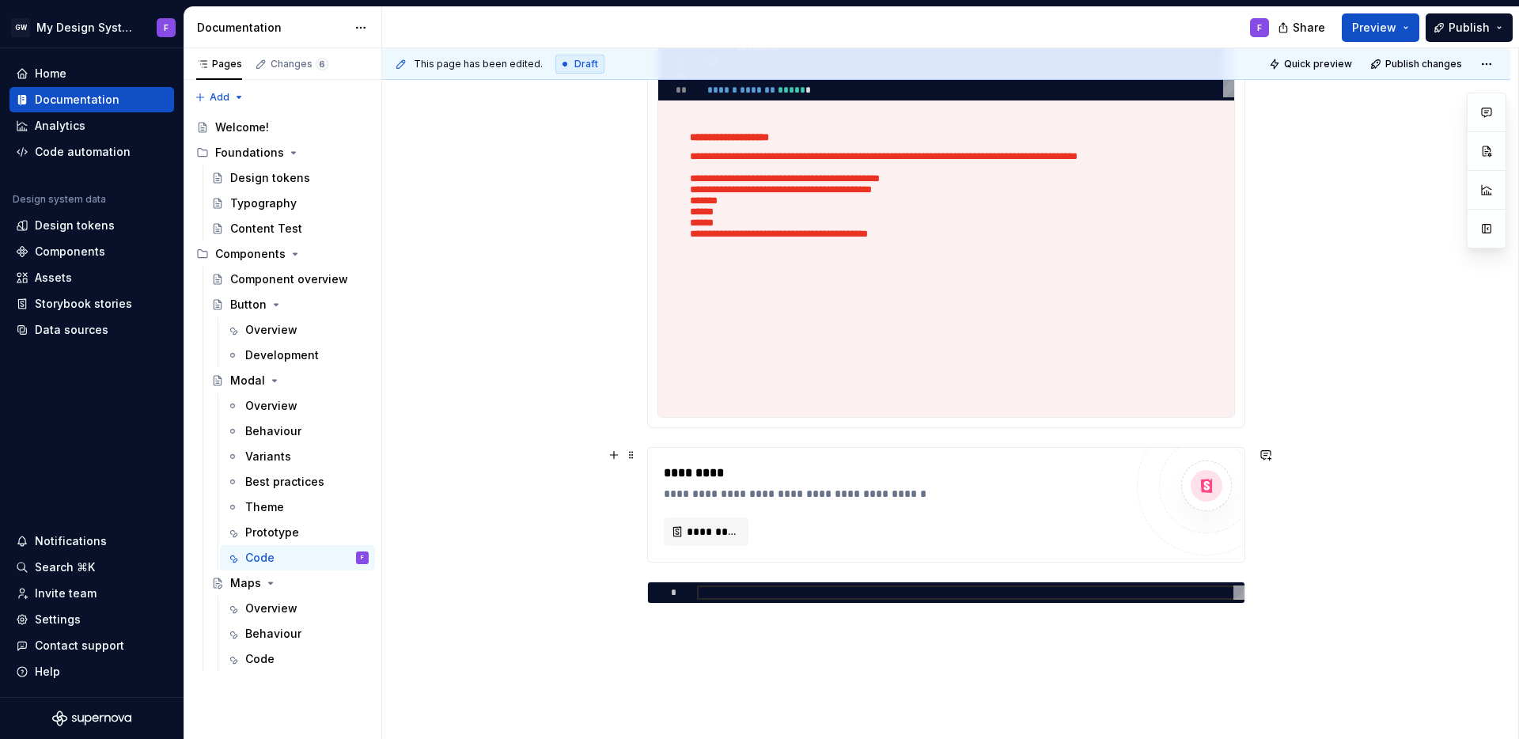
scroll to position [867, 0]
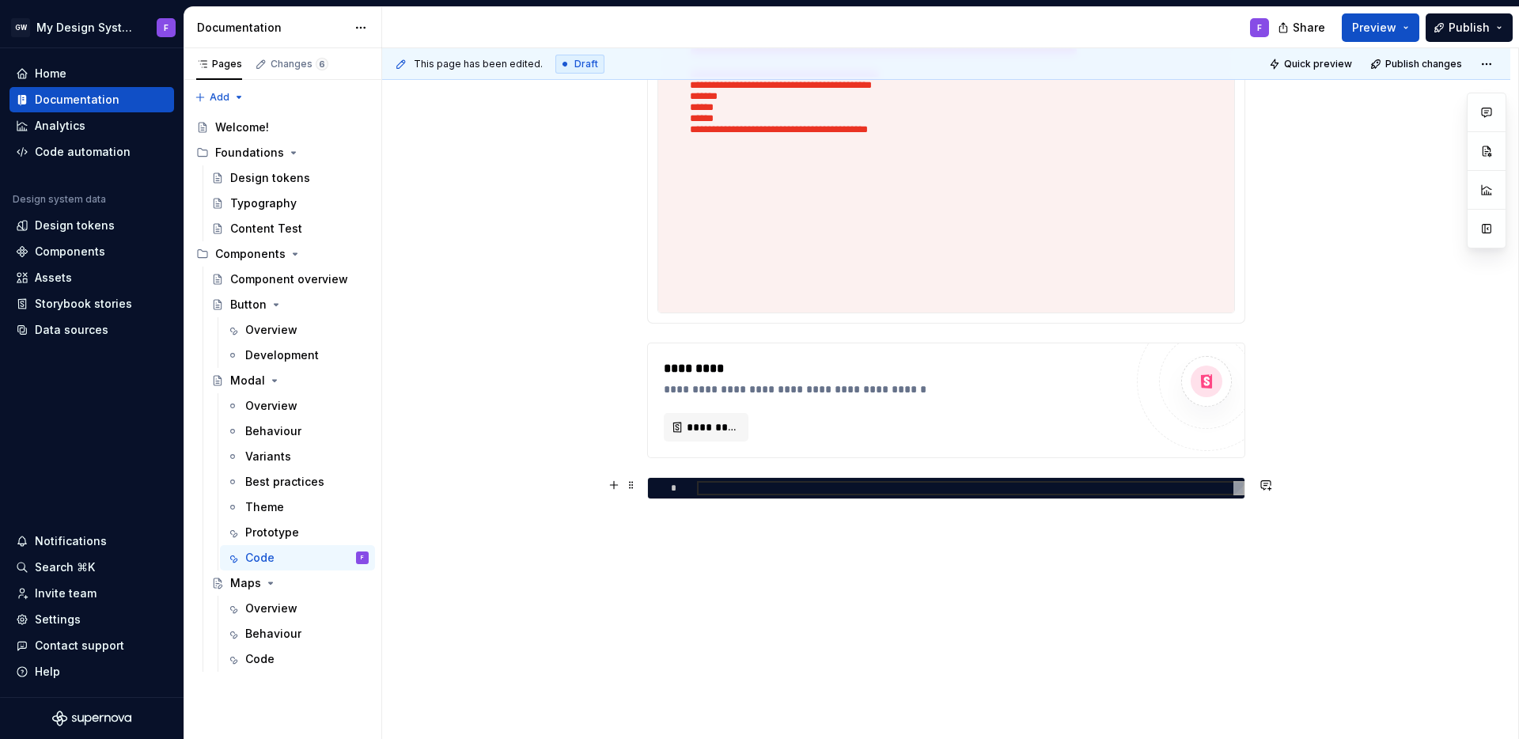
click at [699, 491] on div at bounding box center [971, 488] width 548 height 14
click at [839, 493] on div at bounding box center [971, 488] width 548 height 14
type textarea "*"
type textarea "**********"
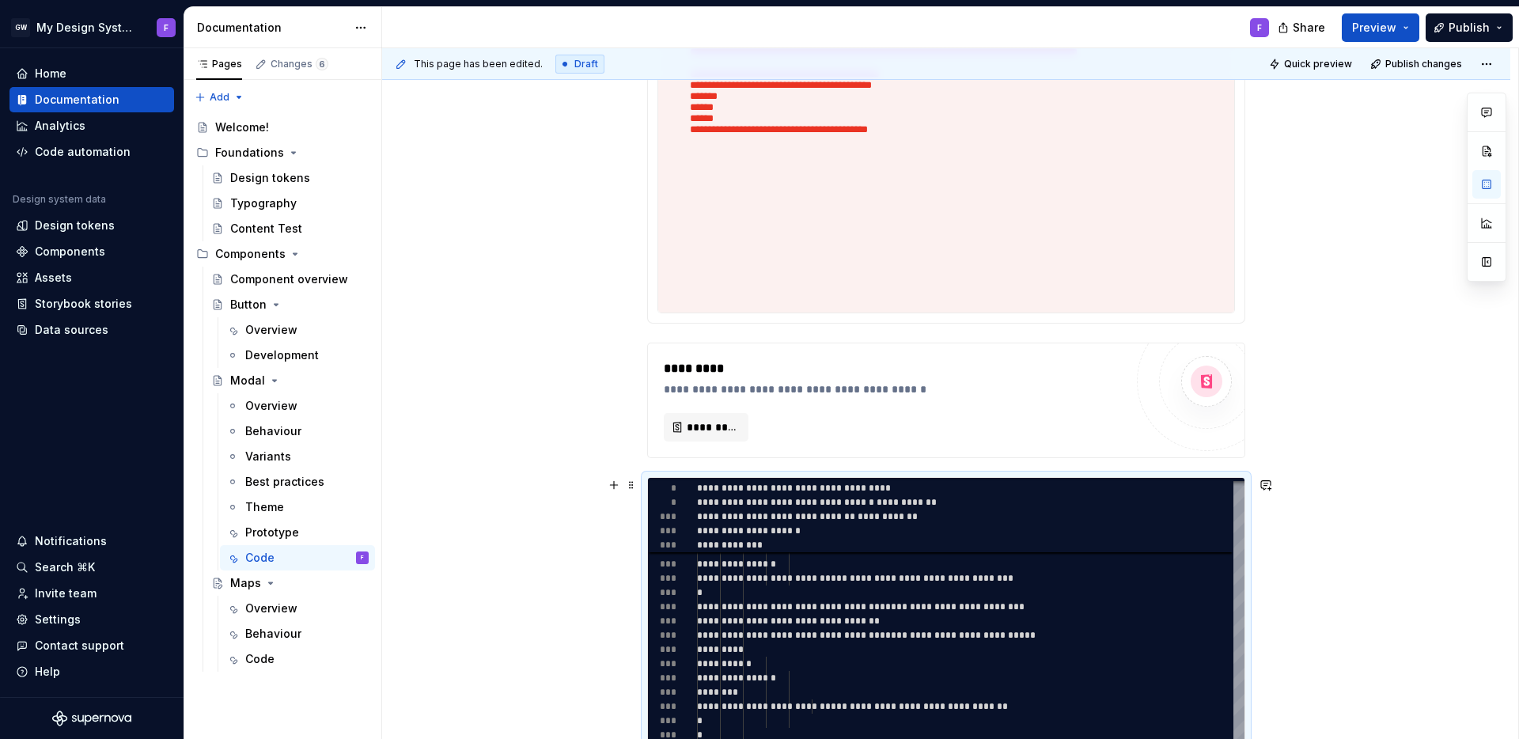
click at [1294, 582] on div "**********" at bounding box center [946, 313] width 1128 height 1774
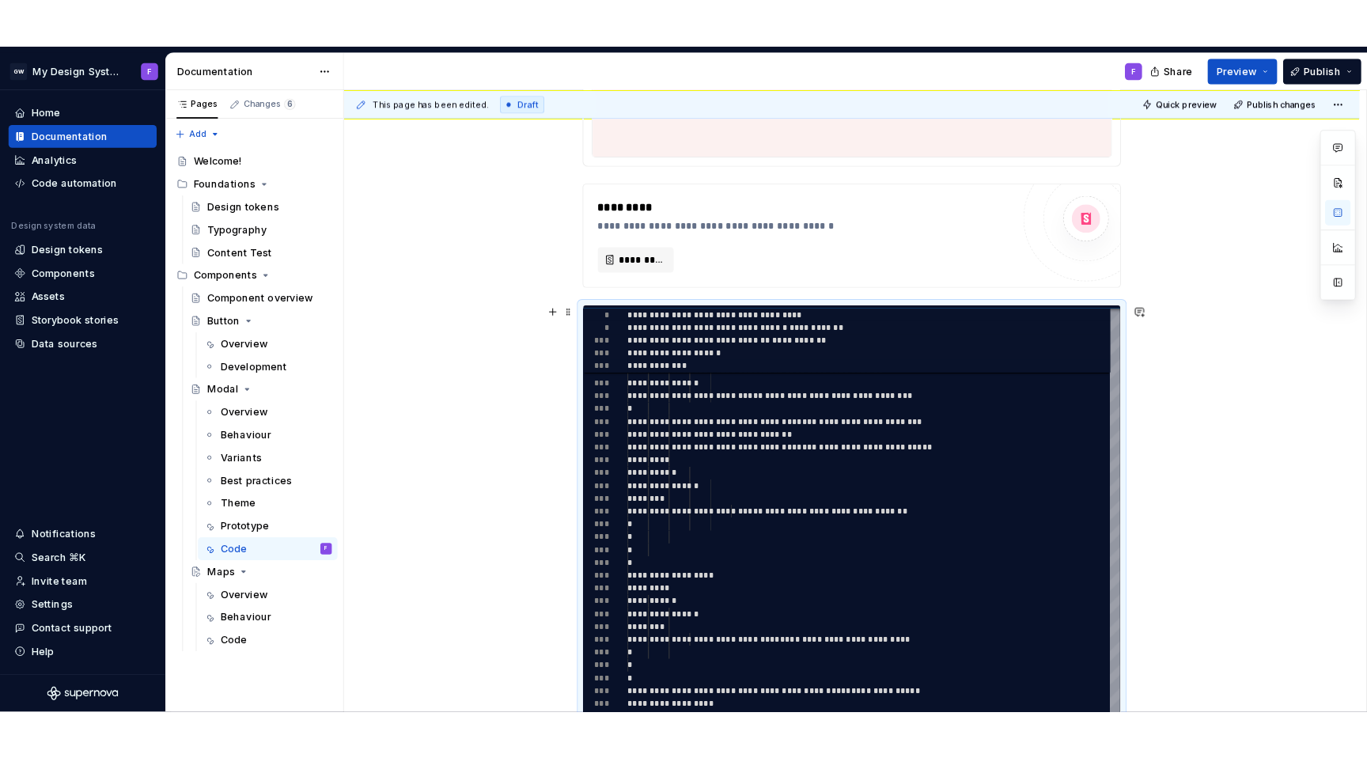
scroll to position [1042, 0]
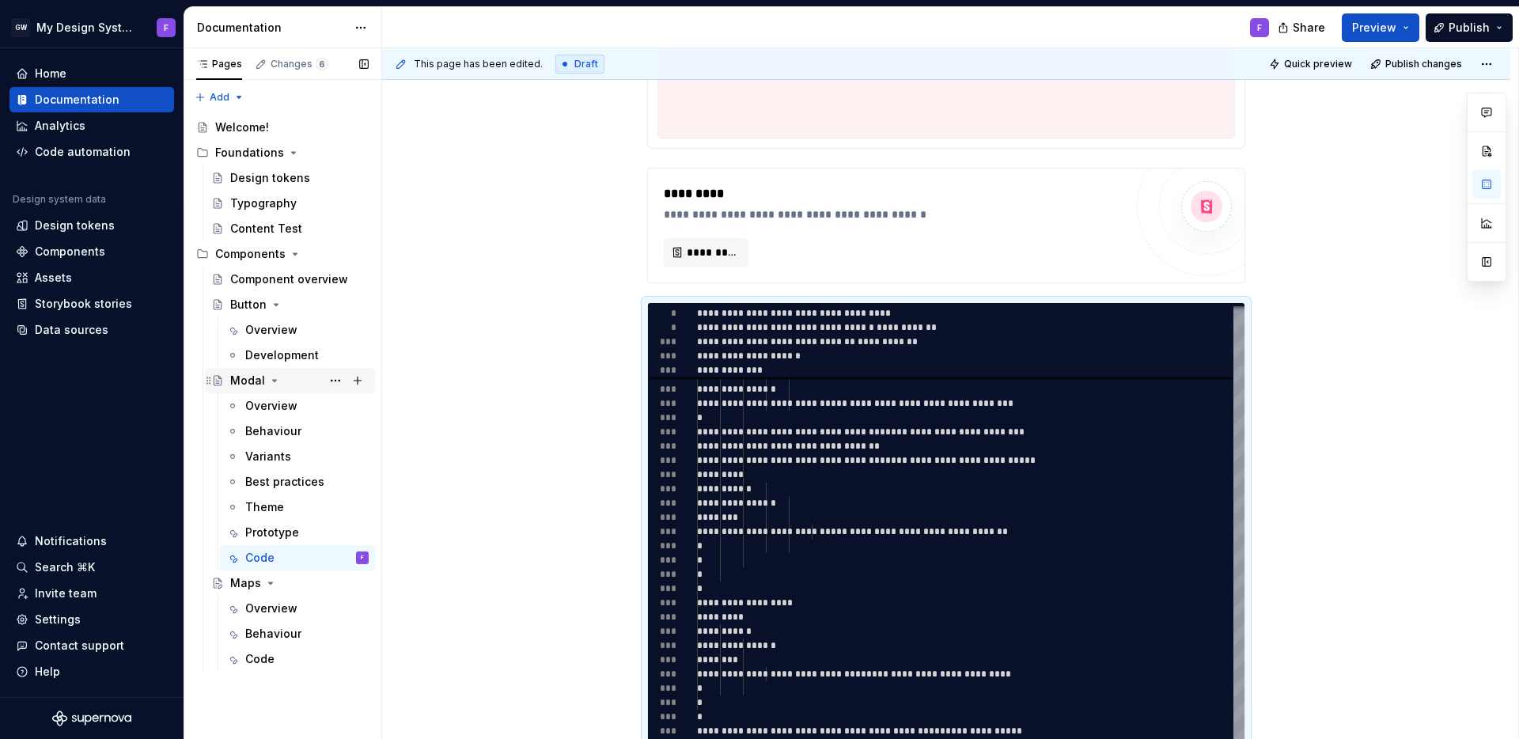
click at [275, 381] on icon "Page tree" at bounding box center [274, 380] width 13 height 13
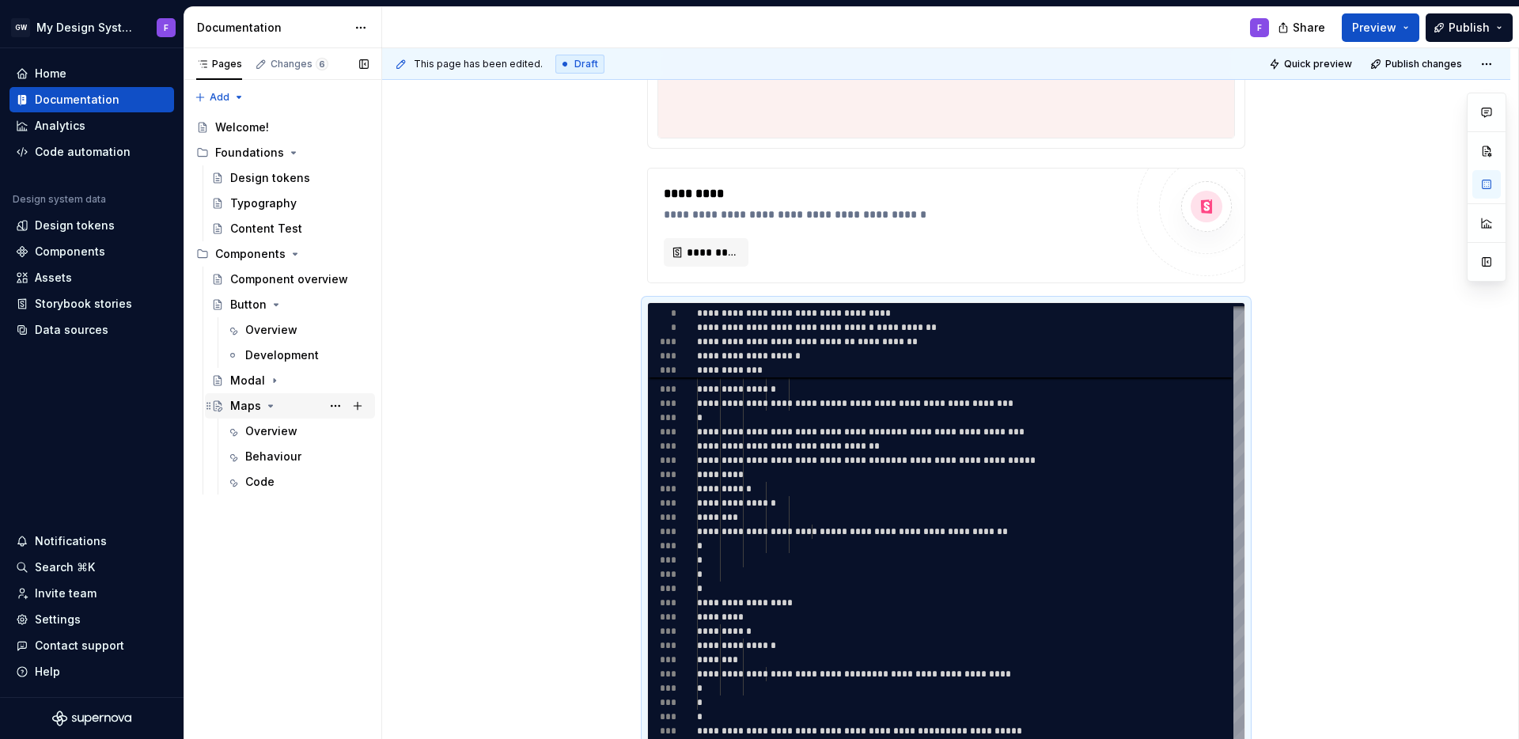
click at [275, 400] on div "Maps" at bounding box center [299, 406] width 138 height 22
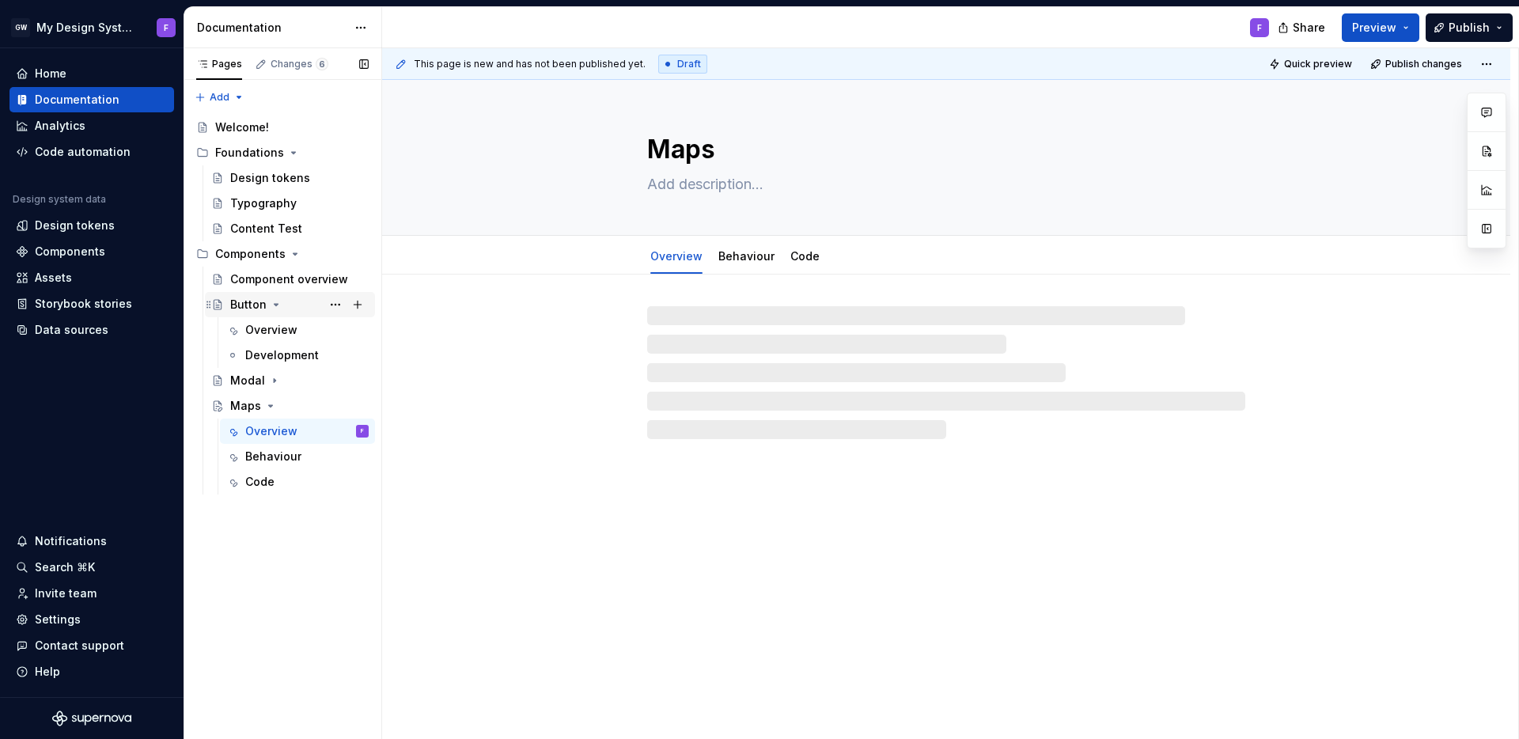
click at [275, 302] on icon "Page tree" at bounding box center [276, 304] width 13 height 13
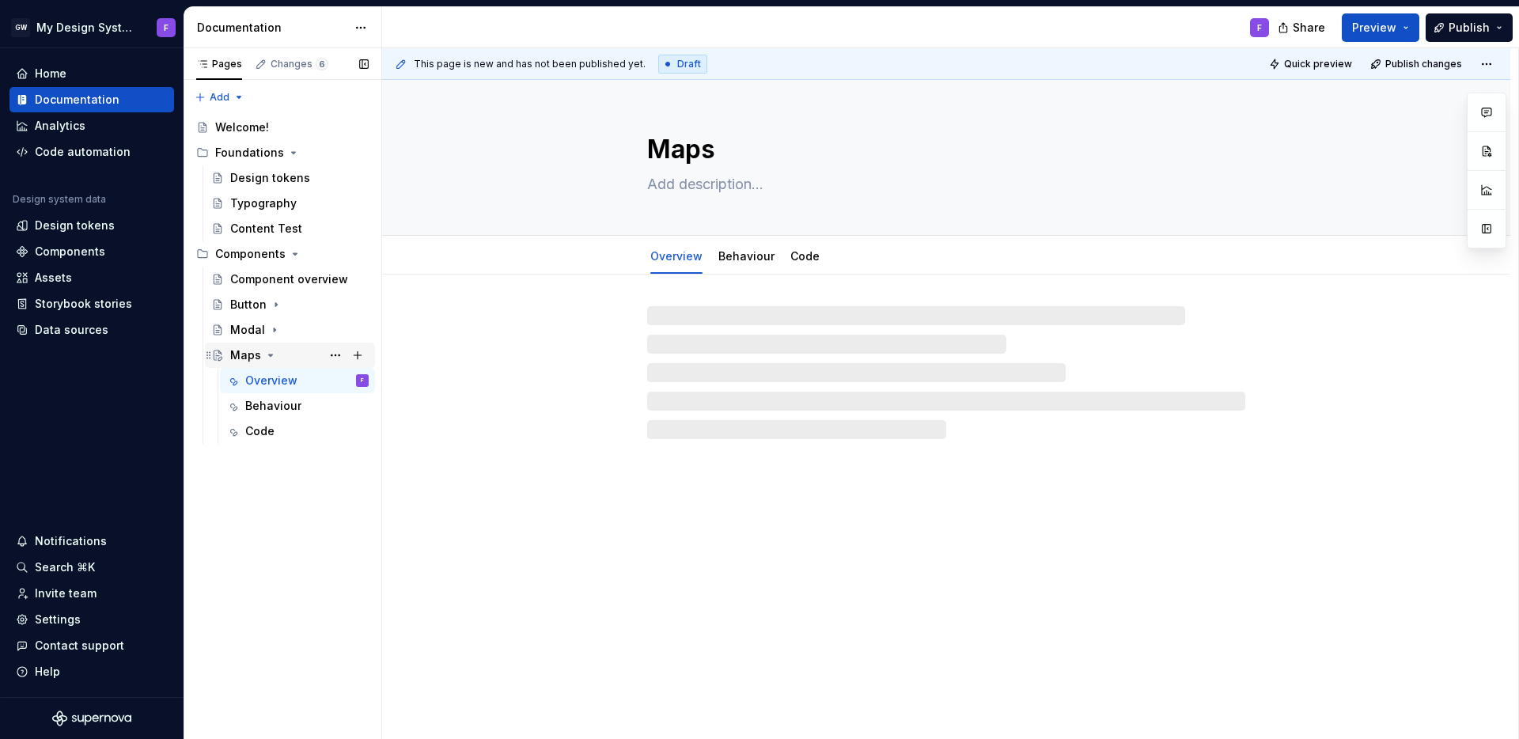
click at [271, 353] on icon "Page tree" at bounding box center [270, 355] width 13 height 13
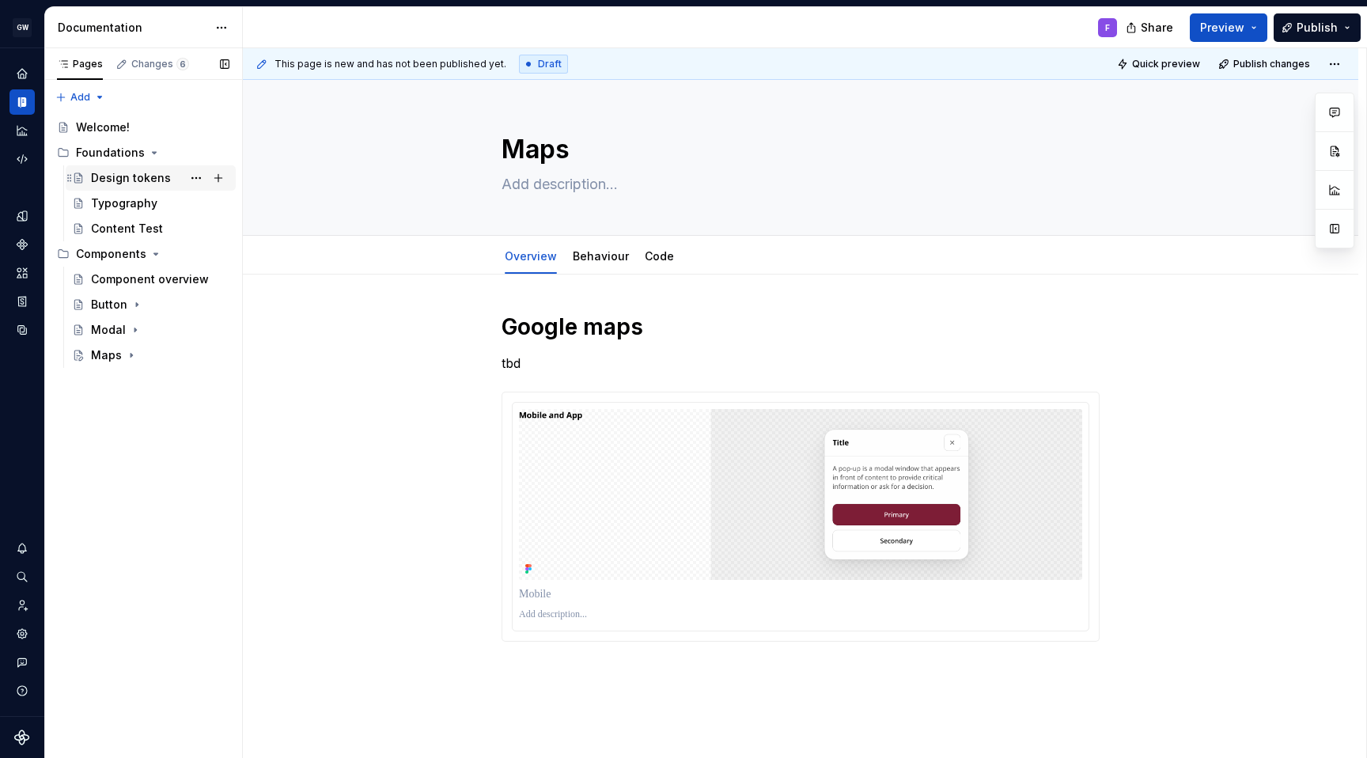
click at [124, 181] on div "Design tokens" at bounding box center [131, 178] width 80 height 16
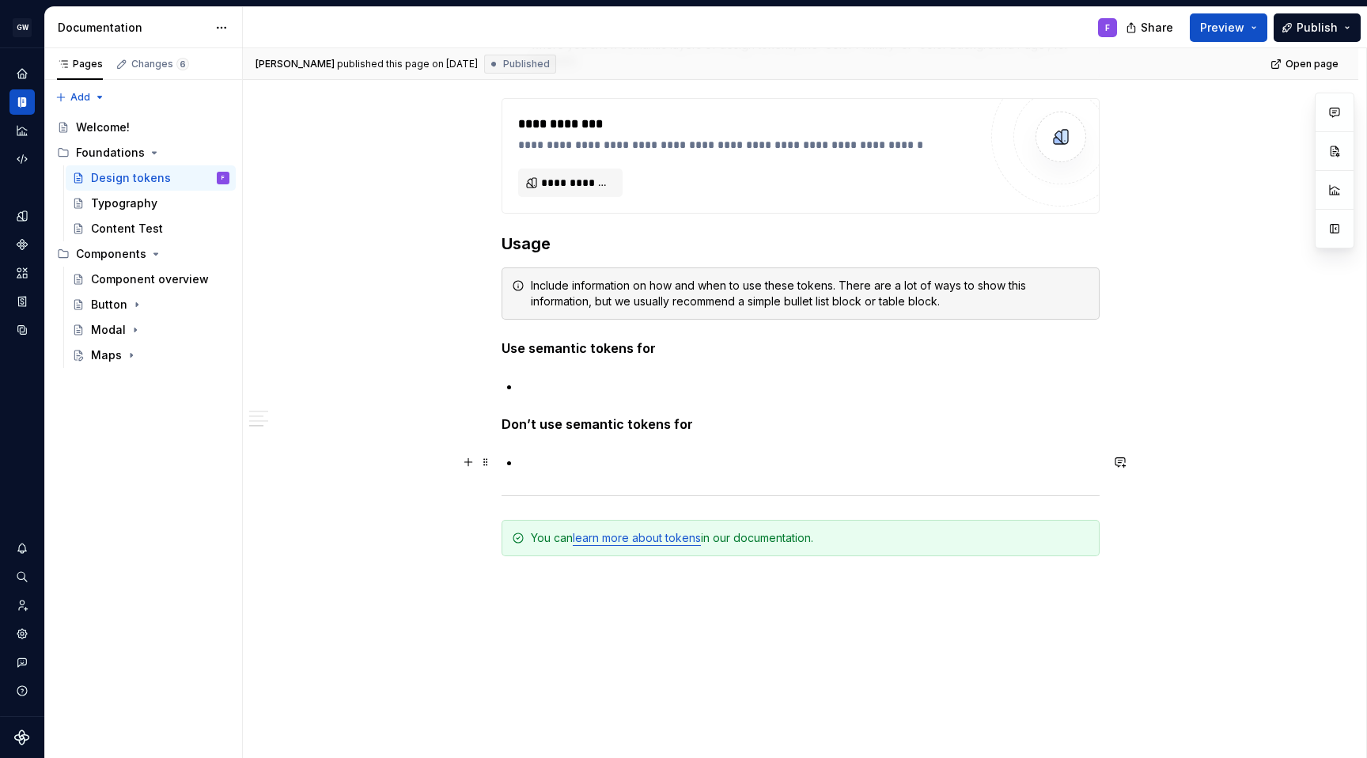
scroll to position [1235, 0]
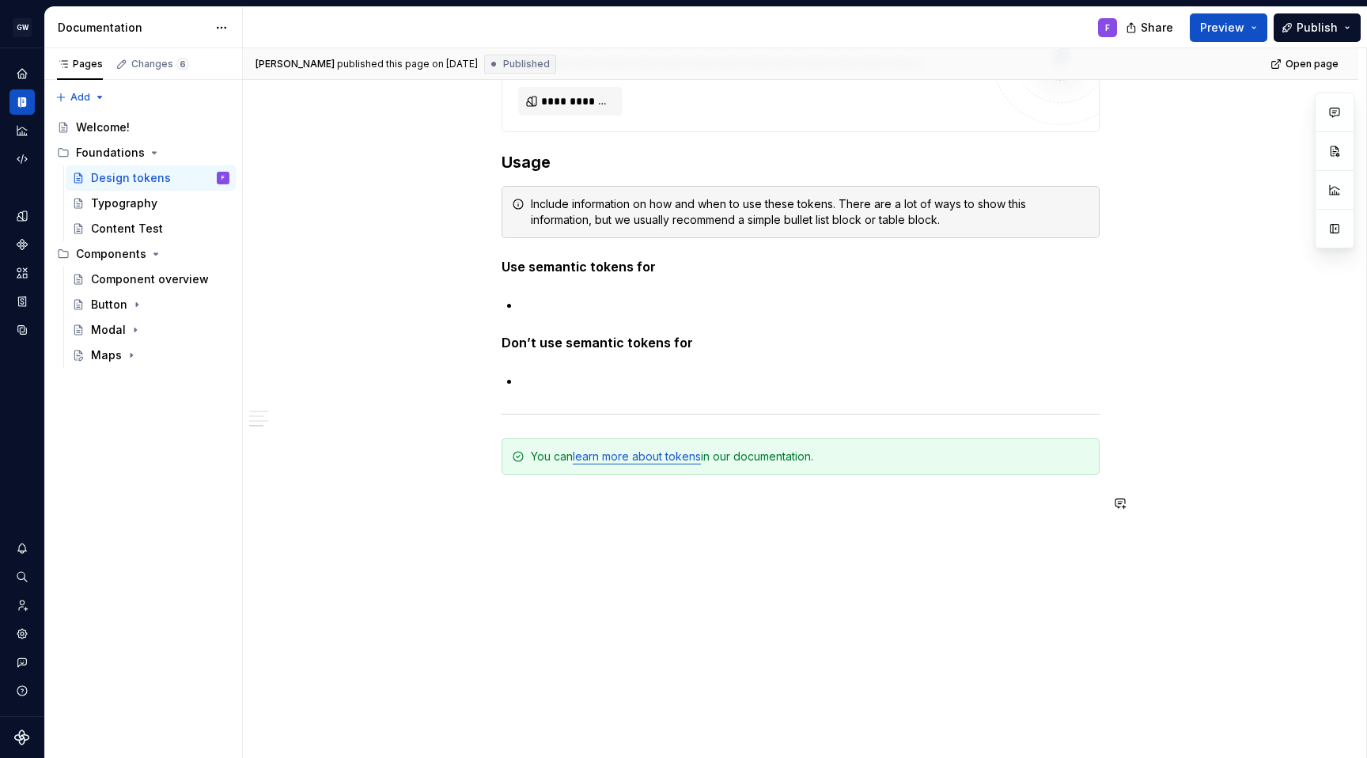
type textarea "*"
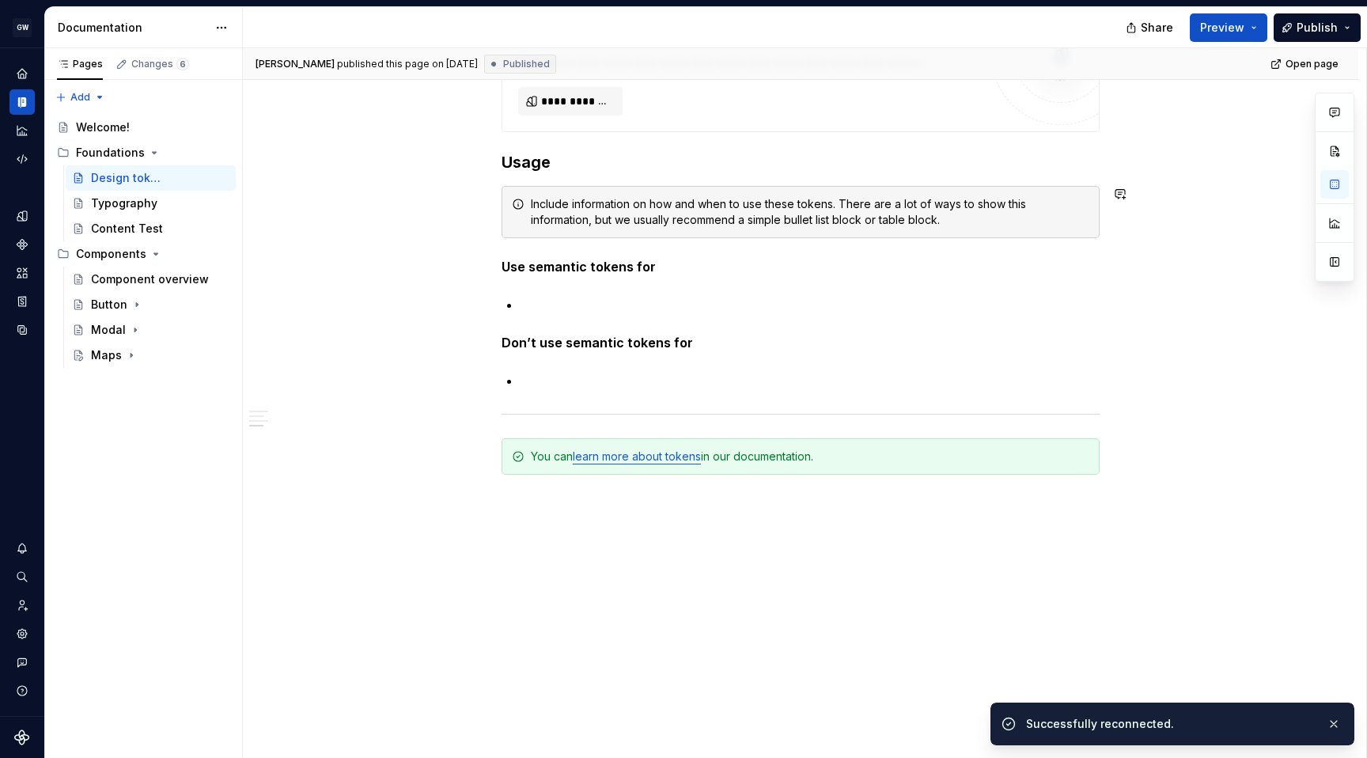
type textarea "*"
